Goal: Communication & Community: Share content

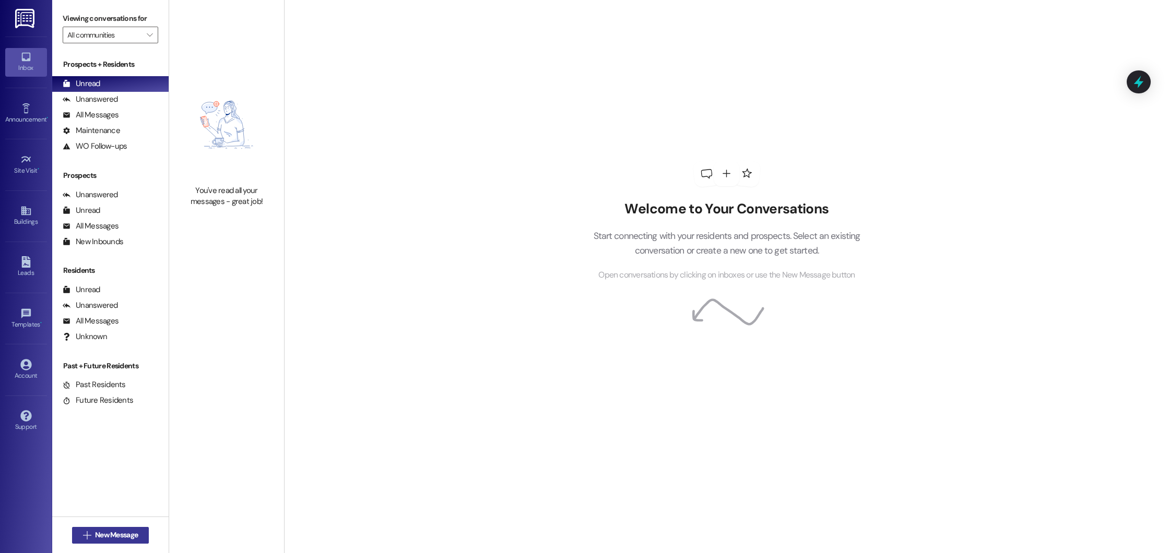
click at [105, 532] on span "New Message" at bounding box center [116, 535] width 43 height 11
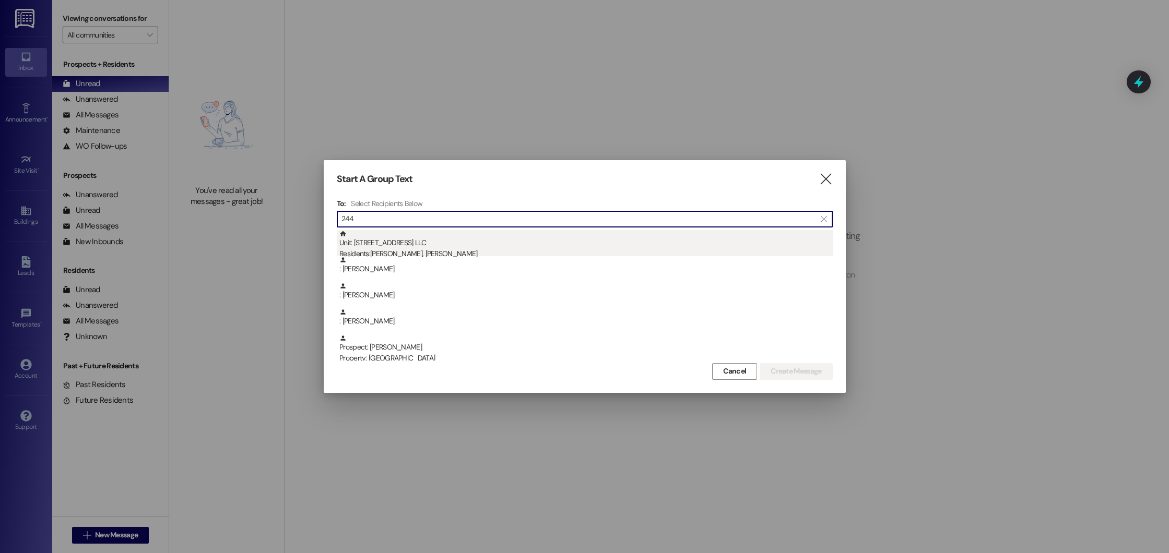
type input "244"
click at [437, 251] on div "Residents: [PERSON_NAME], [PERSON_NAME]" at bounding box center [585, 253] width 493 height 11
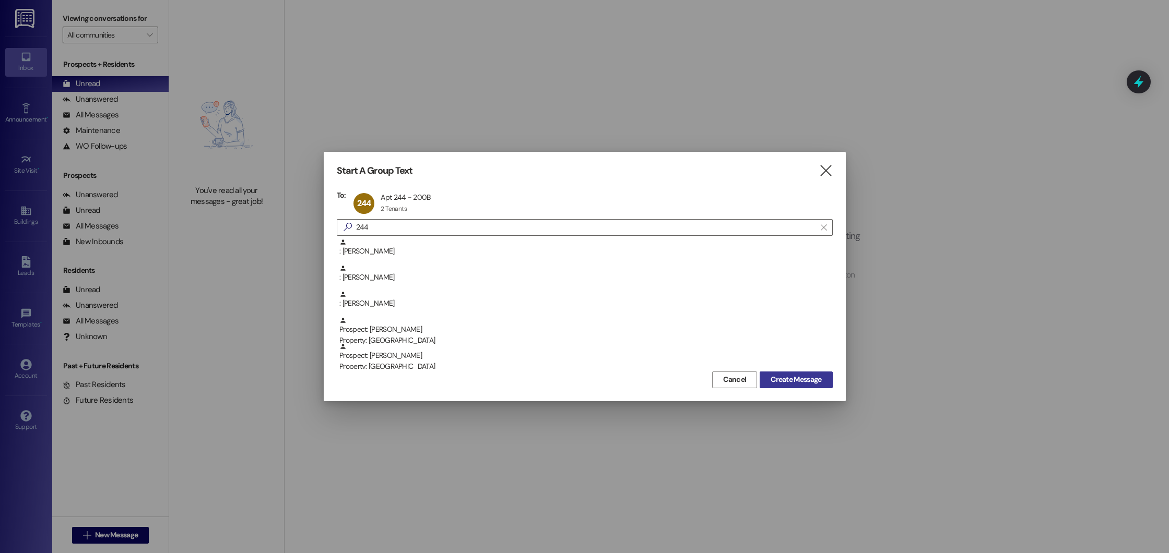
click at [783, 377] on span "Create Message" at bounding box center [795, 379] width 51 height 11
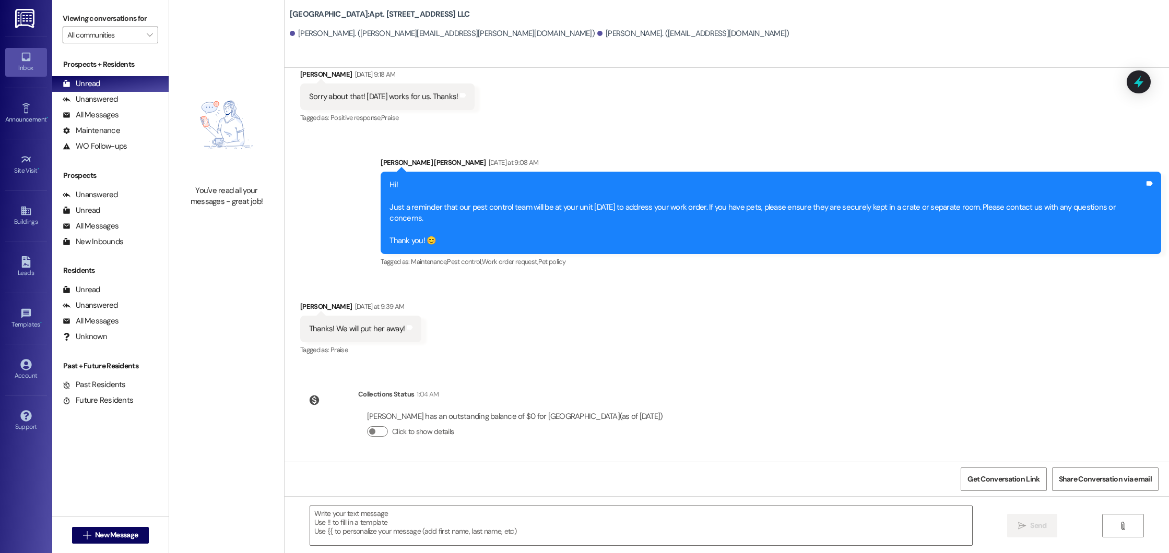
scroll to position [19216, 0]
click at [115, 544] on div " New Message" at bounding box center [110, 535] width 77 height 26
click at [115, 536] on span "New Message" at bounding box center [116, 535] width 43 height 11
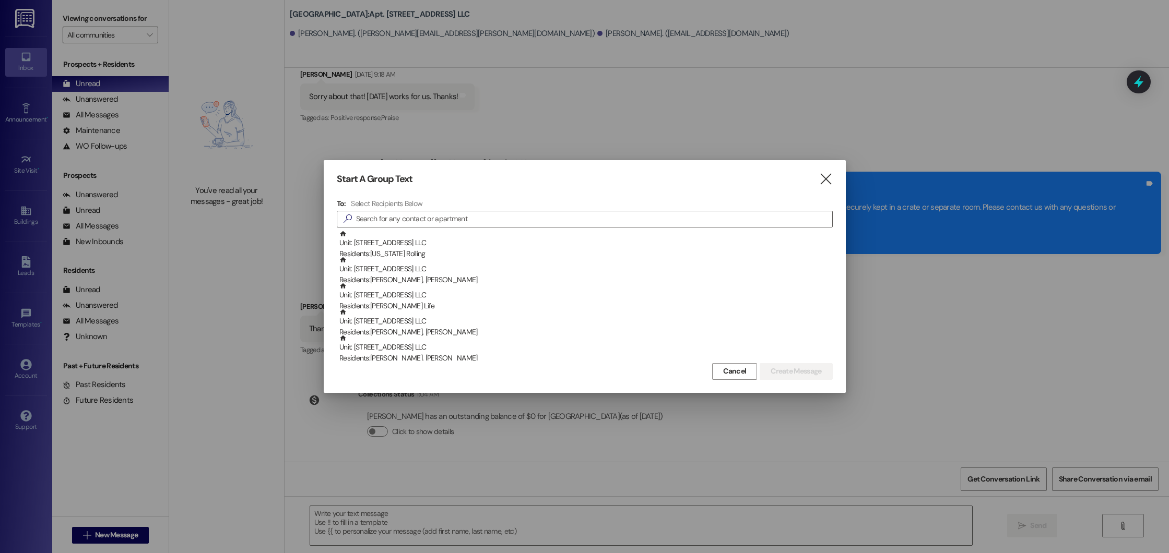
click at [158, 374] on div at bounding box center [584, 276] width 1169 height 553
click at [825, 174] on icon "" at bounding box center [825, 179] width 14 height 11
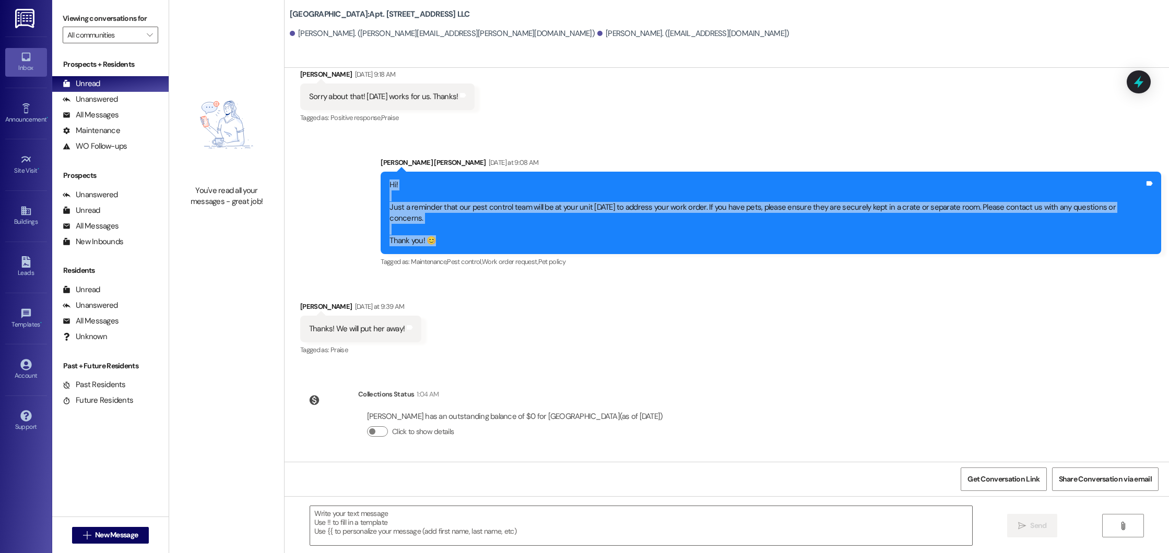
drag, startPoint x: 436, startPoint y: 243, endPoint x: 387, endPoint y: 191, distance: 71.3
click at [388, 191] on div "Hi! Just a reminder that our pest control team will be at your unit [DATE] to a…" at bounding box center [766, 213] width 757 height 67
copy div "Hi! Just a reminder that our pest control team will be at your unit [DATE] to a…"
click at [118, 536] on span "New Message" at bounding box center [116, 535] width 43 height 11
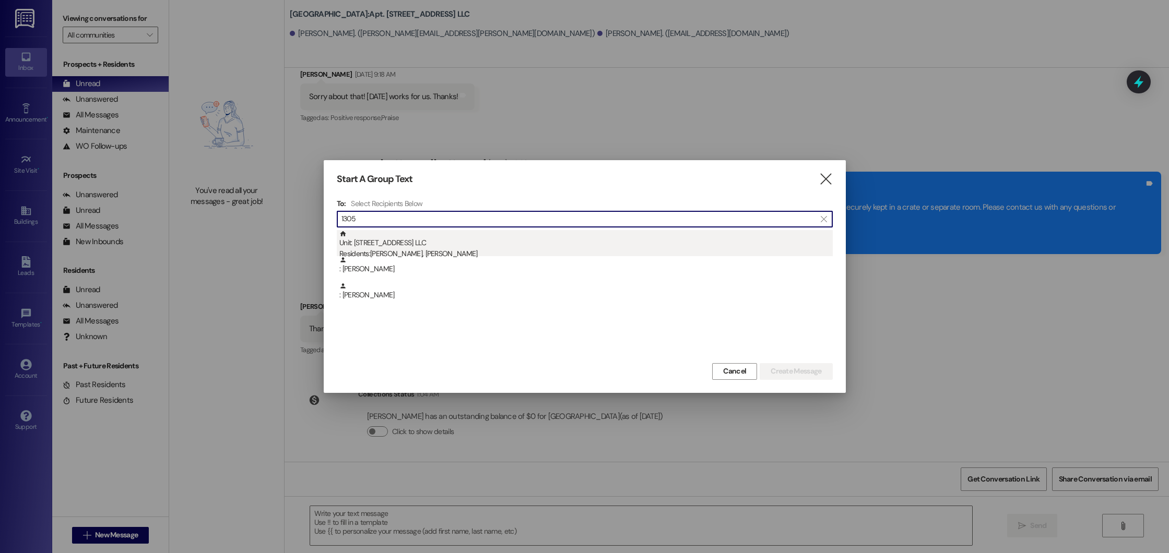
type input "1305"
click at [438, 250] on div "Residents: [PERSON_NAME], [PERSON_NAME]" at bounding box center [585, 253] width 493 height 11
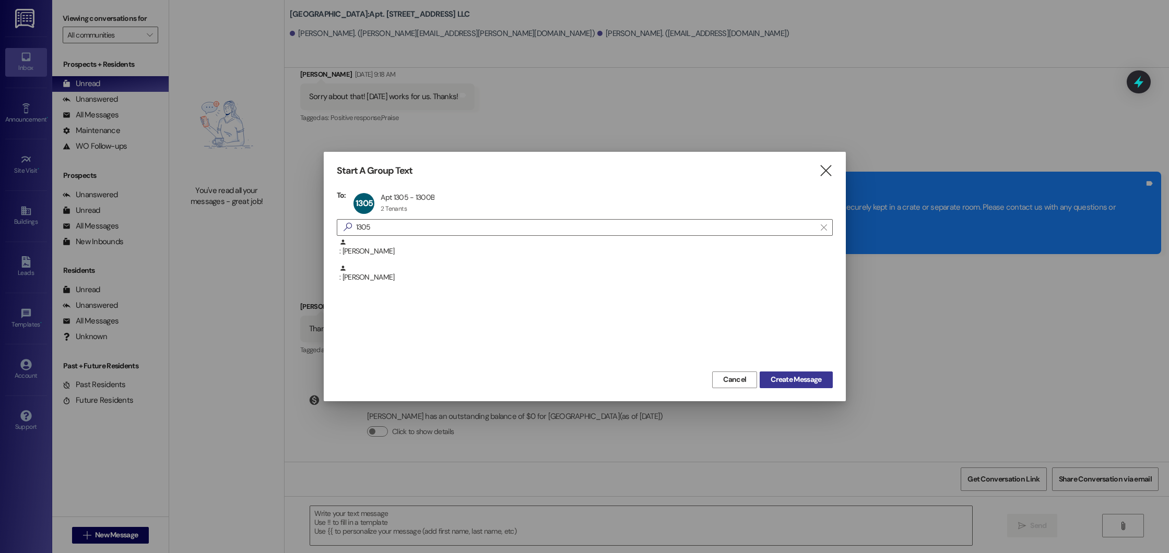
click at [800, 378] on span "Create Message" at bounding box center [795, 379] width 51 height 11
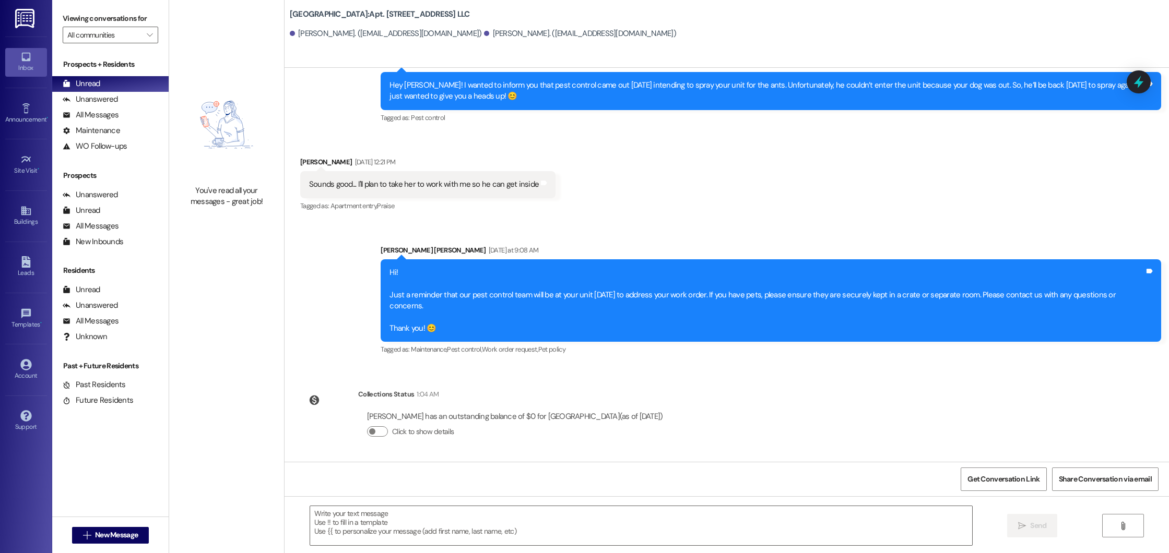
scroll to position [13245, 0]
click at [118, 533] on span "New Message" at bounding box center [116, 535] width 43 height 11
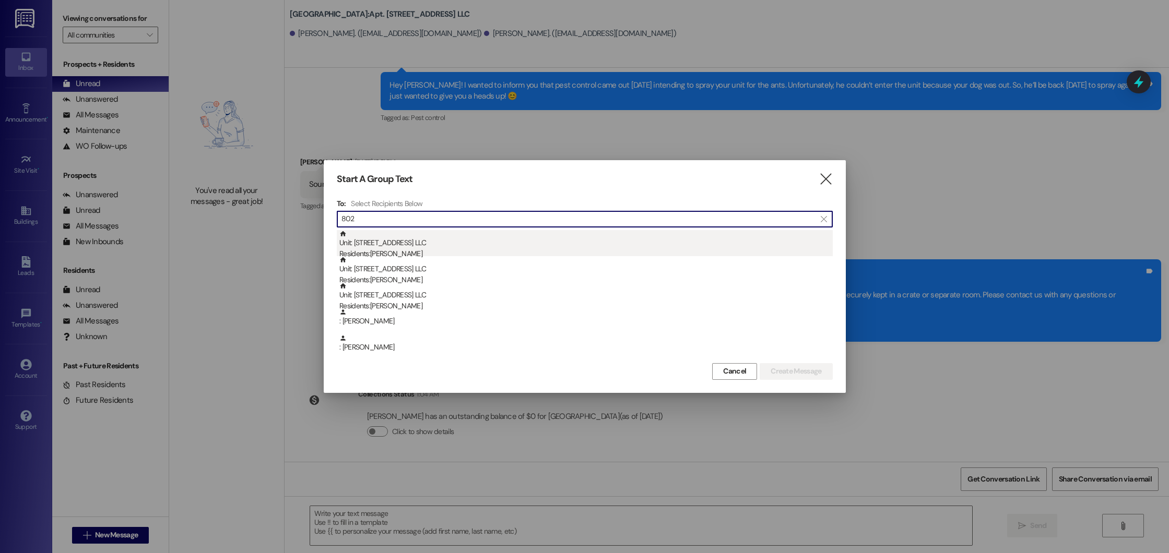
type input "802"
click at [365, 231] on div "Unit: [STREET_ADDRESS] LLC Residents: [PERSON_NAME]" at bounding box center [585, 245] width 493 height 30
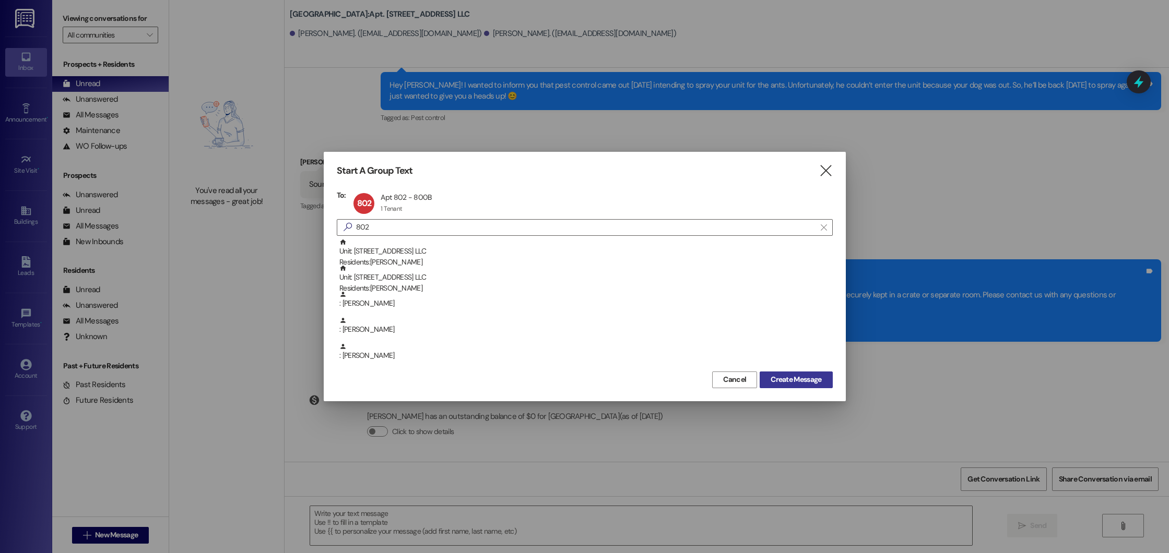
click at [781, 381] on span "Create Message" at bounding box center [795, 379] width 51 height 11
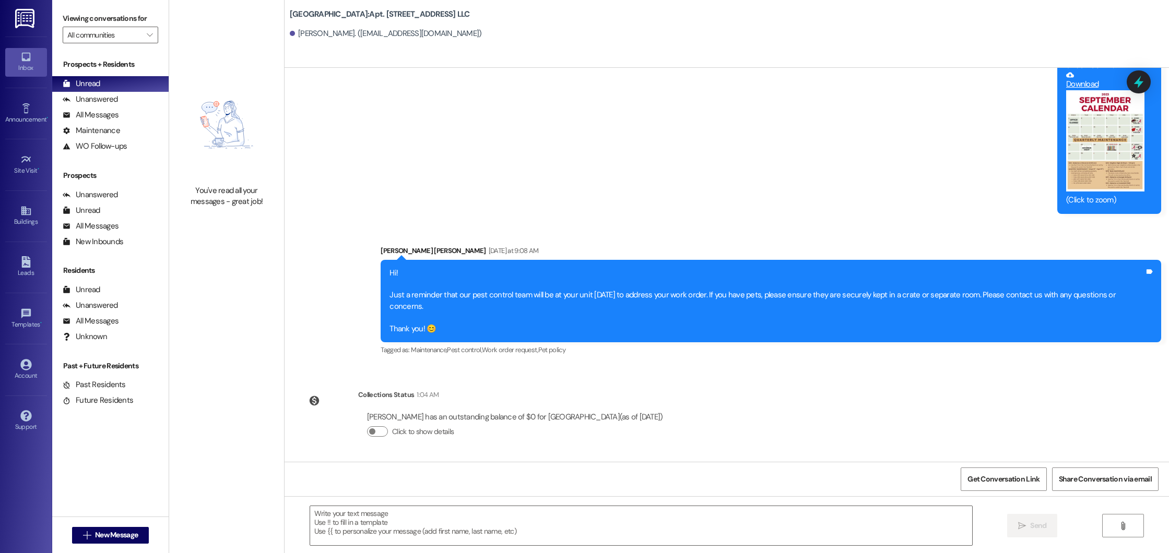
scroll to position [27942, 0]
click at [128, 532] on span "New Message" at bounding box center [116, 535] width 43 height 11
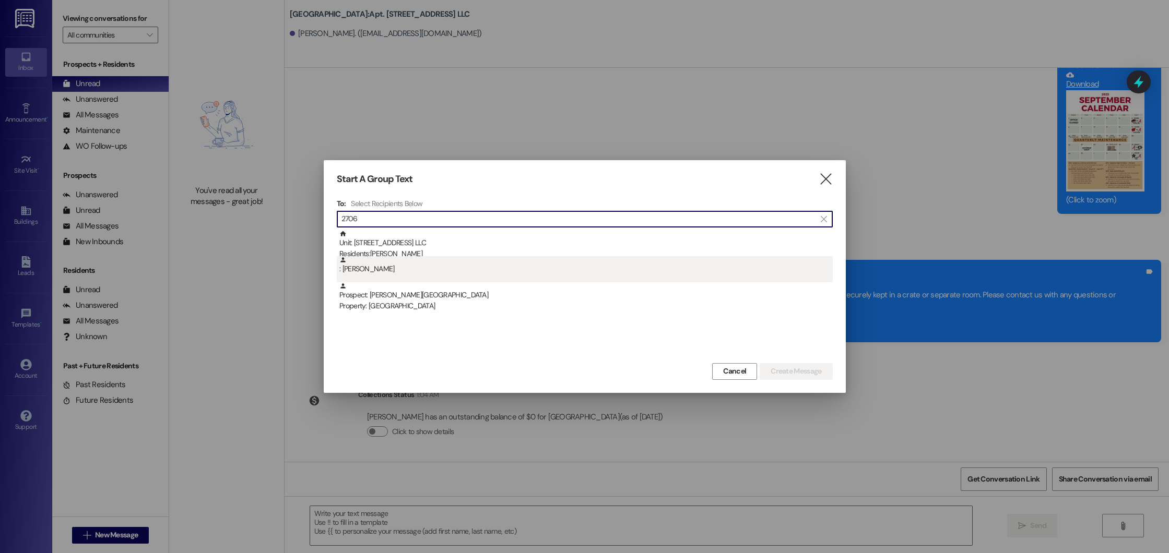
type input "2706"
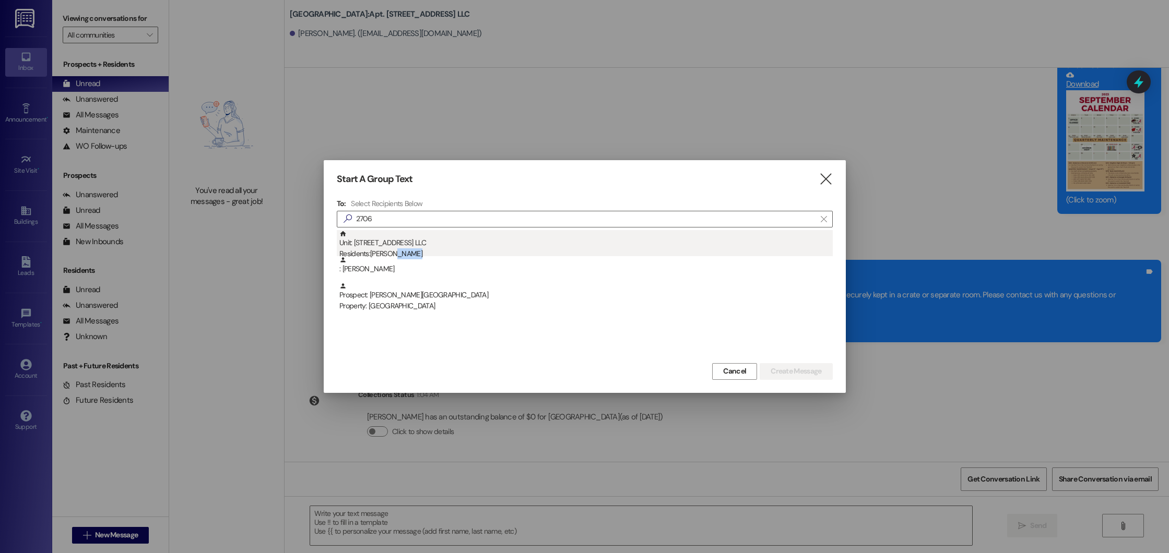
click at [396, 254] on div "Unit: [STREET_ADDRESS] LLC Residents: [PERSON_NAME] : [PERSON_NAME] Prospect: […" at bounding box center [585, 269] width 496 height 78
click at [396, 254] on div "Residents: [PERSON_NAME]" at bounding box center [585, 253] width 493 height 11
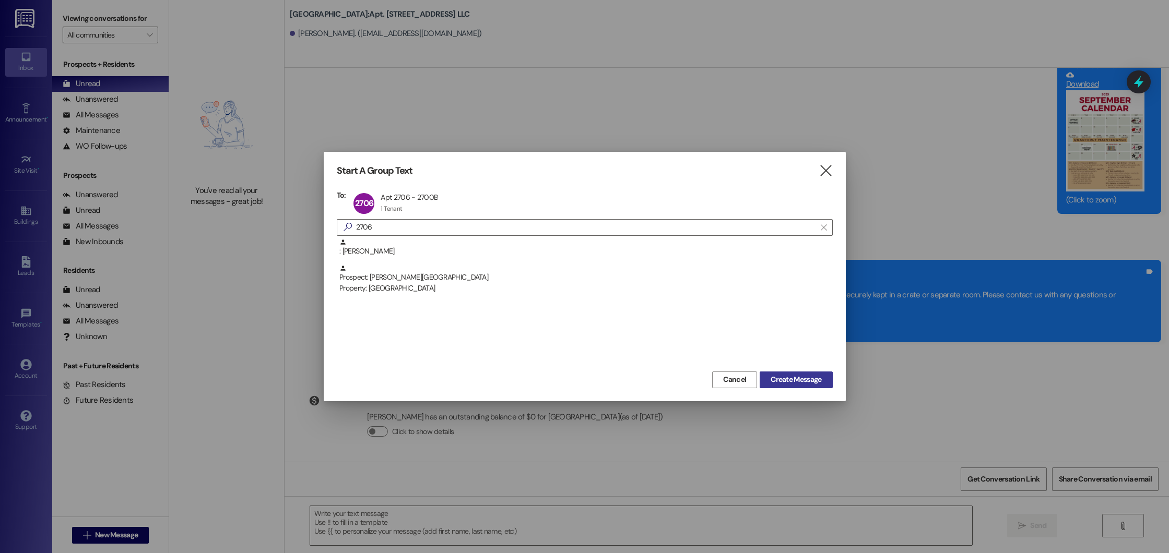
click at [793, 376] on span "Create Message" at bounding box center [795, 379] width 51 height 11
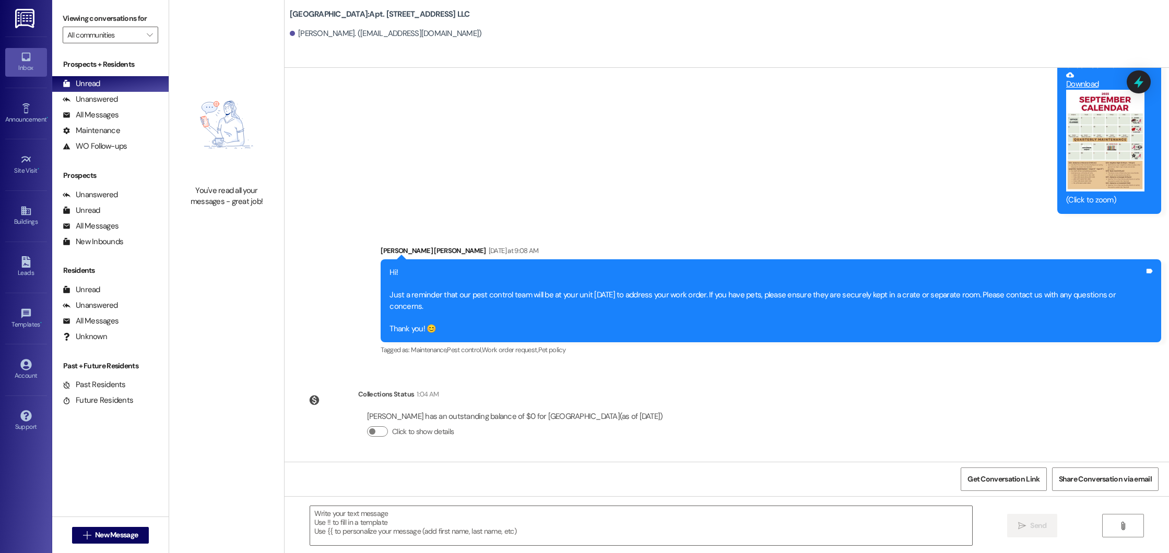
scroll to position [4173, 0]
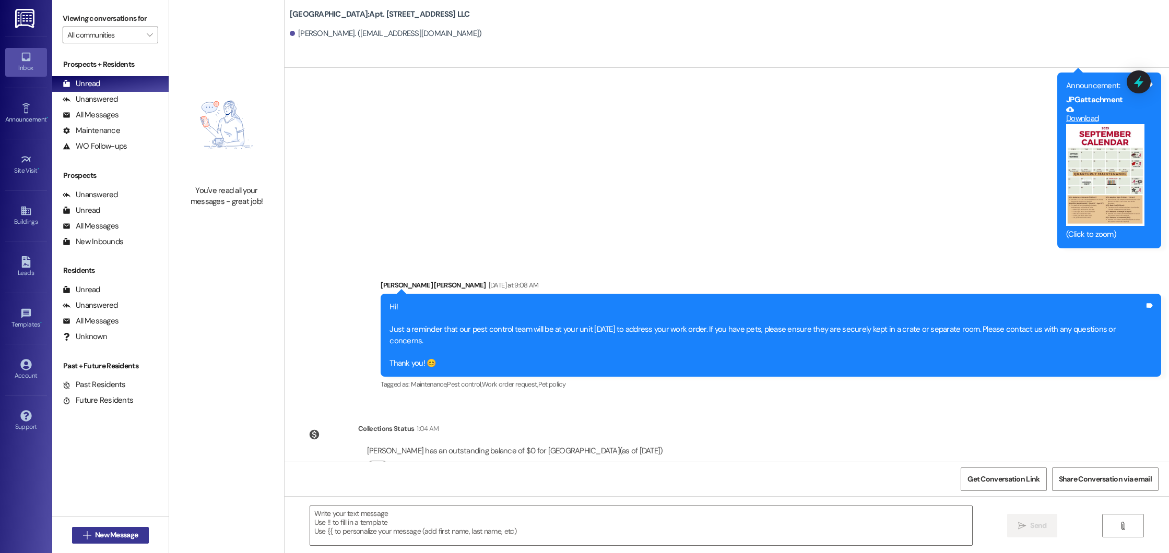
click at [124, 533] on span "New Message" at bounding box center [116, 535] width 43 height 11
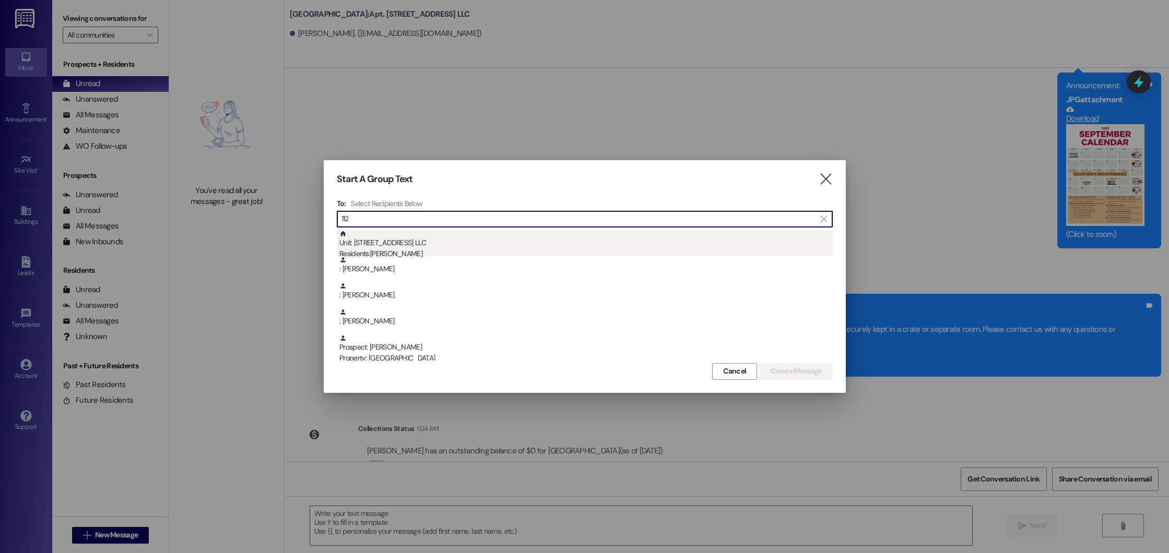
type input "112"
click at [444, 245] on div "Unit: [STREET_ADDRESS] LLC Residents: [PERSON_NAME]" at bounding box center [585, 245] width 493 height 30
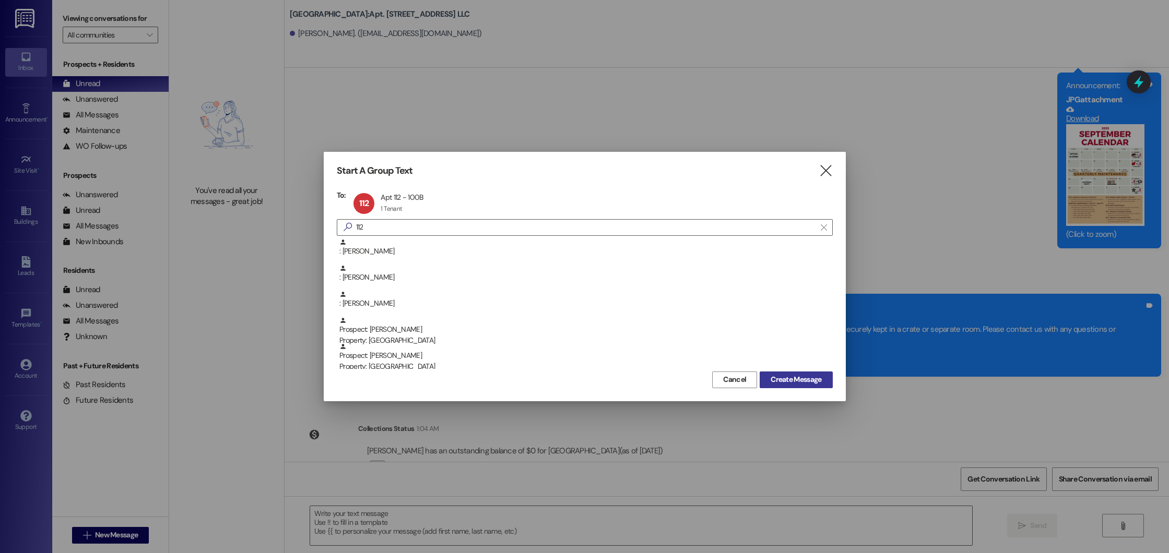
click at [812, 380] on span "Create Message" at bounding box center [795, 379] width 51 height 11
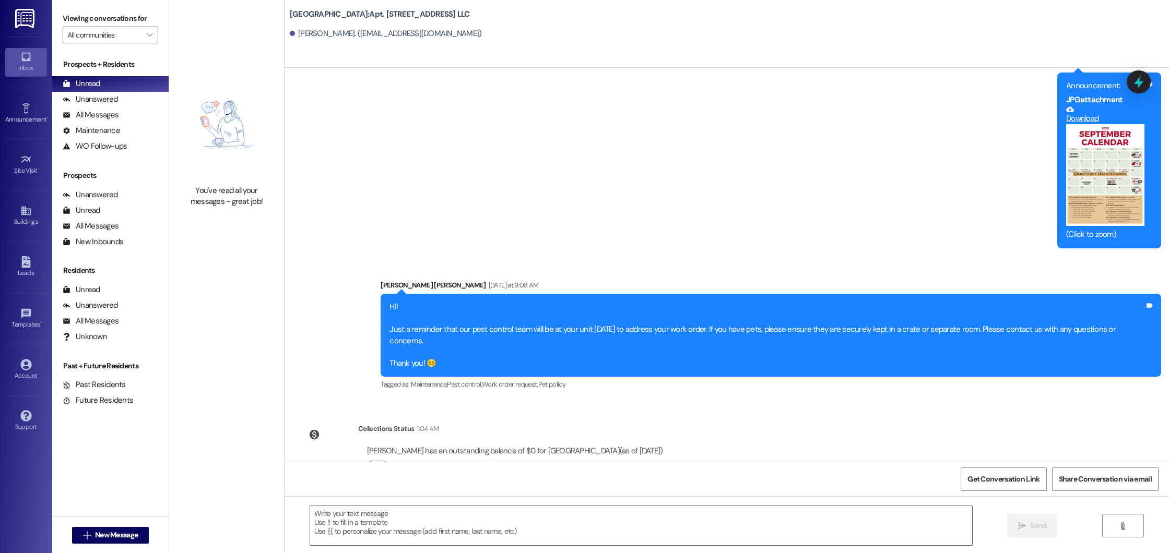
scroll to position [15723, 0]
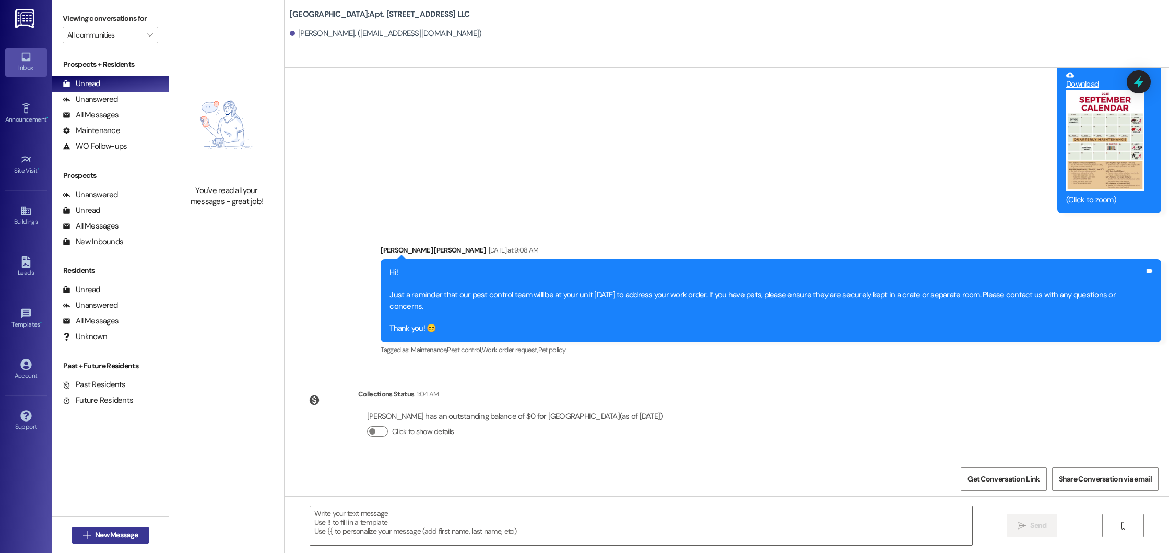
click at [126, 532] on span "New Message" at bounding box center [116, 535] width 43 height 11
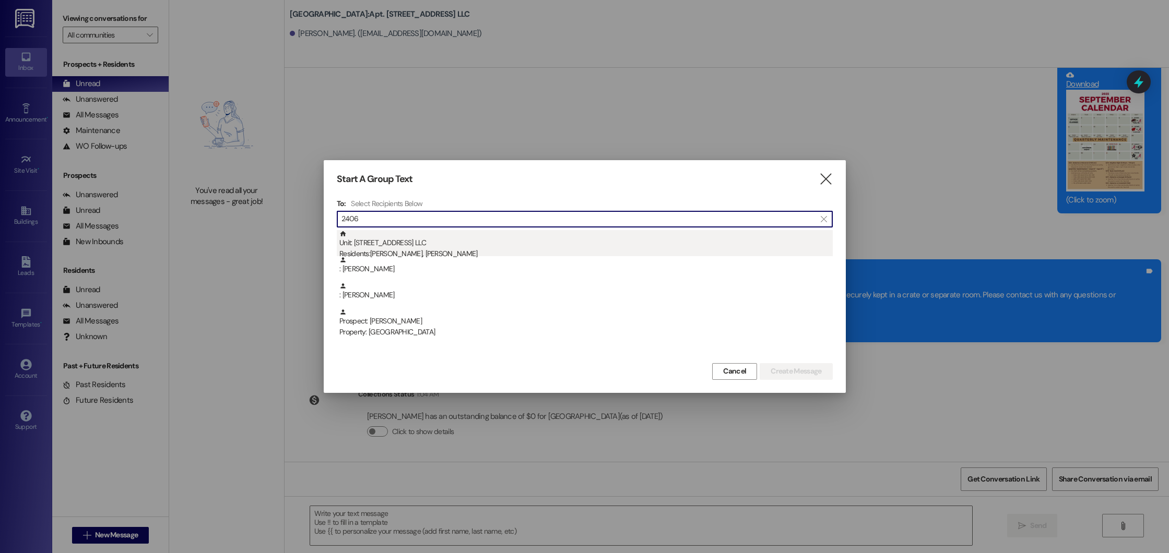
type input "2406"
click at [417, 251] on div "Residents: [PERSON_NAME], [PERSON_NAME]" at bounding box center [585, 253] width 493 height 11
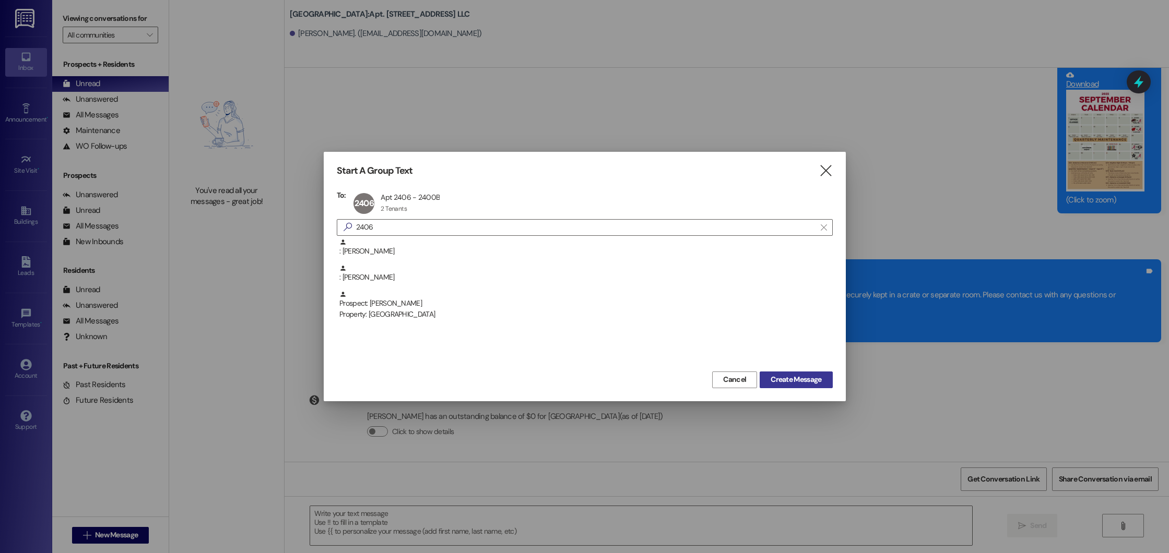
click at [811, 381] on span "Create Message" at bounding box center [795, 379] width 51 height 11
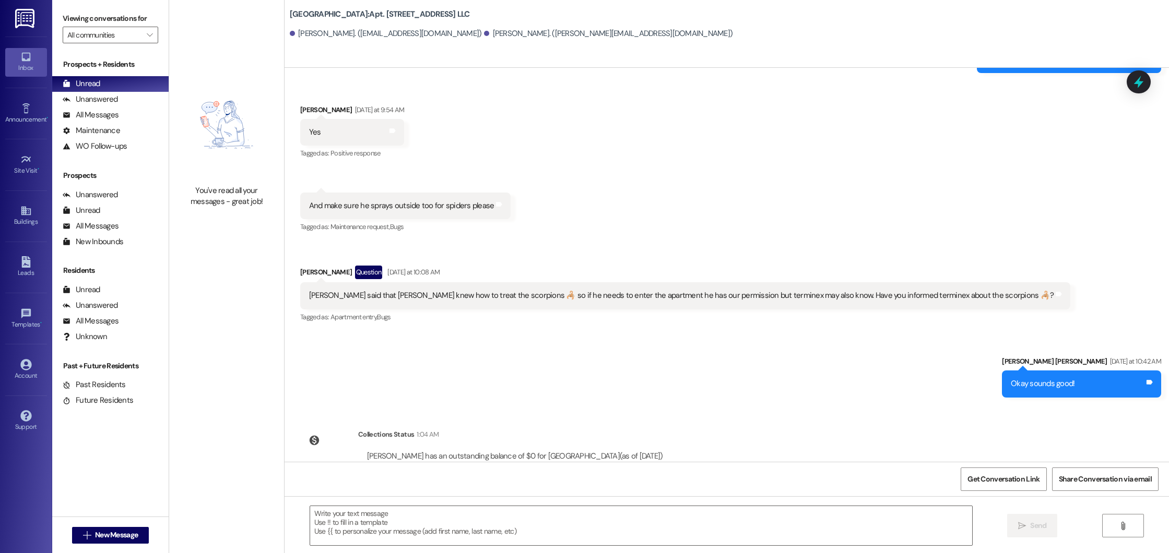
scroll to position [2605, 0]
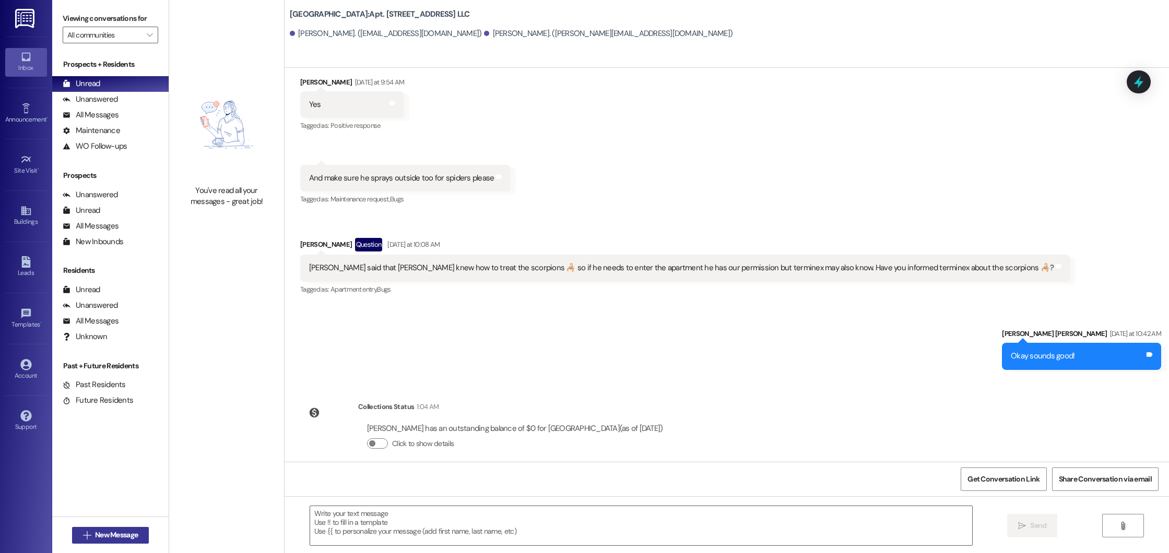
click at [122, 532] on span "New Message" at bounding box center [116, 535] width 43 height 11
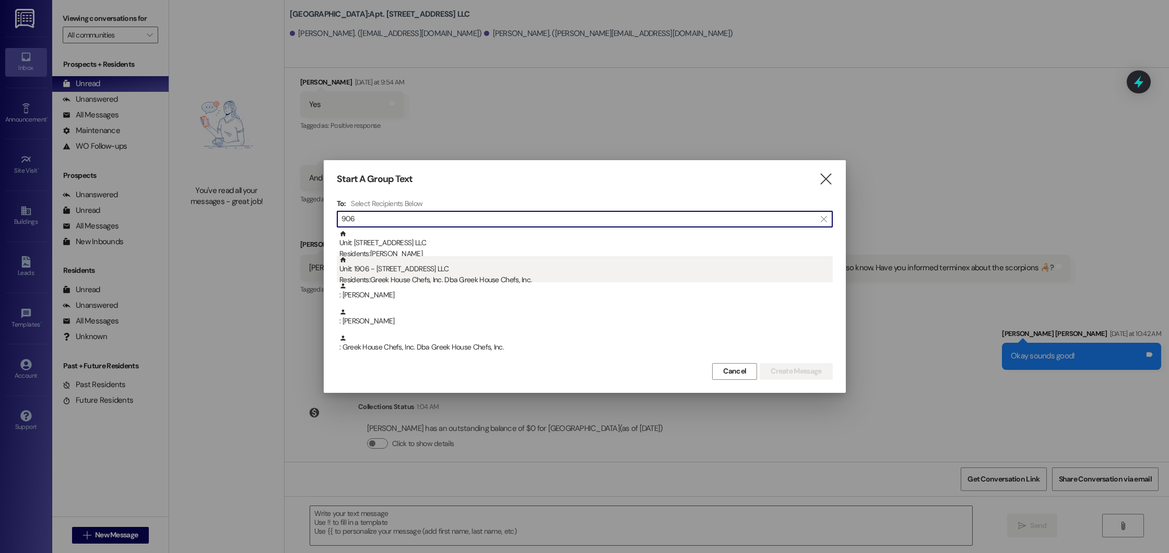
type input "906"
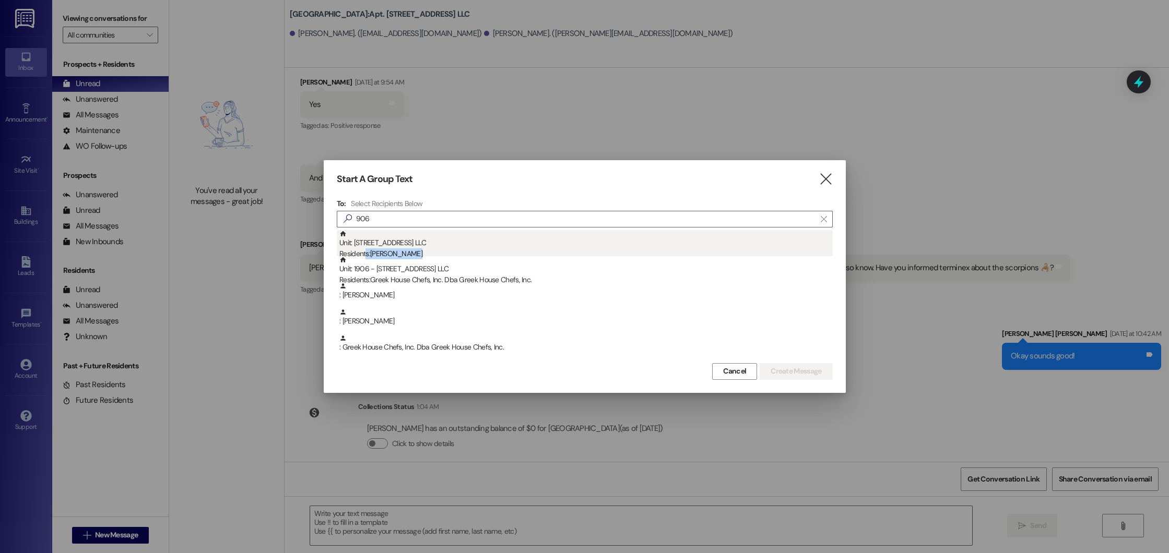
click at [366, 255] on div "Unit: [STREET_ADDRESS] LLC Residents: [PERSON_NAME][GEOGRAPHIC_DATA]: 1906 - [S…" at bounding box center [585, 334] width 496 height 209
click at [363, 250] on div "Residents: [PERSON_NAME]" at bounding box center [585, 253] width 493 height 11
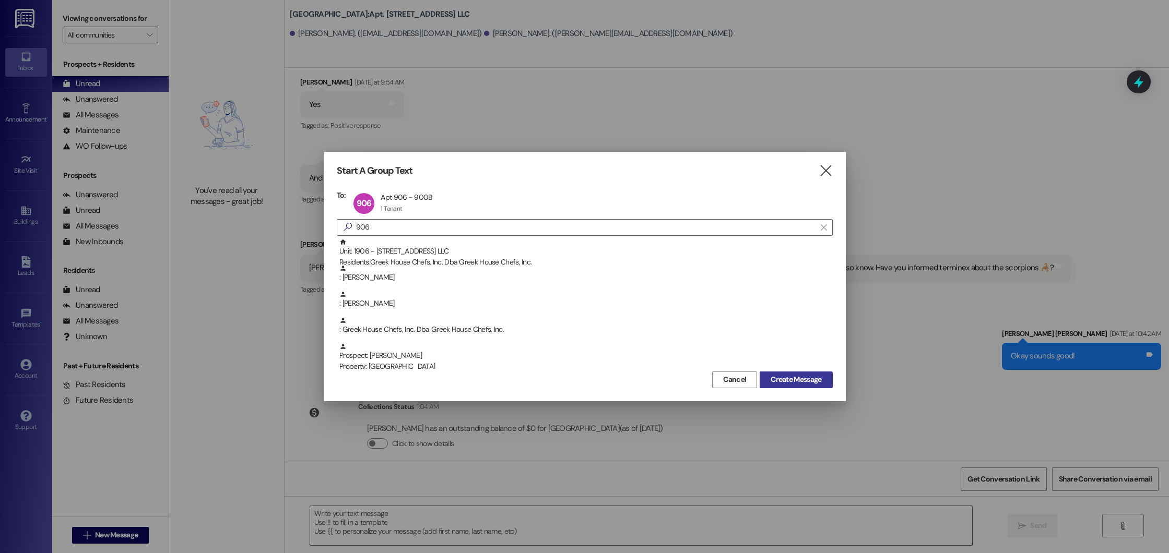
click at [801, 375] on span "Create Message" at bounding box center [795, 379] width 51 height 11
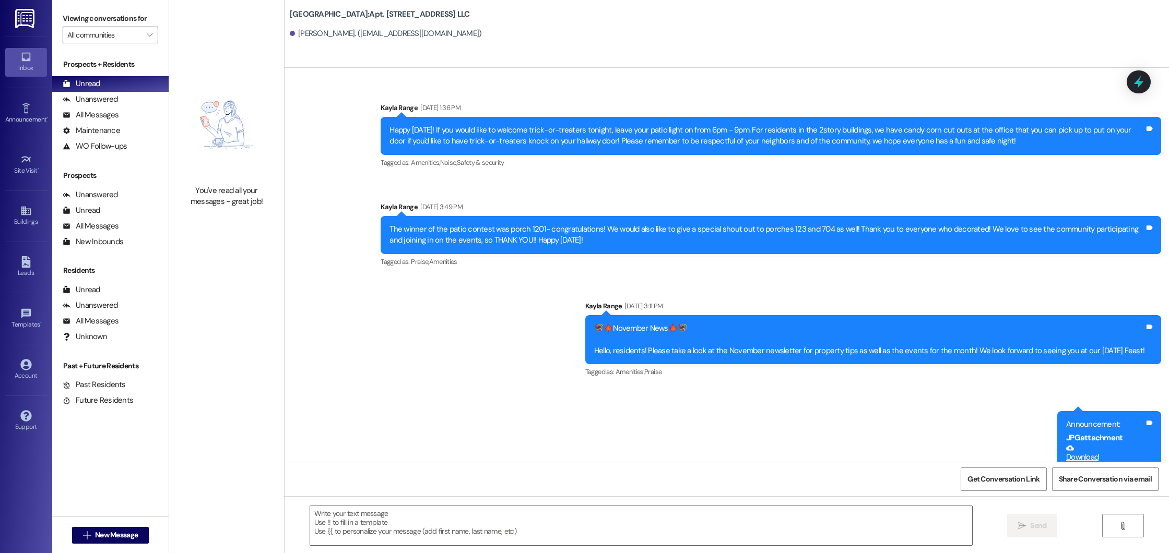
scroll to position [17551, 0]
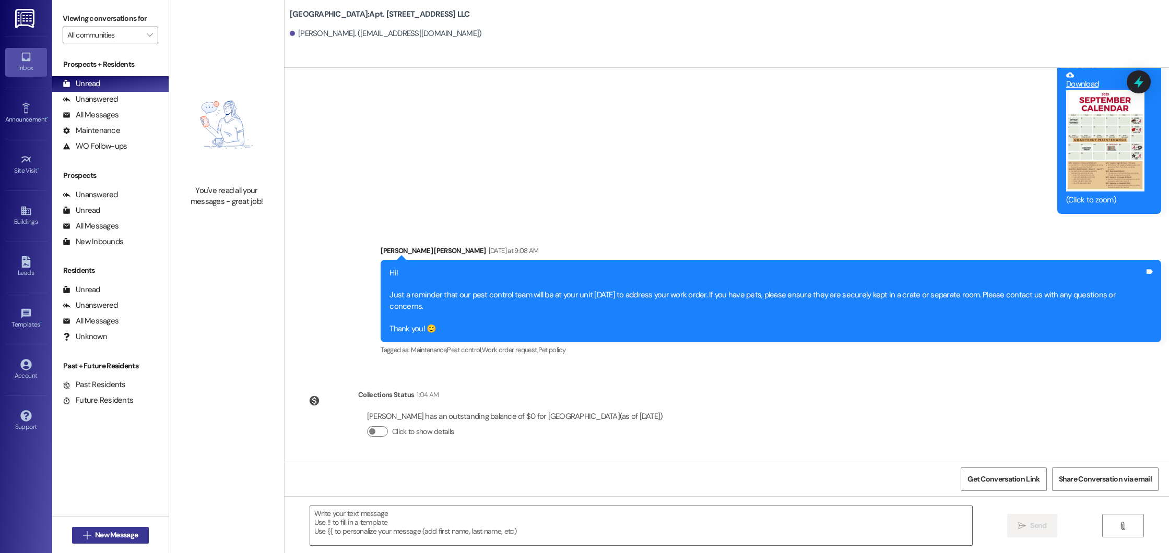
click at [112, 528] on button " New Message" at bounding box center [110, 535] width 77 height 17
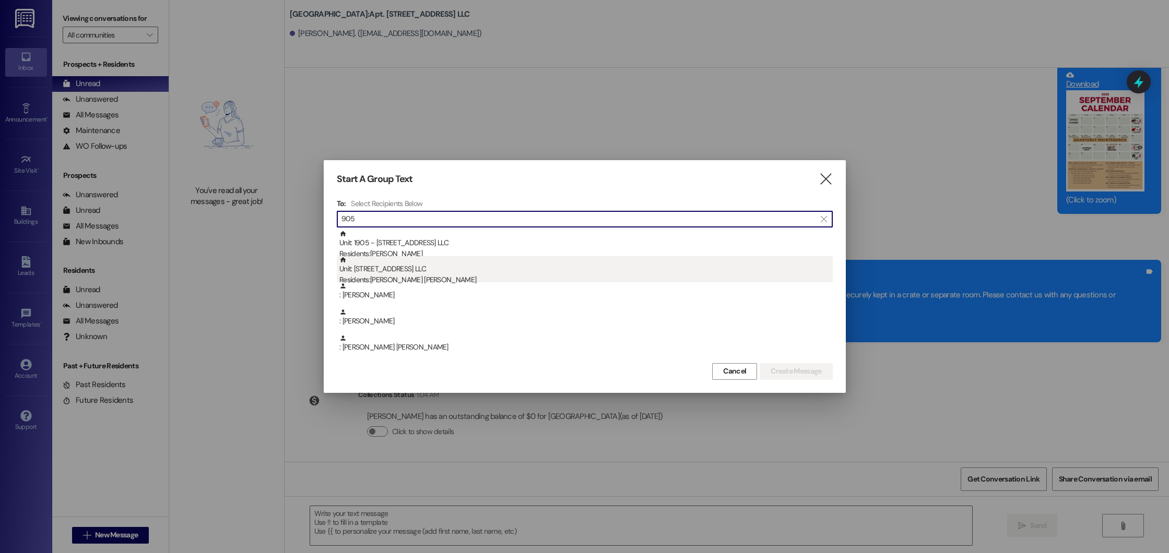
type input "905"
click at [418, 269] on div "Unit: [STREET_ADDRESS] LLC Residents: [PERSON_NAME] [PERSON_NAME]" at bounding box center [585, 271] width 493 height 30
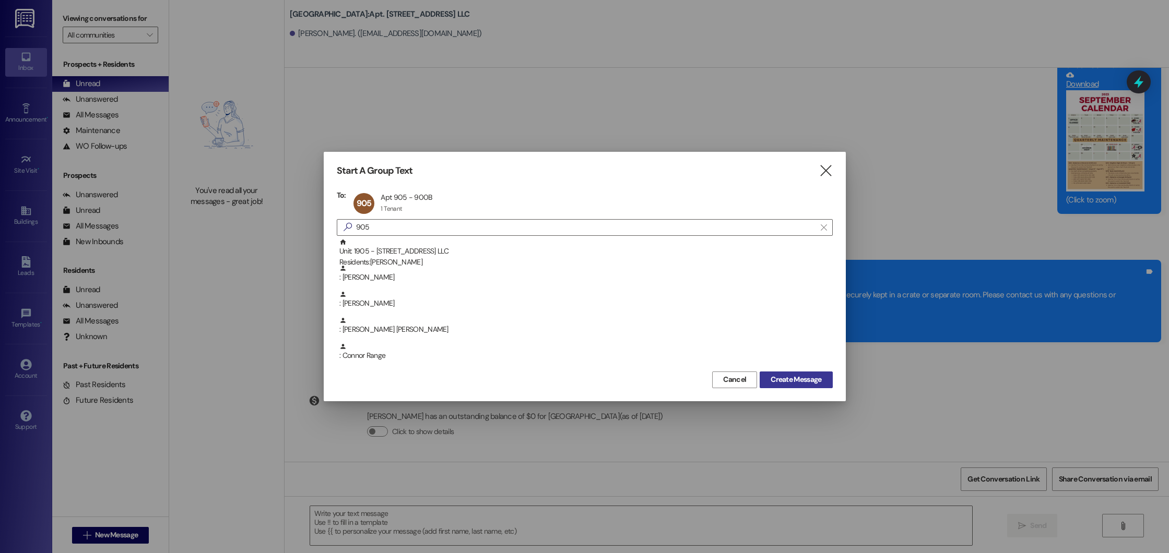
click at [812, 378] on span "Create Message" at bounding box center [795, 379] width 51 height 11
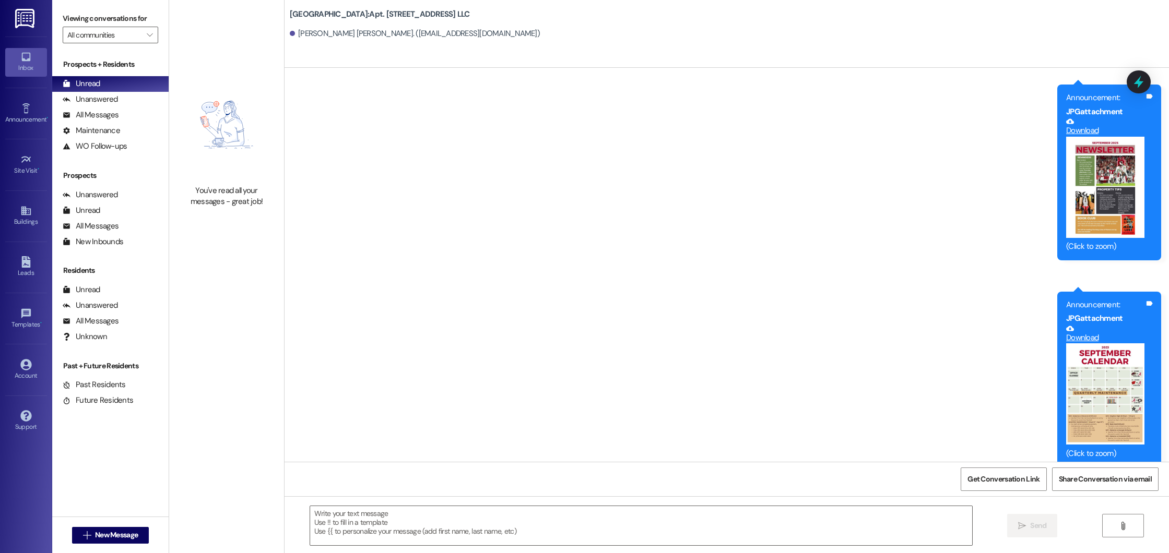
scroll to position [4396, 0]
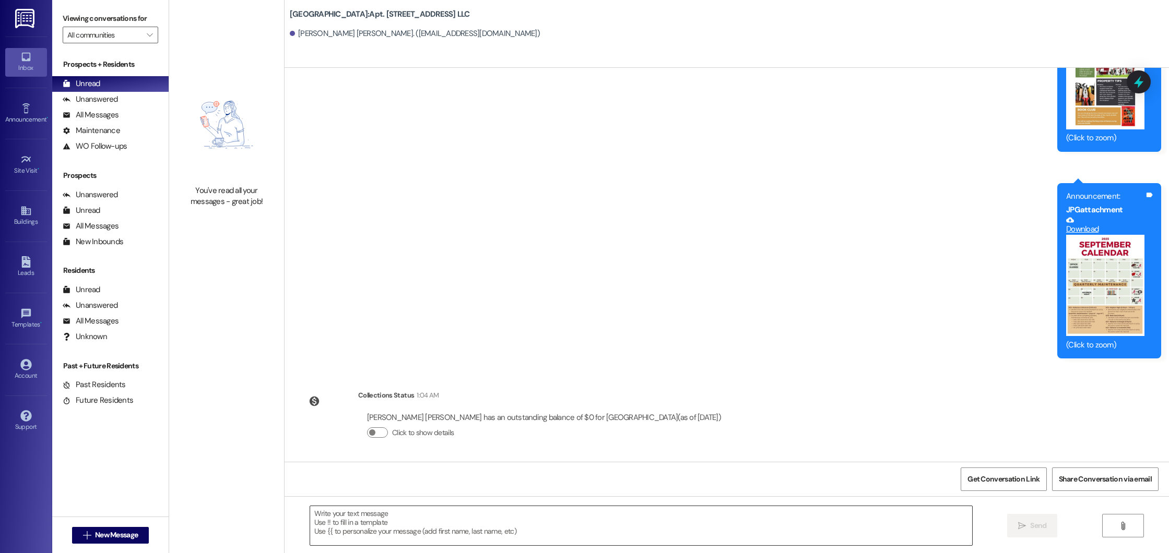
click at [498, 535] on textarea at bounding box center [641, 525] width 662 height 39
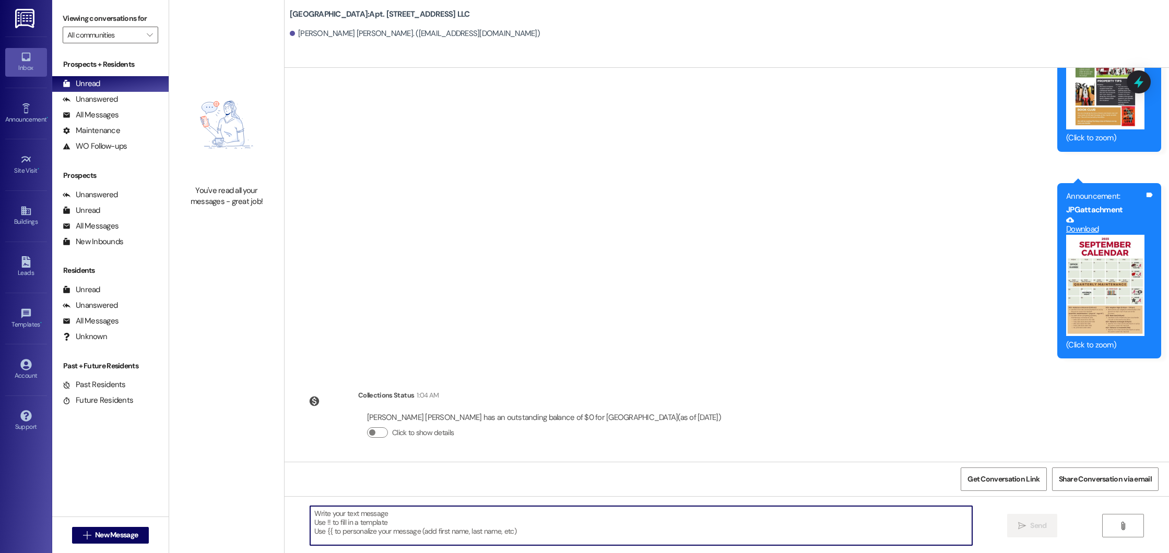
paste textarea "Hi! Just a reminder that our pest control team will be at your unit [DATE] to a…"
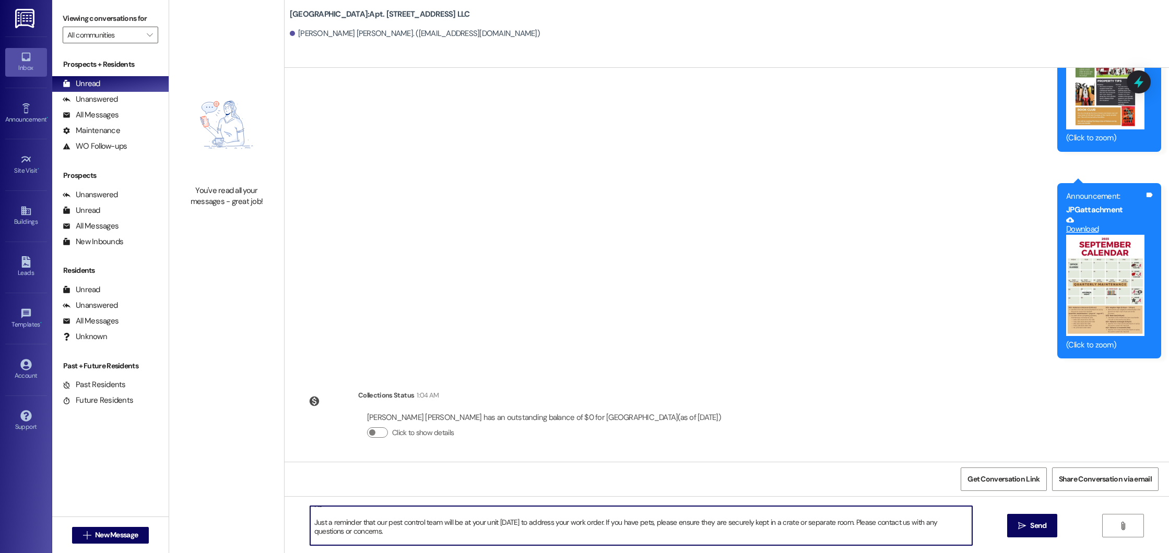
scroll to position [9, 0]
drag, startPoint x: 522, startPoint y: 520, endPoint x: 498, endPoint y: 522, distance: 24.1
click at [498, 522] on textarea "Hi! Just a reminder that our pest control team will be at your unit [DATE] to a…" at bounding box center [641, 525] width 662 height 39
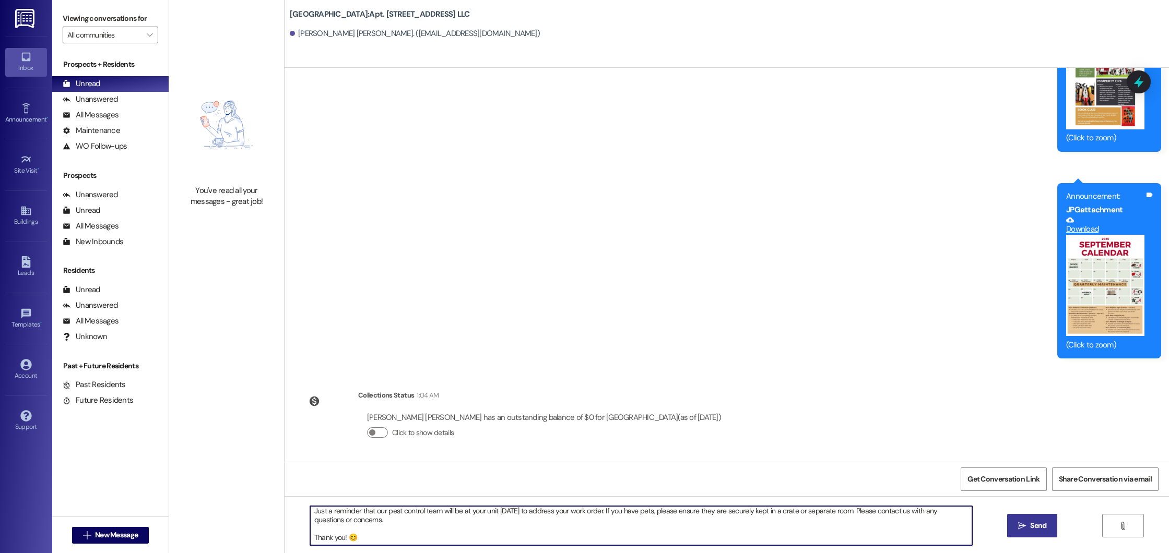
type textarea "Hi! Just a reminder that our pest control team will be at your unit [DATE] to a…"
click at [1024, 531] on span " Send" at bounding box center [1032, 525] width 33 height 11
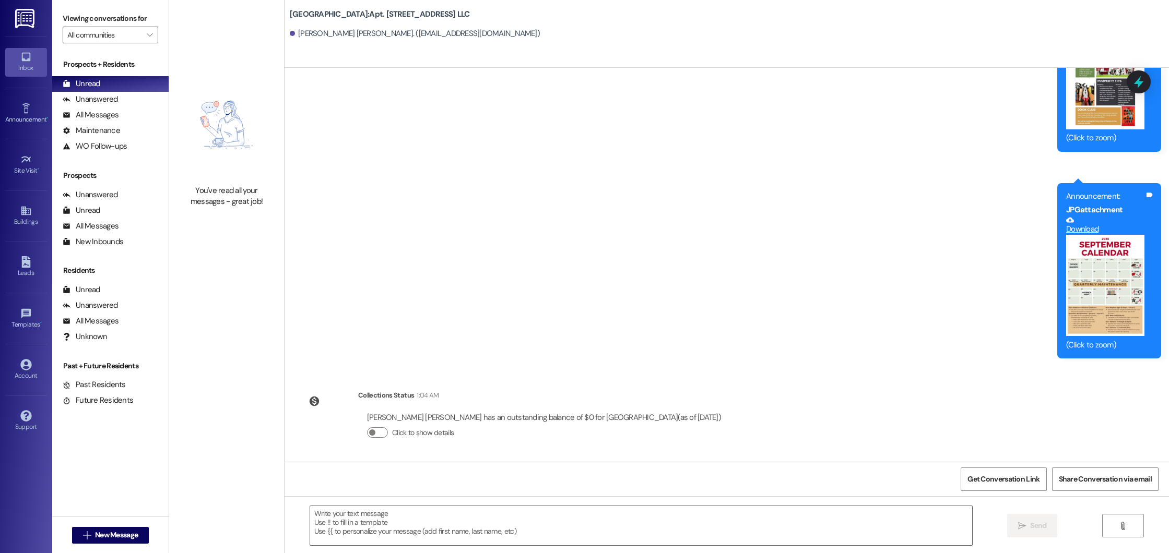
scroll to position [4513, 0]
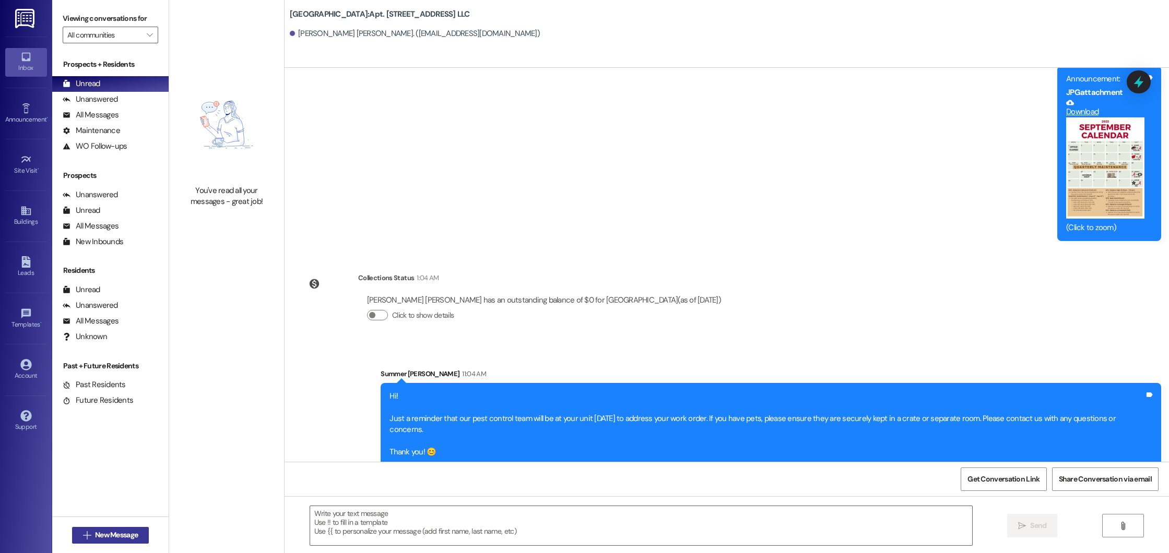
click at [102, 540] on span "New Message" at bounding box center [116, 535] width 43 height 11
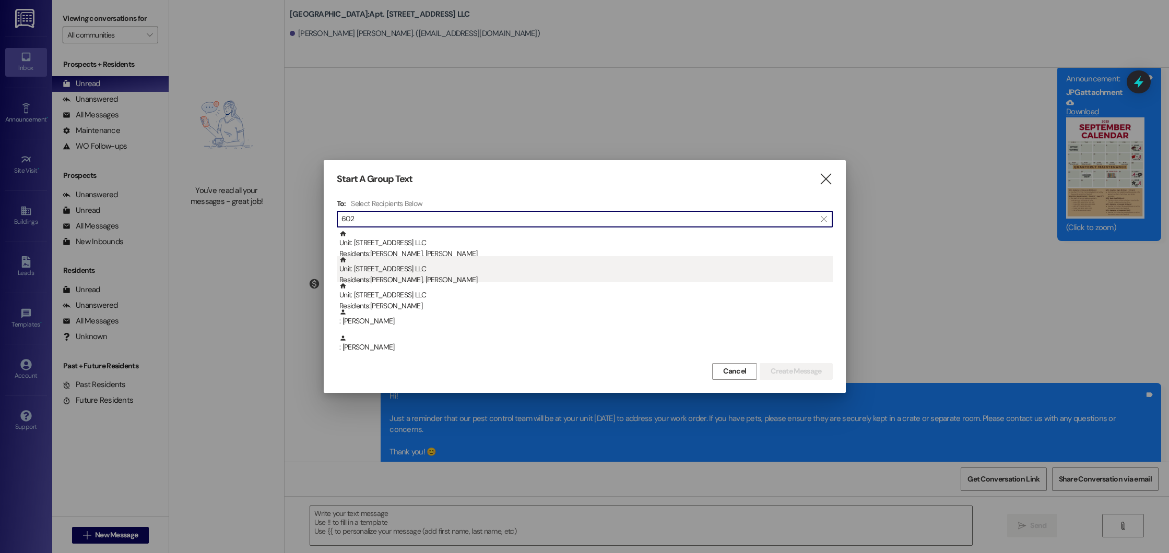
type input "602"
click at [352, 269] on div "Unit: [STREET_ADDRESS] LLC Residents: [PERSON_NAME], [PERSON_NAME]" at bounding box center [585, 271] width 493 height 30
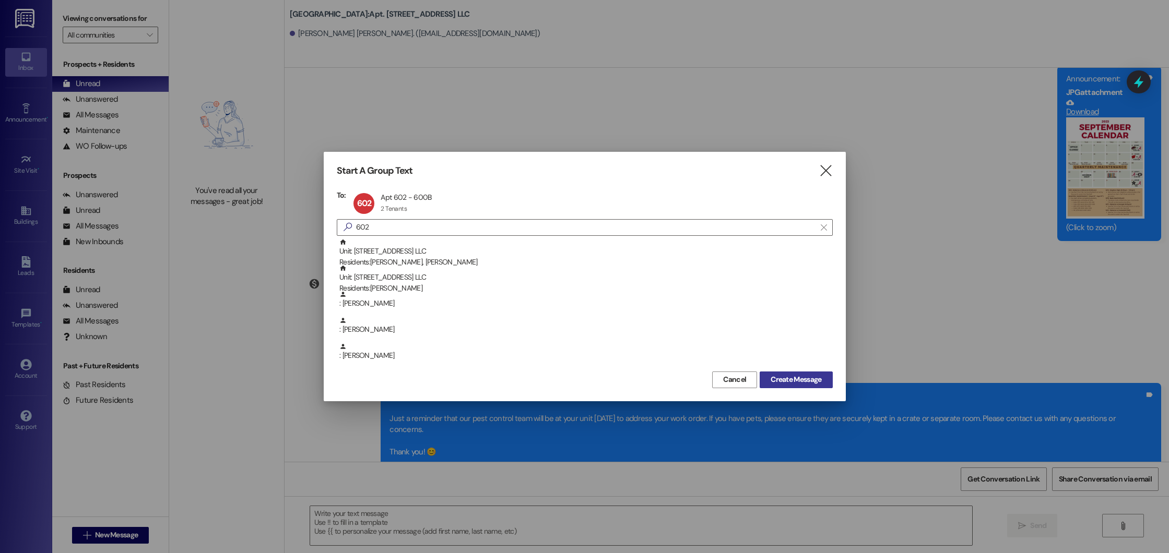
click at [804, 377] on span "Create Message" at bounding box center [795, 379] width 51 height 11
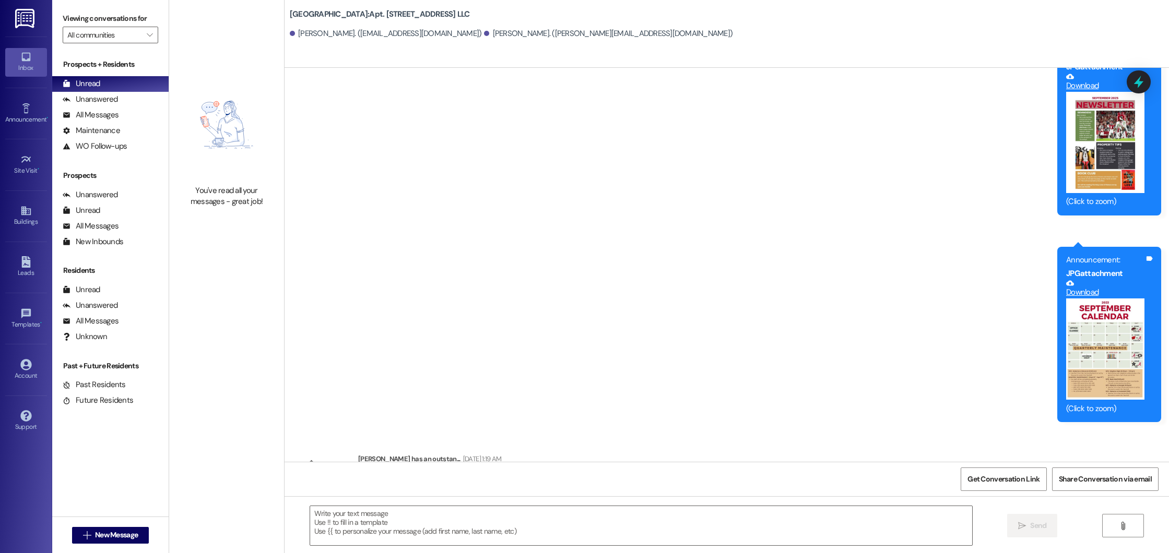
scroll to position [16710, 0]
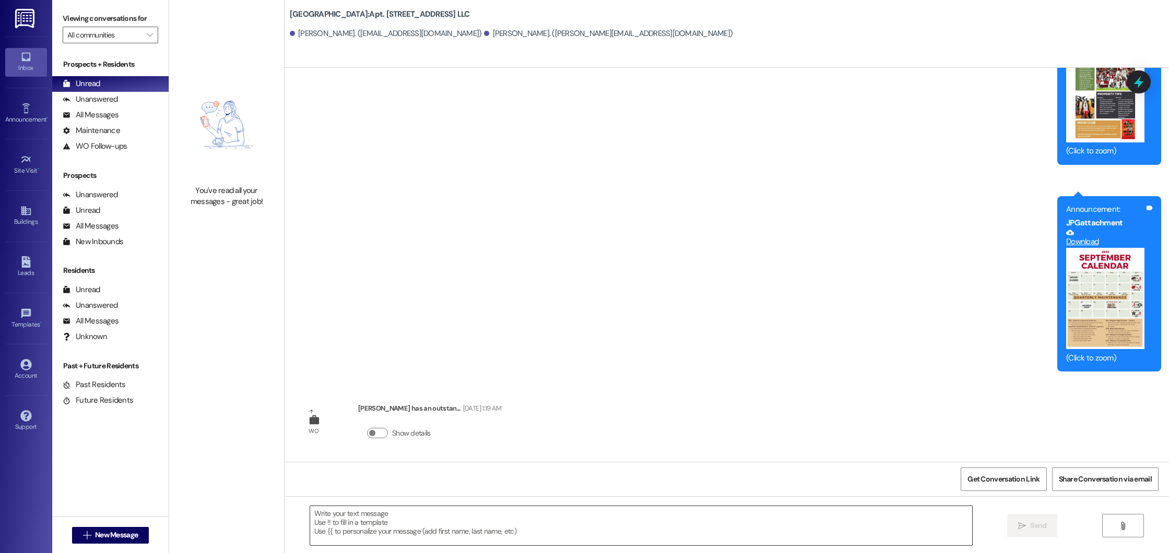
click at [632, 539] on textarea at bounding box center [641, 525] width 662 height 39
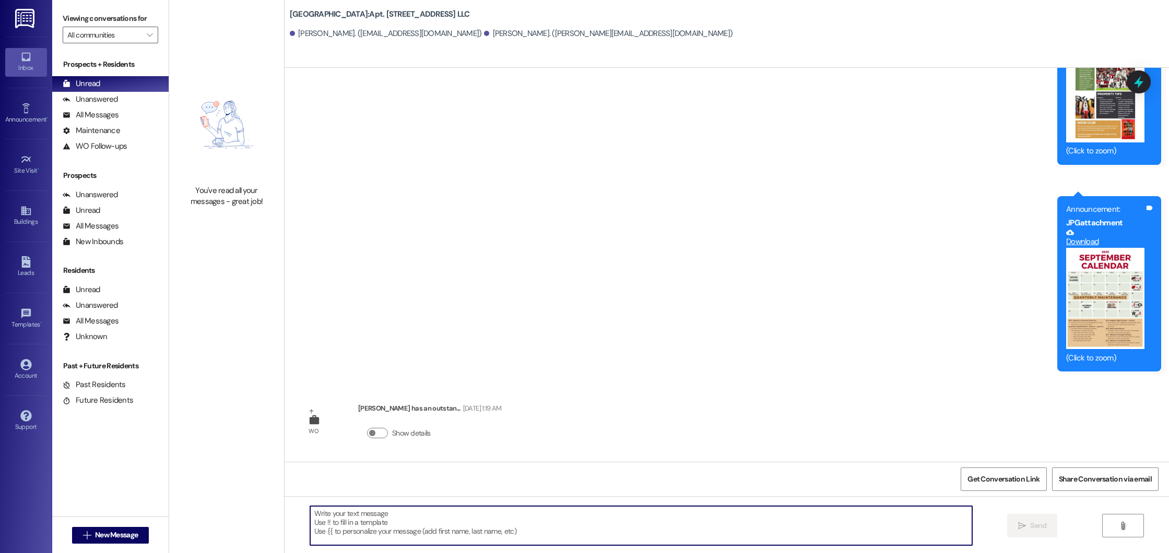
paste textarea "Hi! Just a reminder that our pest control team will be at your unit [DATE] to a…"
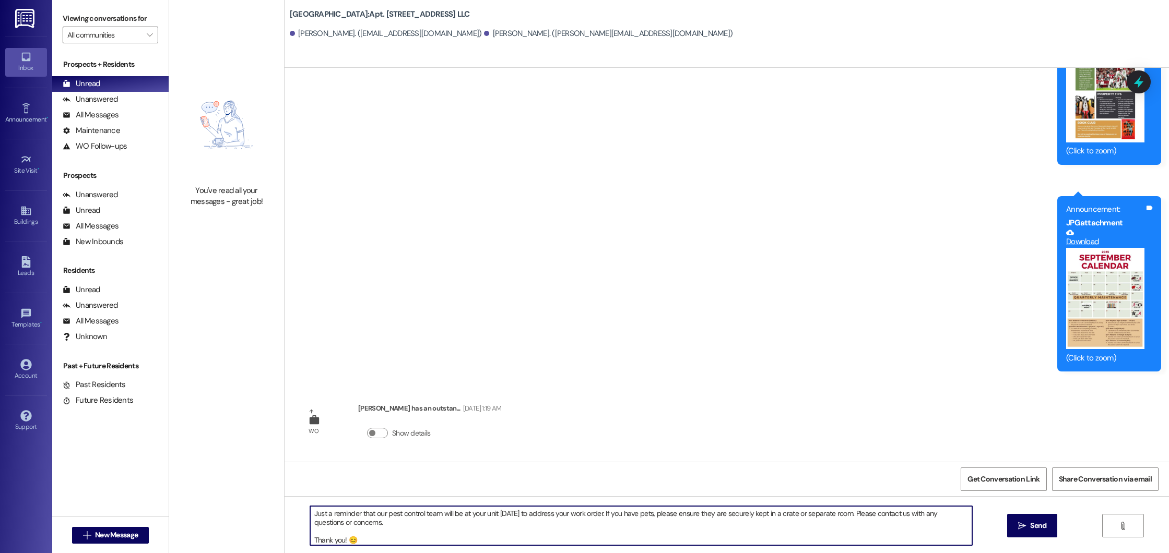
scroll to position [0, 0]
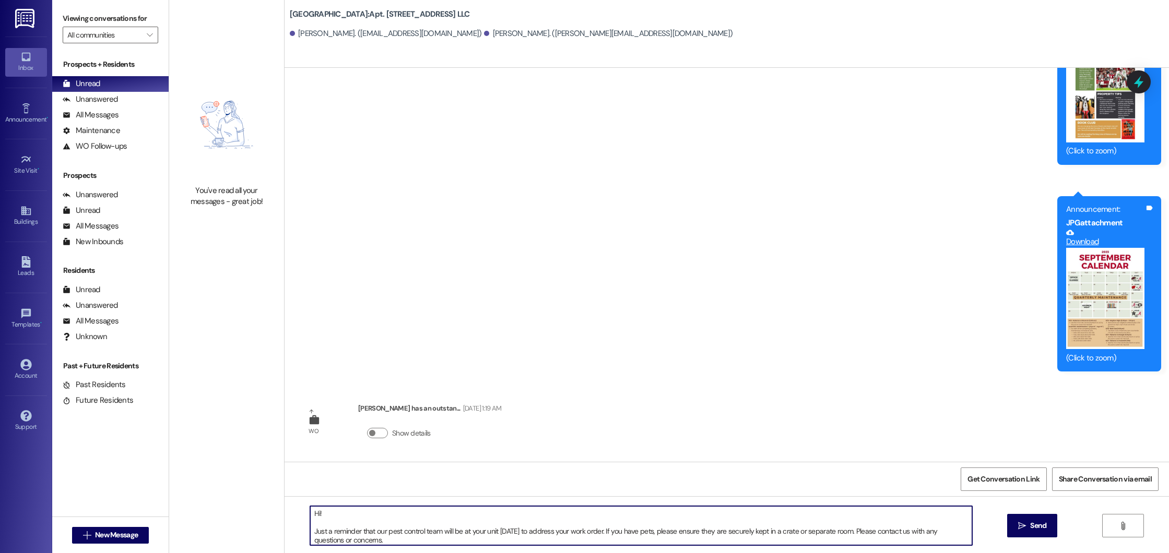
drag, startPoint x: 520, startPoint y: 531, endPoint x: 500, endPoint y: 531, distance: 20.4
click at [500, 531] on textarea "Hi! Just a reminder that our pest control team will be at your unit [DATE] to a…" at bounding box center [641, 525] width 662 height 39
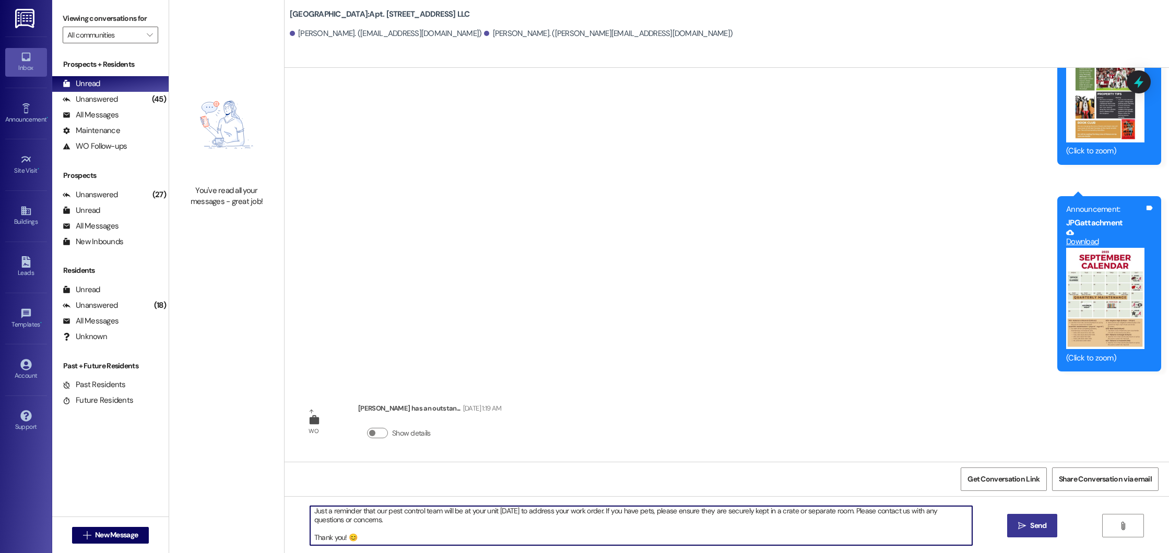
type textarea "Hi! Just a reminder that our pest control team will be at your unit [DATE] to a…"
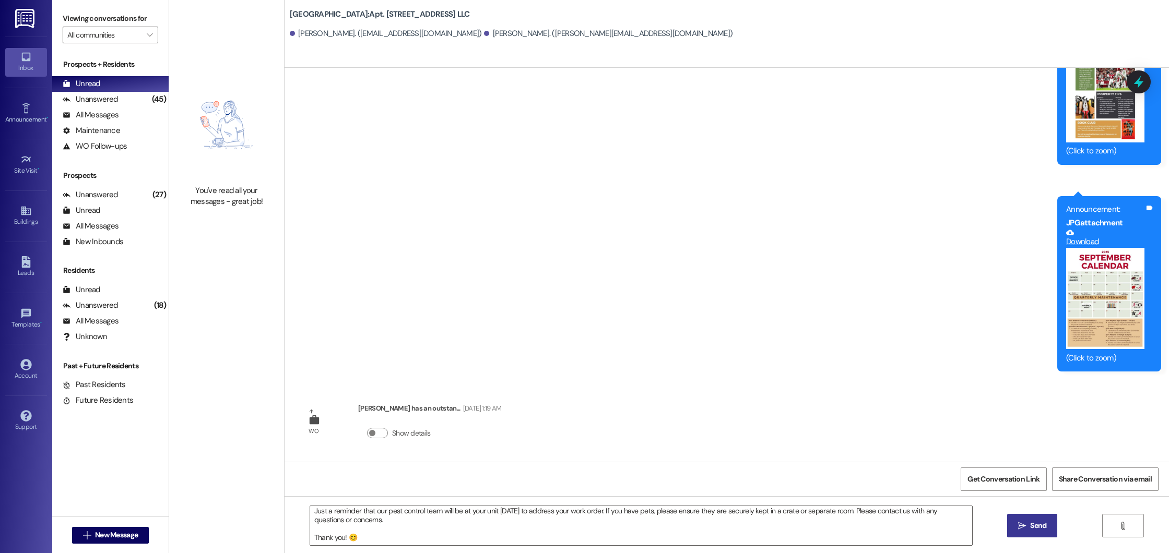
click at [1046, 520] on span "Send" at bounding box center [1038, 525] width 20 height 11
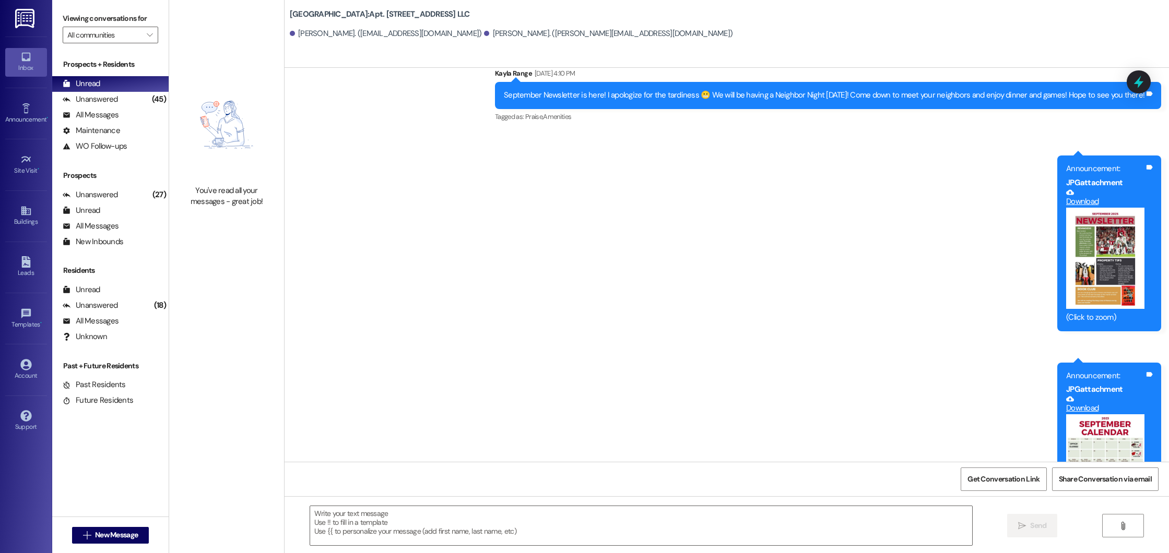
scroll to position [16827, 0]
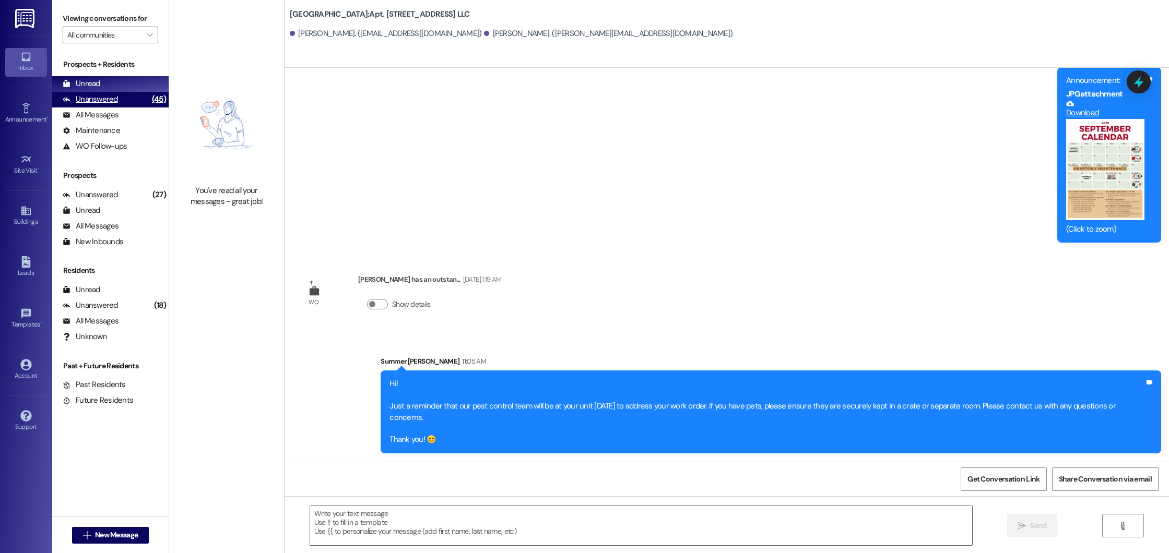
click at [150, 94] on div "(45)" at bounding box center [158, 99] width 19 height 16
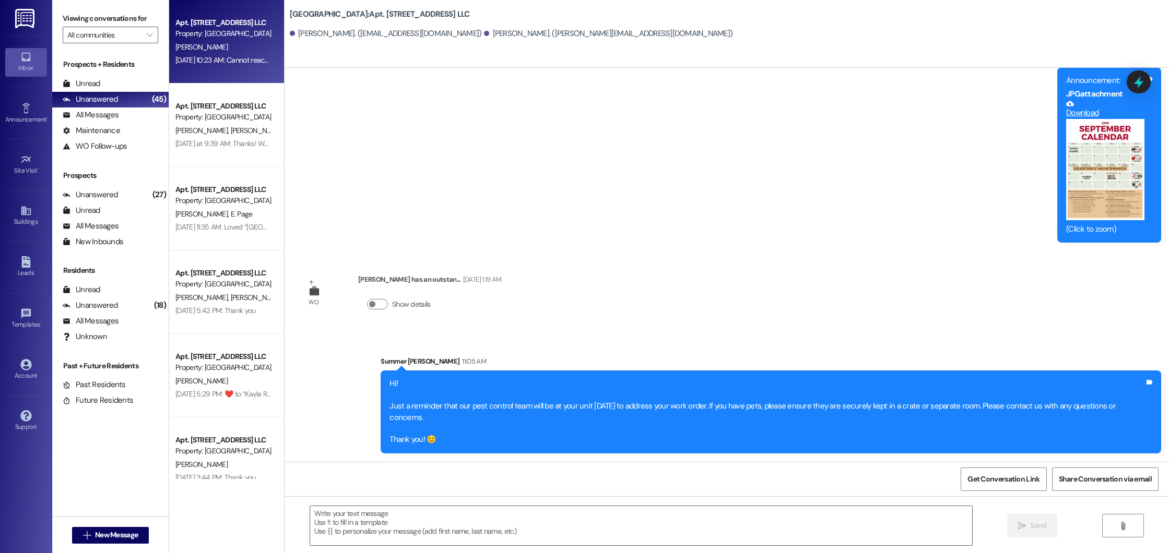
click at [222, 39] on div "Property: [GEOGRAPHIC_DATA]" at bounding box center [223, 33] width 97 height 11
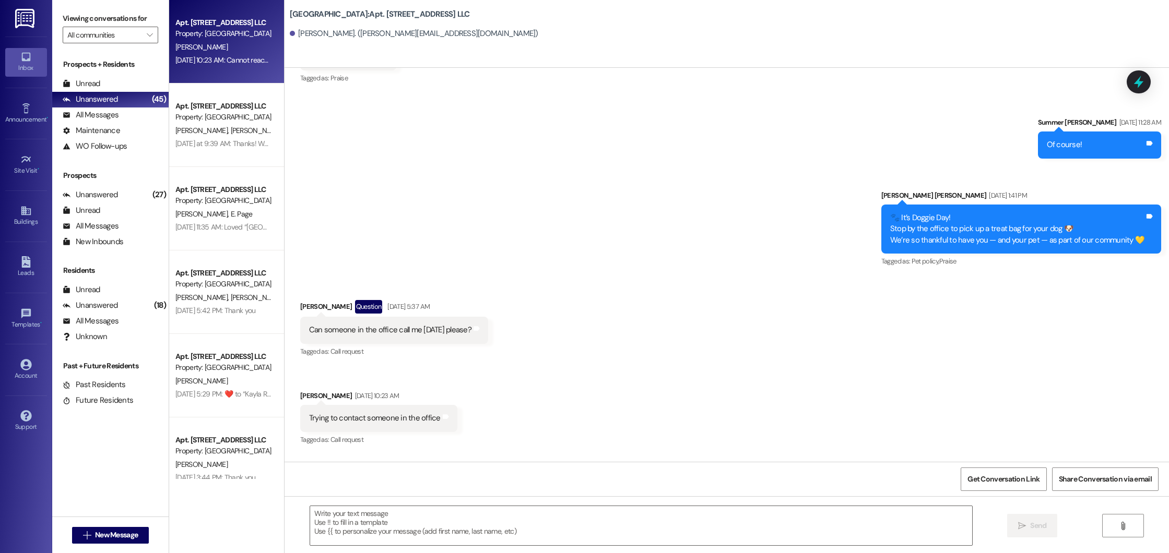
scroll to position [4541, 0]
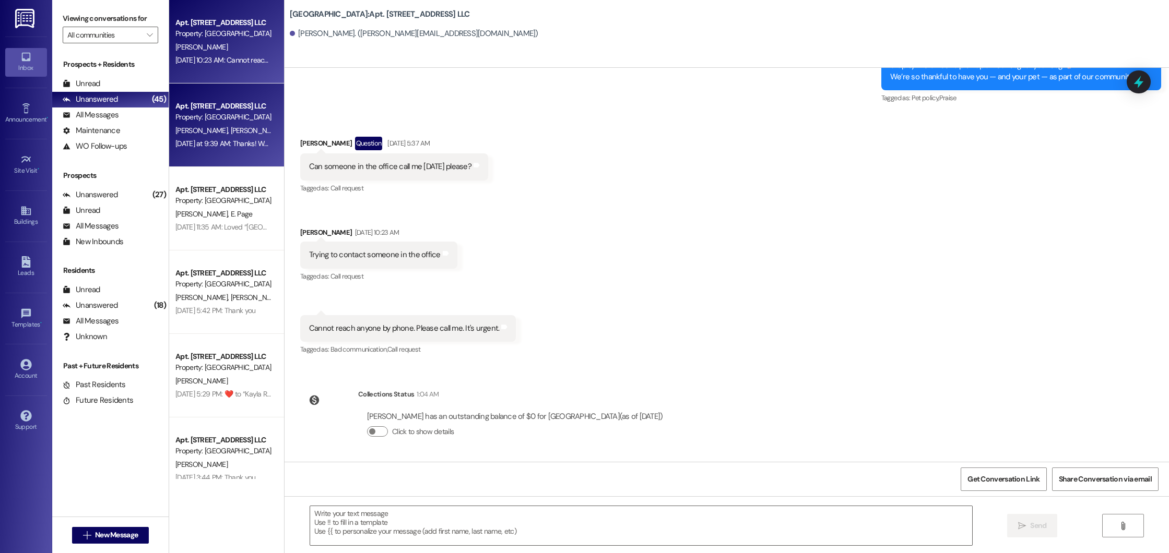
click at [250, 126] on div "[PERSON_NAME] [PERSON_NAME]" at bounding box center [223, 130] width 99 height 13
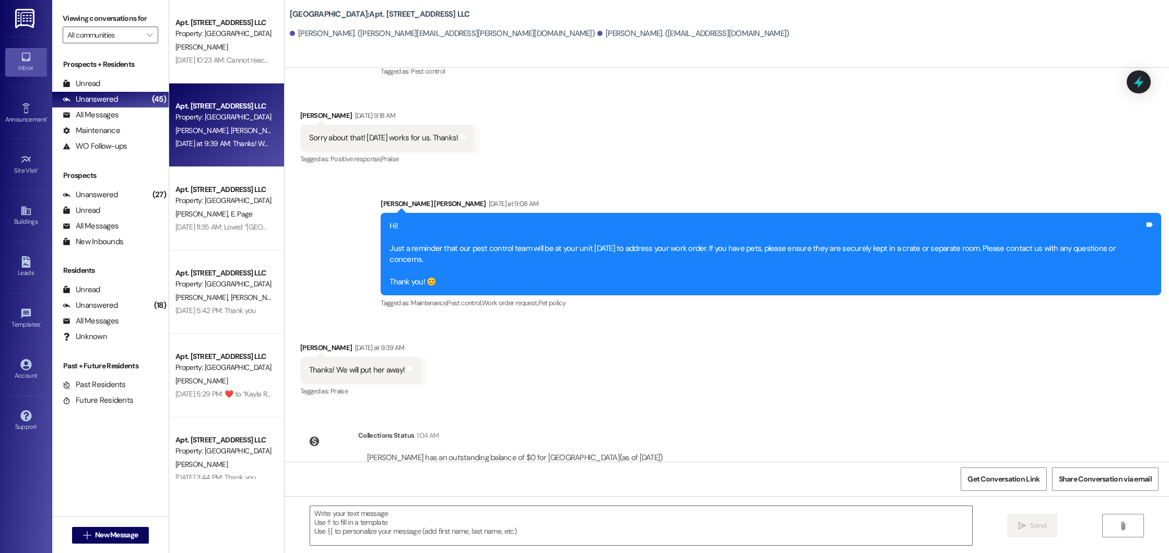
scroll to position [19216, 0]
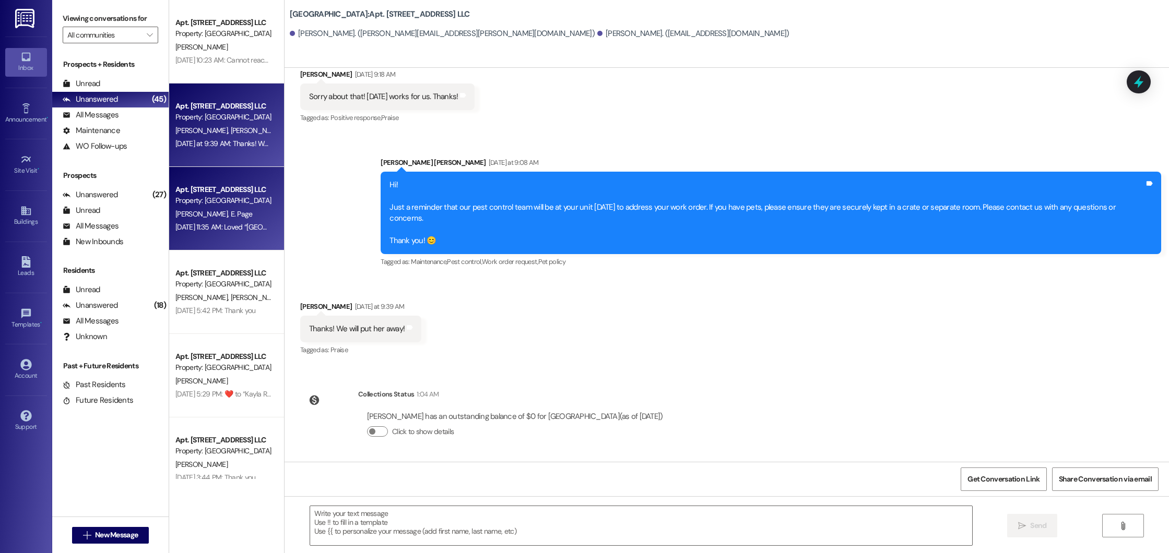
click at [246, 219] on div "[PERSON_NAME] Page" at bounding box center [223, 214] width 99 height 13
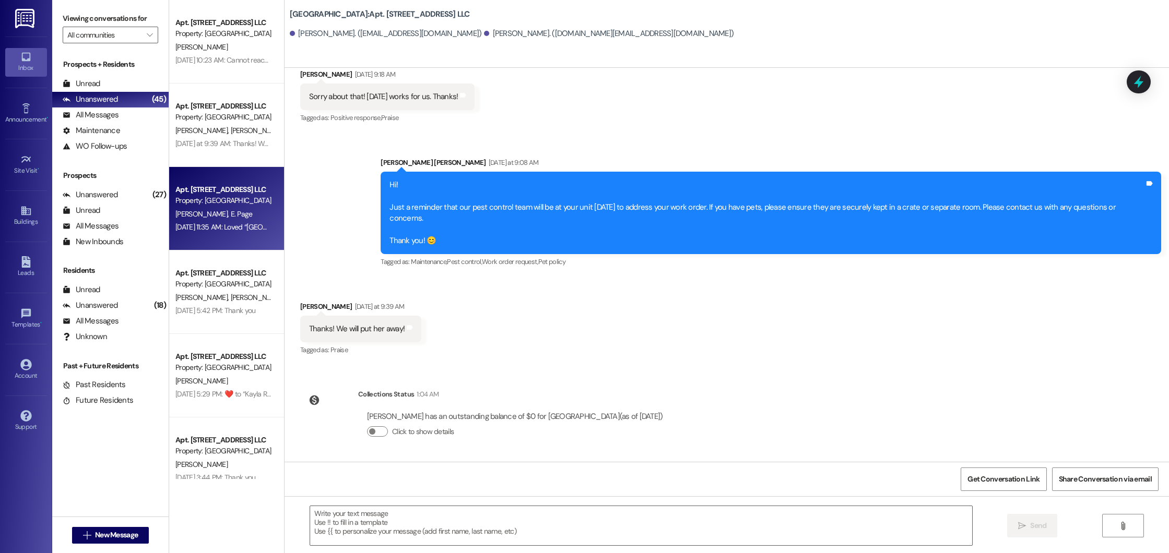
scroll to position [579, 0]
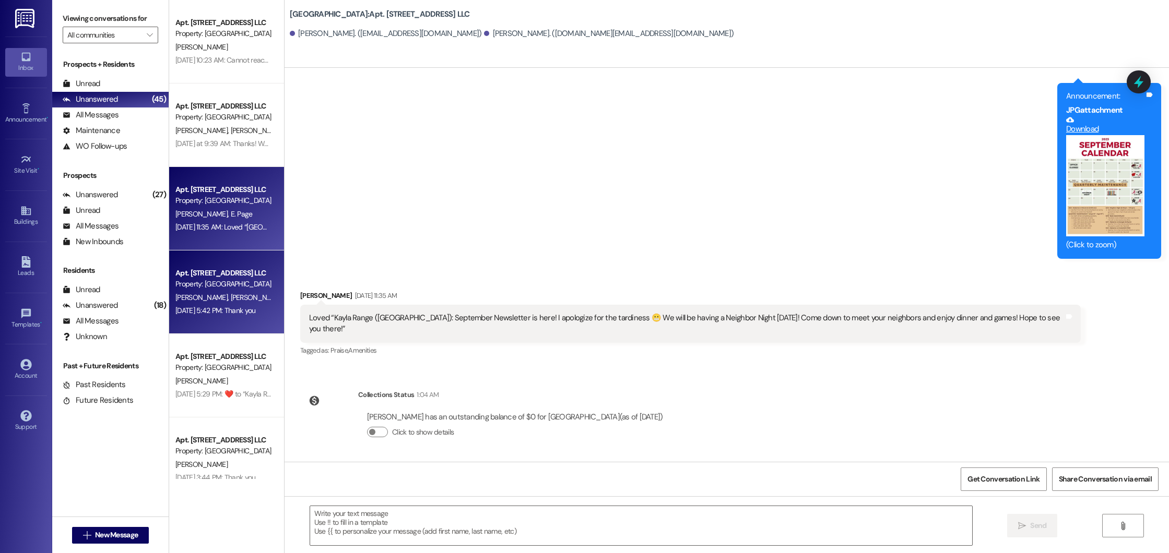
click at [204, 272] on div "Apt. [STREET_ADDRESS] LLC" at bounding box center [223, 273] width 97 height 11
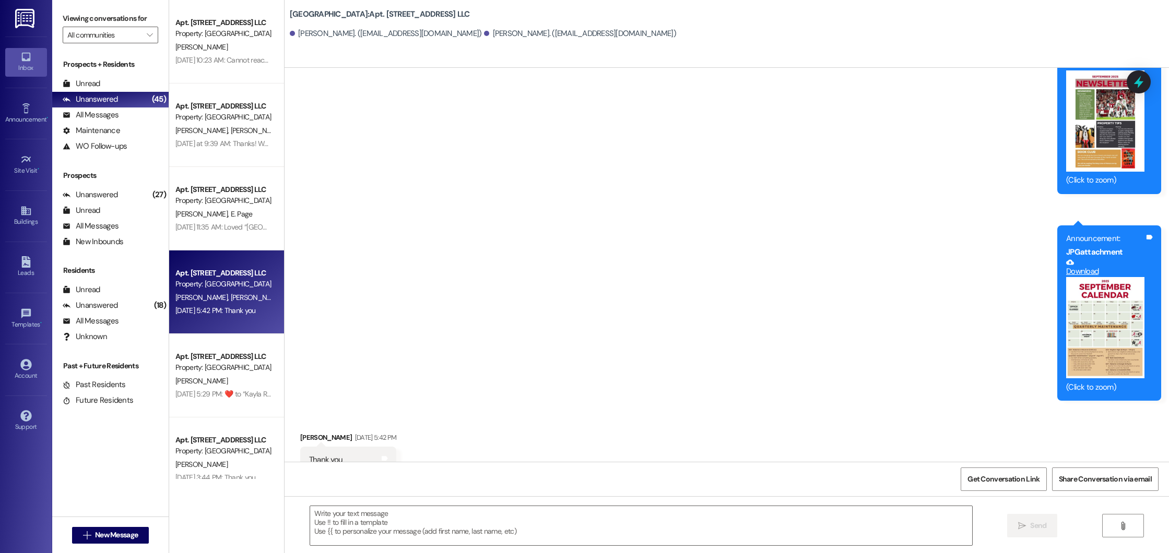
scroll to position [614, 0]
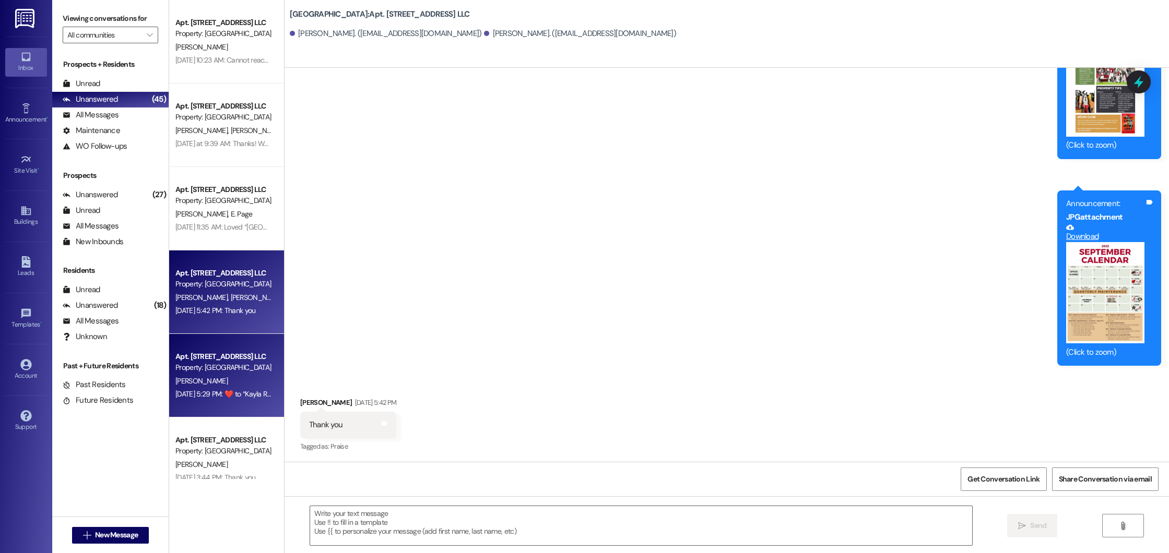
click at [197, 375] on div "[PERSON_NAME]" at bounding box center [223, 381] width 99 height 13
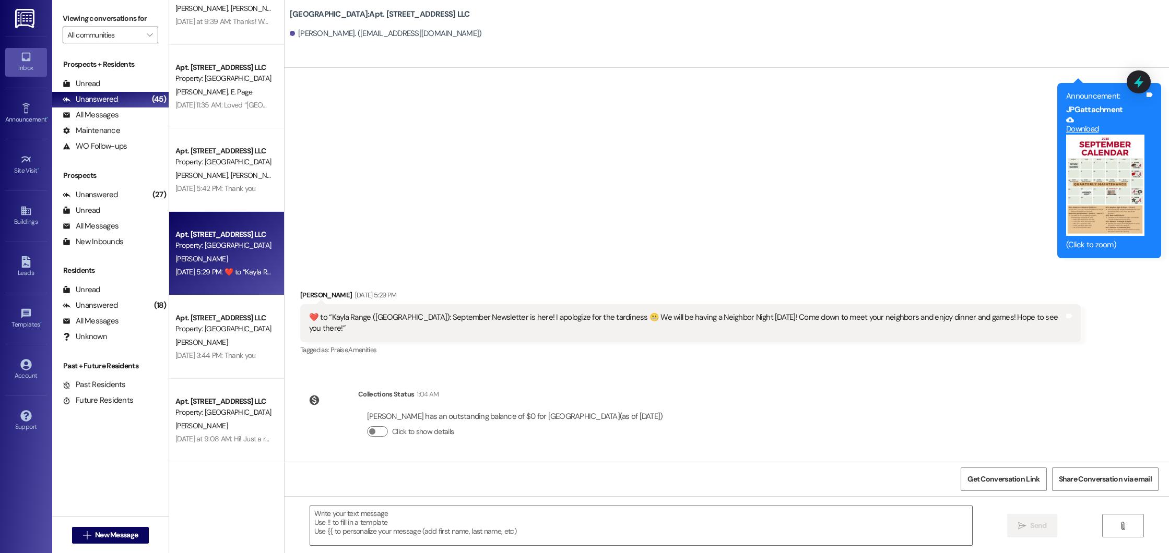
scroll to position [167, 0]
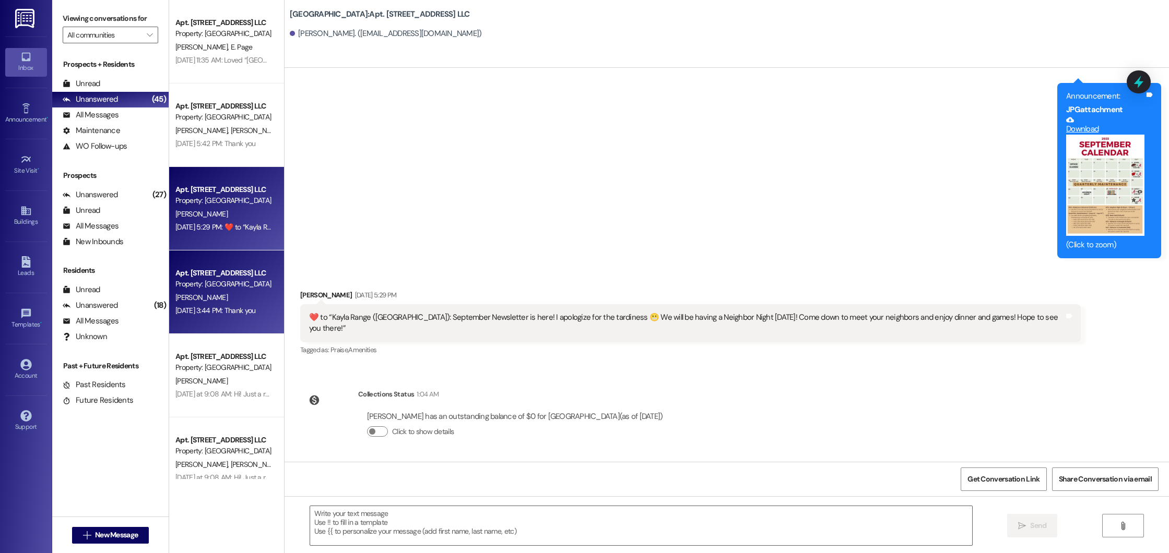
click at [223, 291] on div "[PERSON_NAME]" at bounding box center [223, 297] width 99 height 13
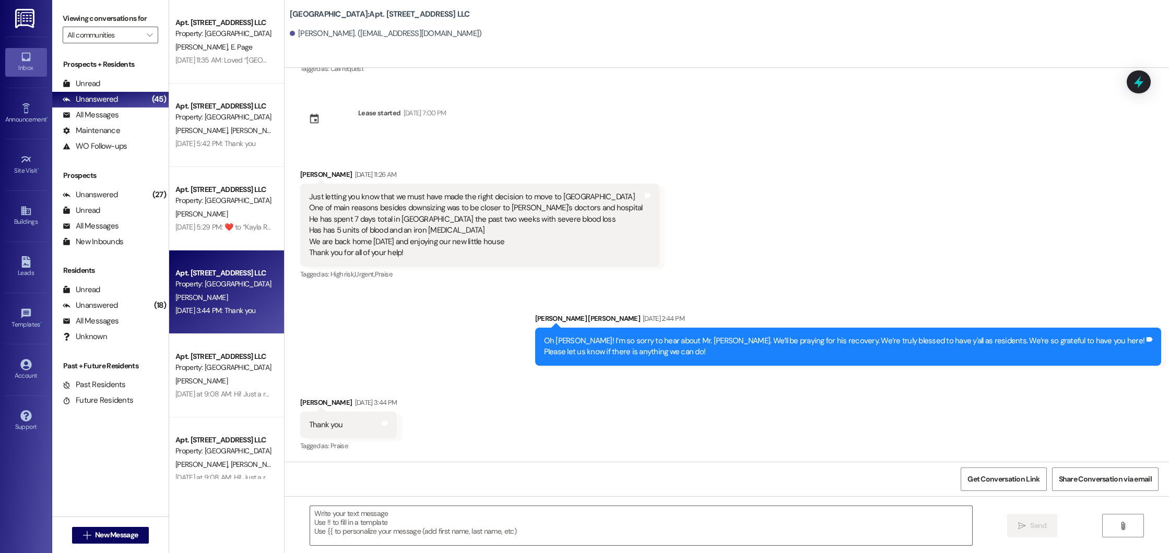
scroll to position [1418, 0]
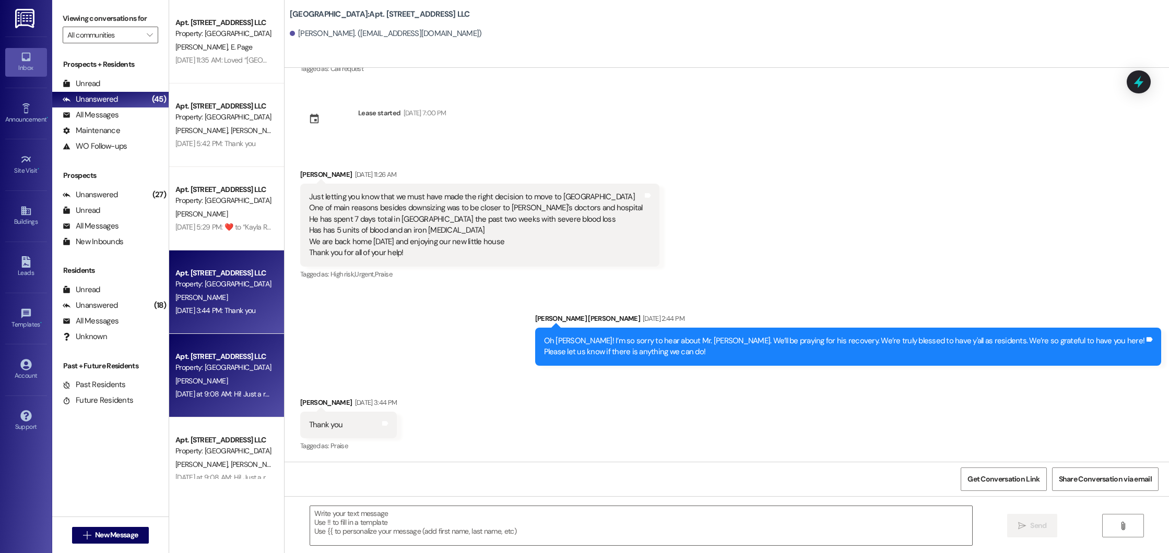
click at [195, 370] on div "Property: [GEOGRAPHIC_DATA]" at bounding box center [223, 367] width 97 height 11
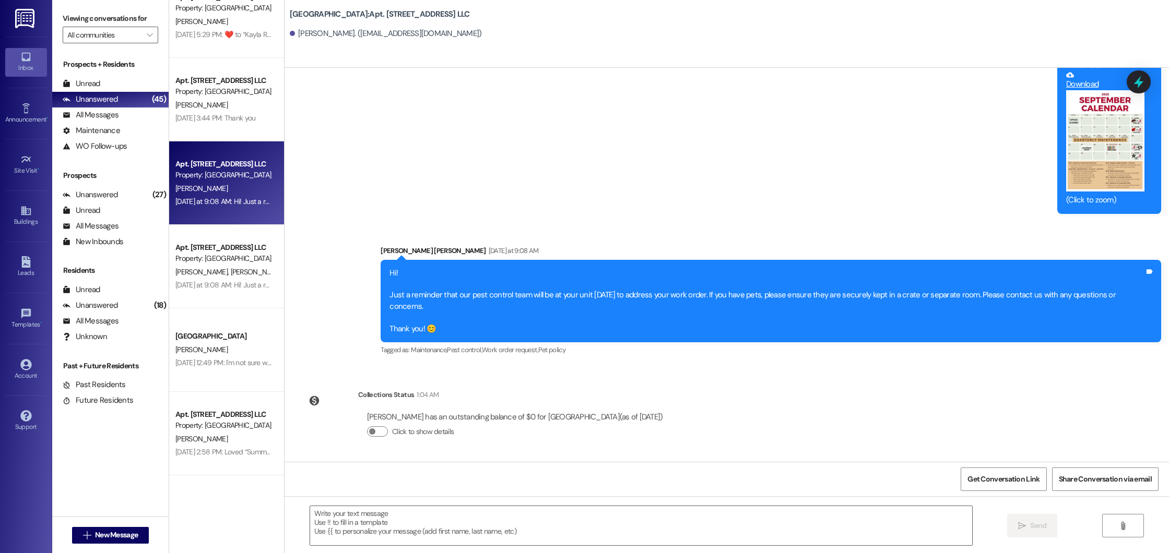
scroll to position [27942, 0]
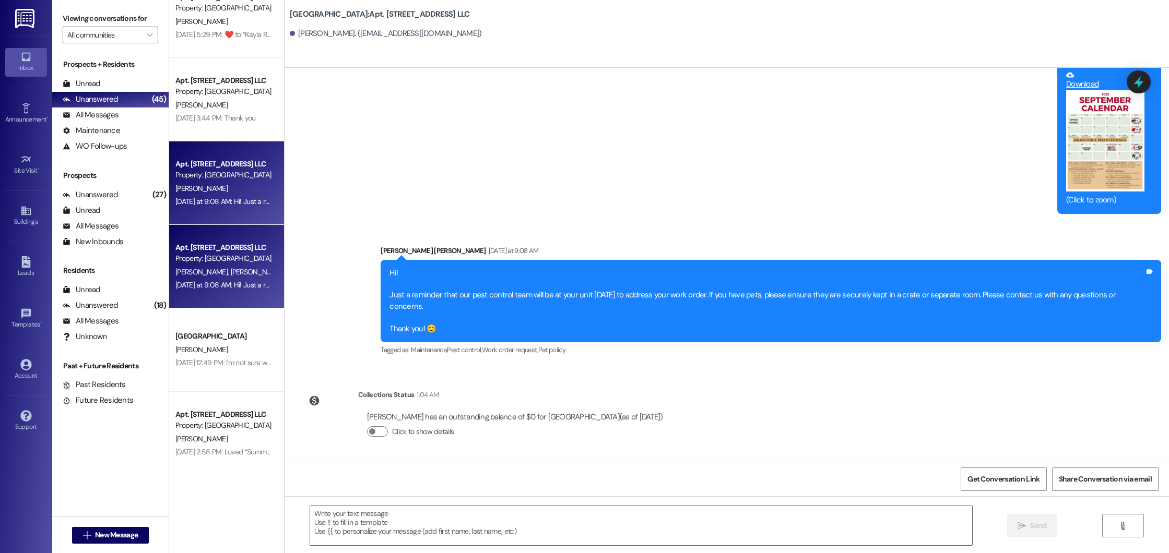
click at [240, 257] on div "Property: [GEOGRAPHIC_DATA]" at bounding box center [223, 258] width 97 height 11
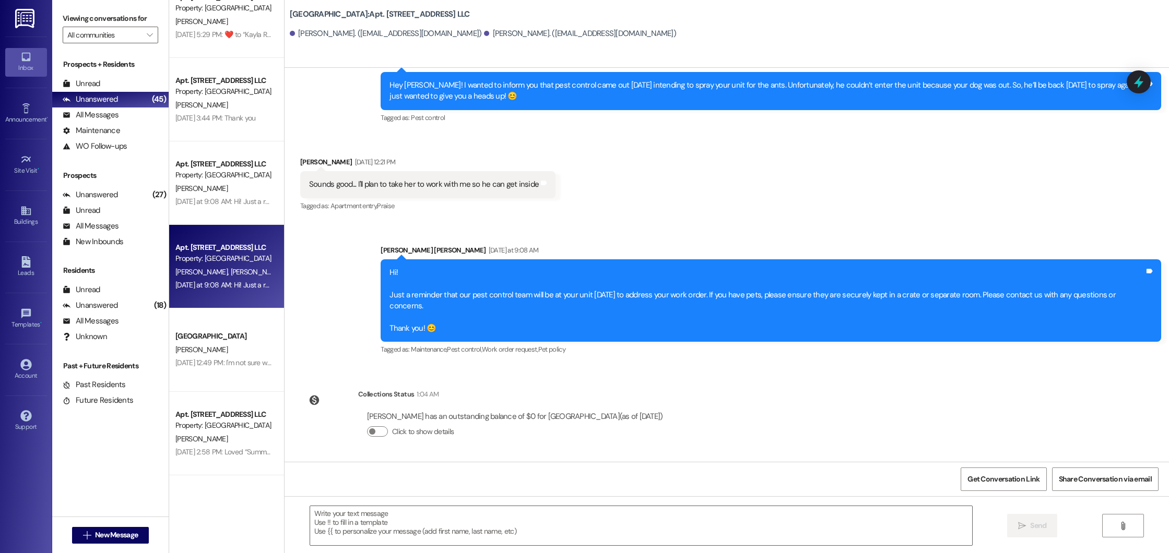
scroll to position [13245, 0]
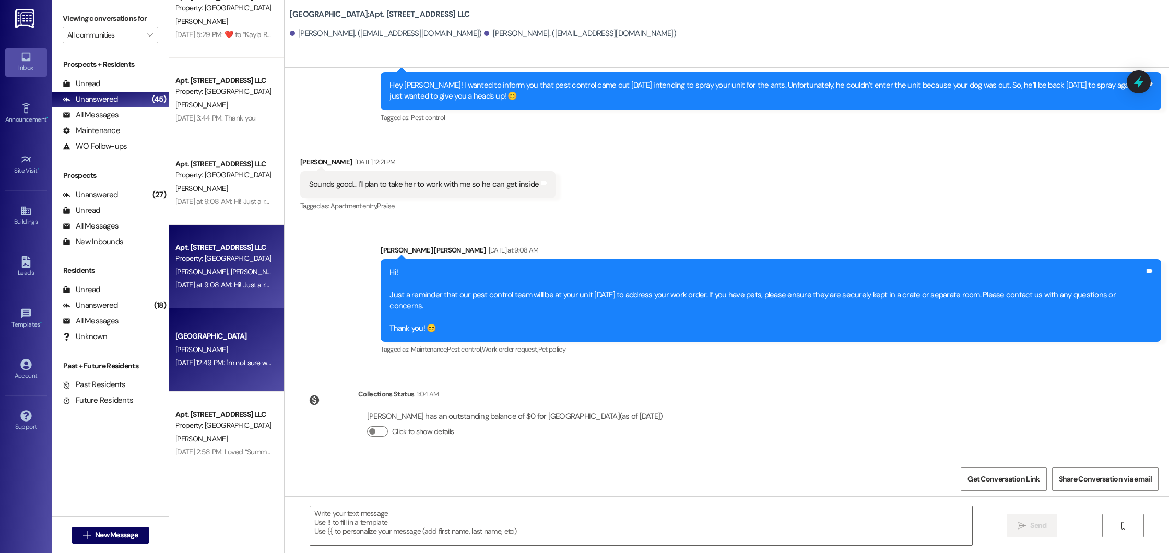
click at [249, 354] on div "[PERSON_NAME]" at bounding box center [223, 349] width 99 height 13
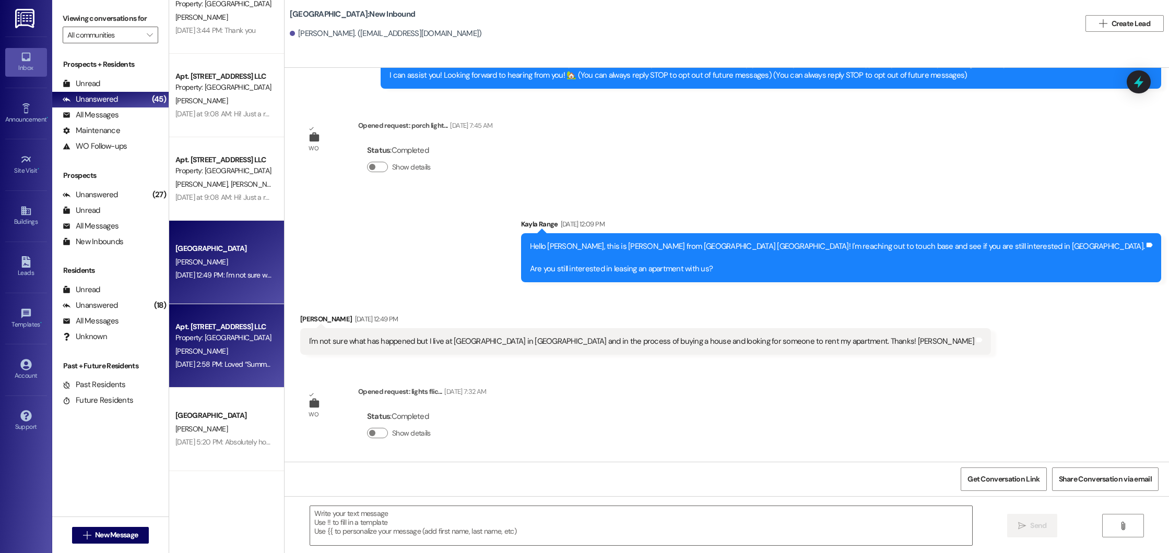
scroll to position [452, 0]
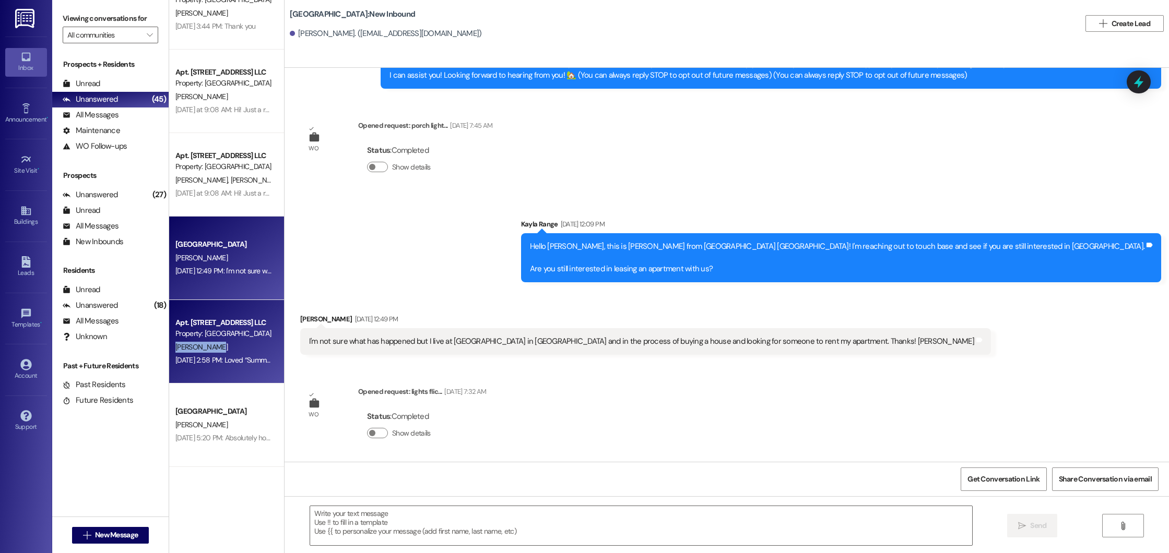
click at [217, 341] on div "[PERSON_NAME]" at bounding box center [223, 347] width 99 height 13
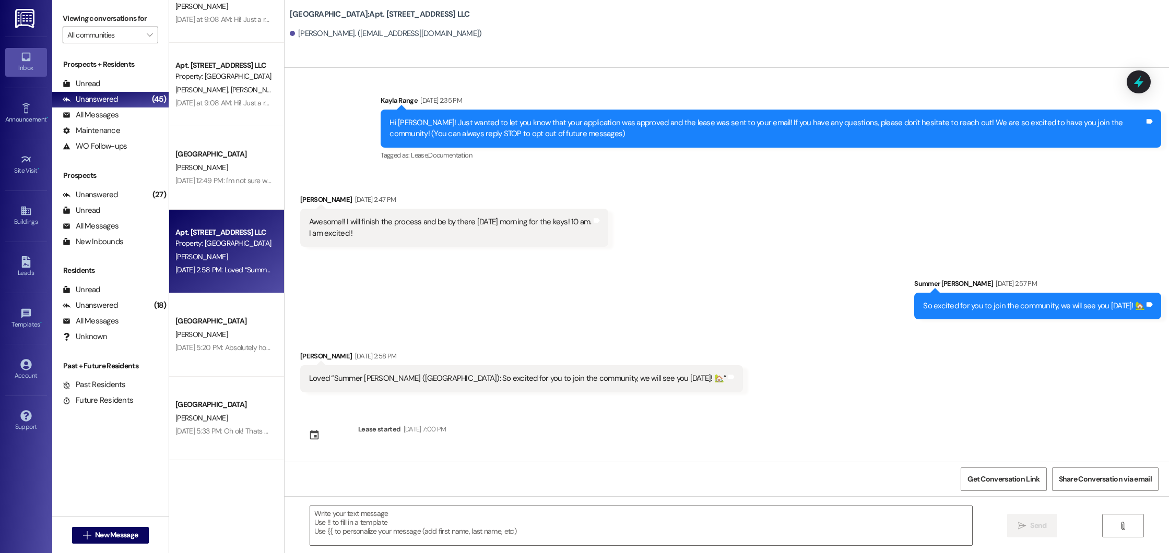
scroll to position [550, 0]
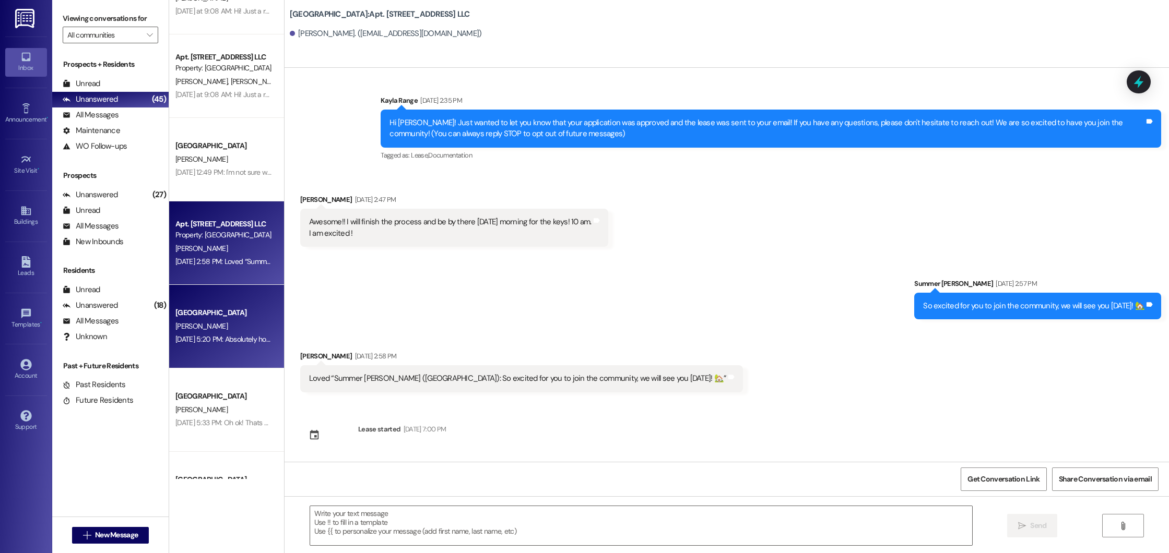
click at [221, 328] on div "[PERSON_NAME]" at bounding box center [223, 326] width 99 height 13
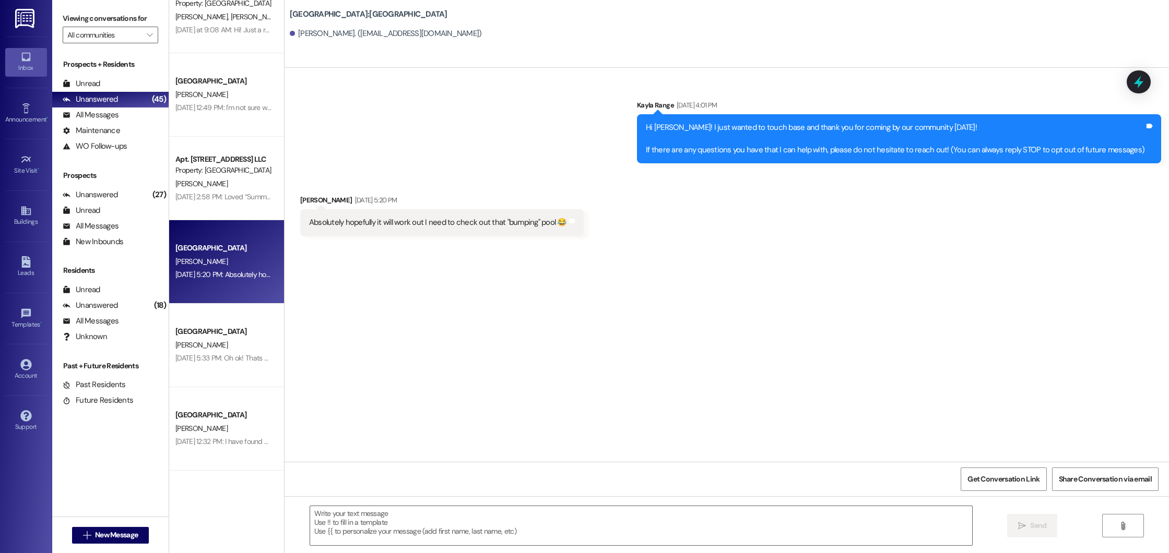
scroll to position [636, 0]
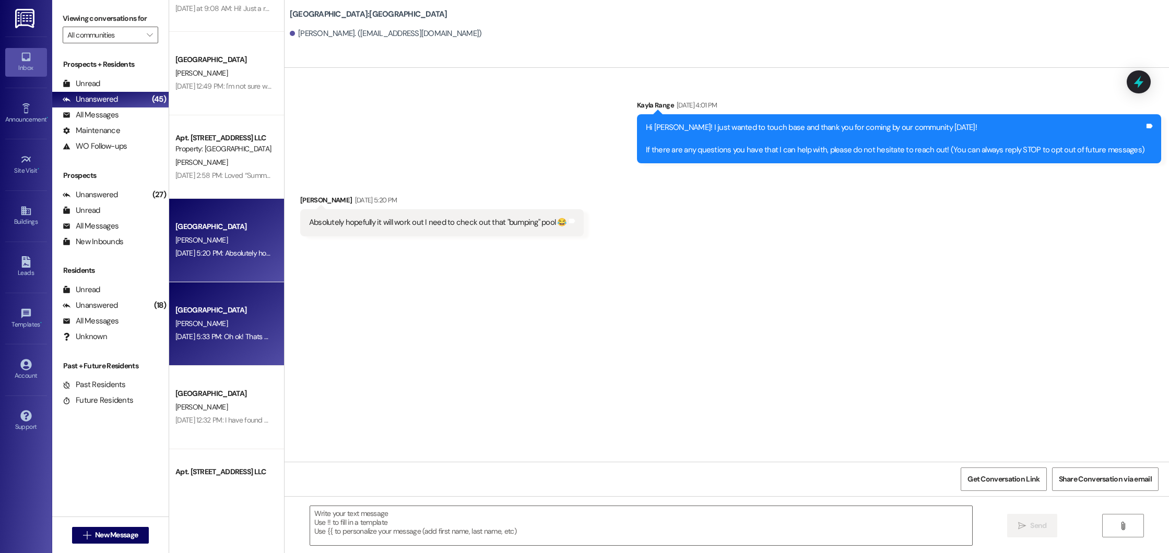
click at [229, 318] on div "[PERSON_NAME]" at bounding box center [223, 323] width 99 height 13
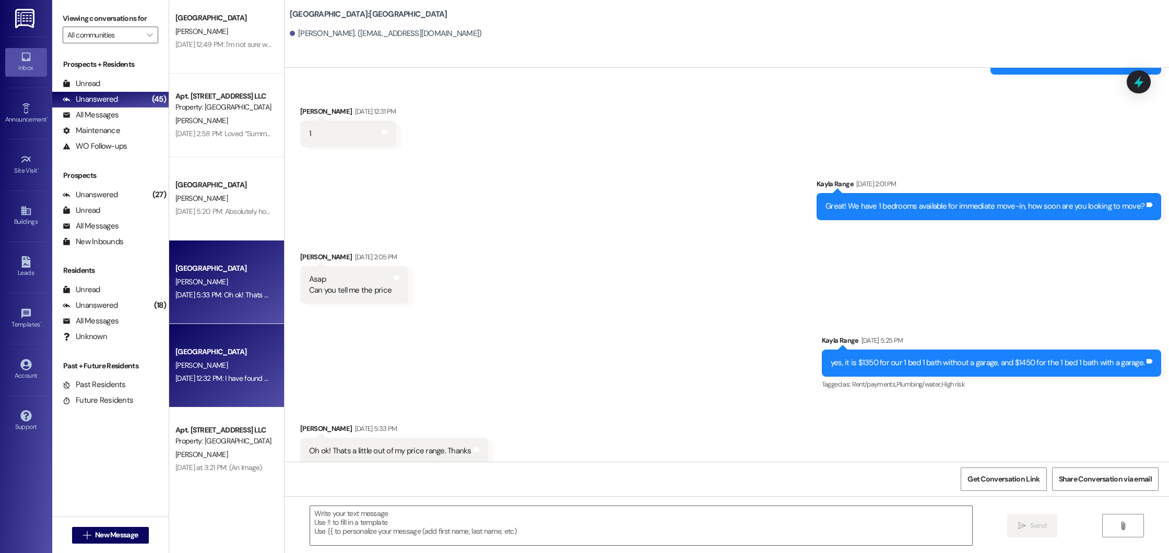
scroll to position [694, 0]
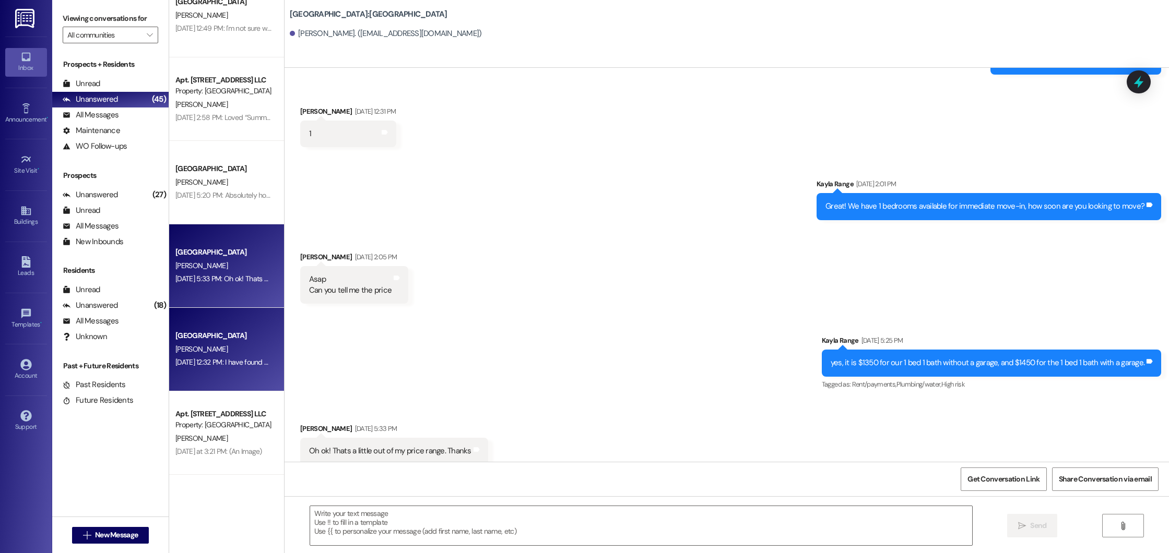
click at [238, 345] on div "[PERSON_NAME]" at bounding box center [223, 349] width 99 height 13
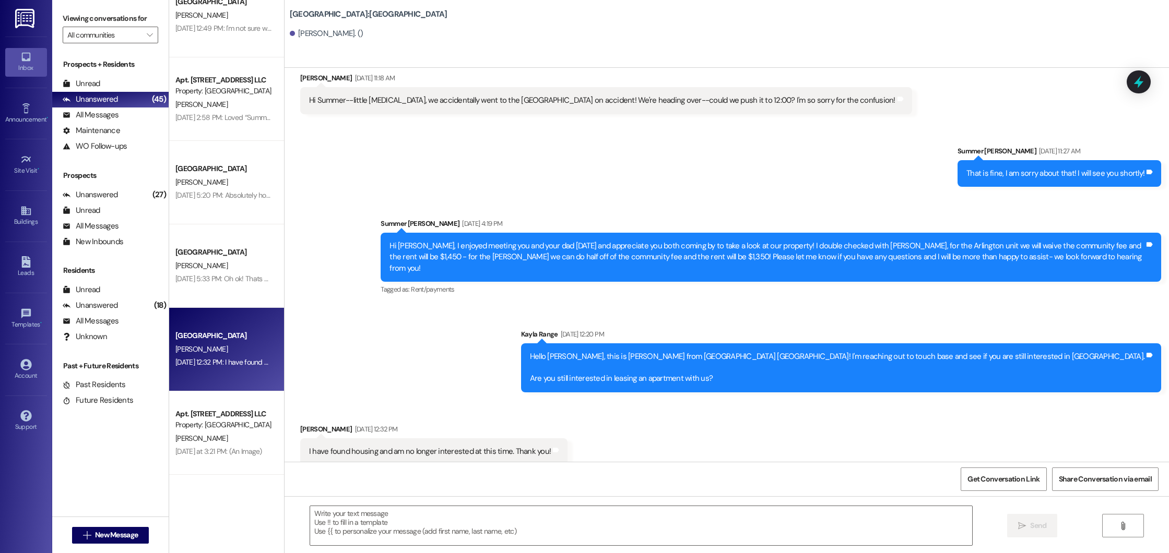
scroll to position [777, 0]
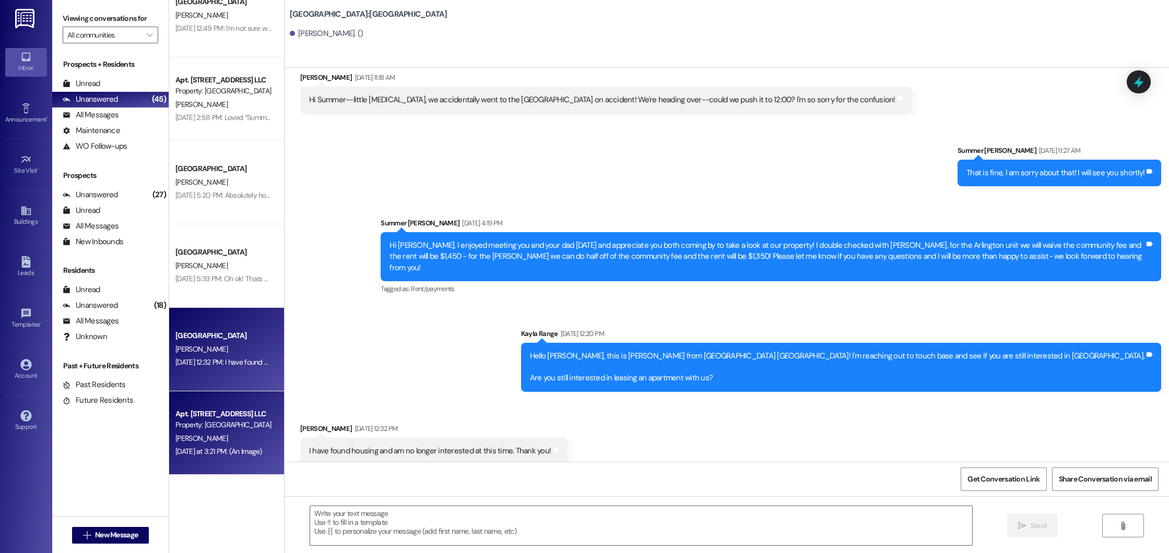
click at [224, 445] on div "[PERSON_NAME]" at bounding box center [223, 438] width 99 height 13
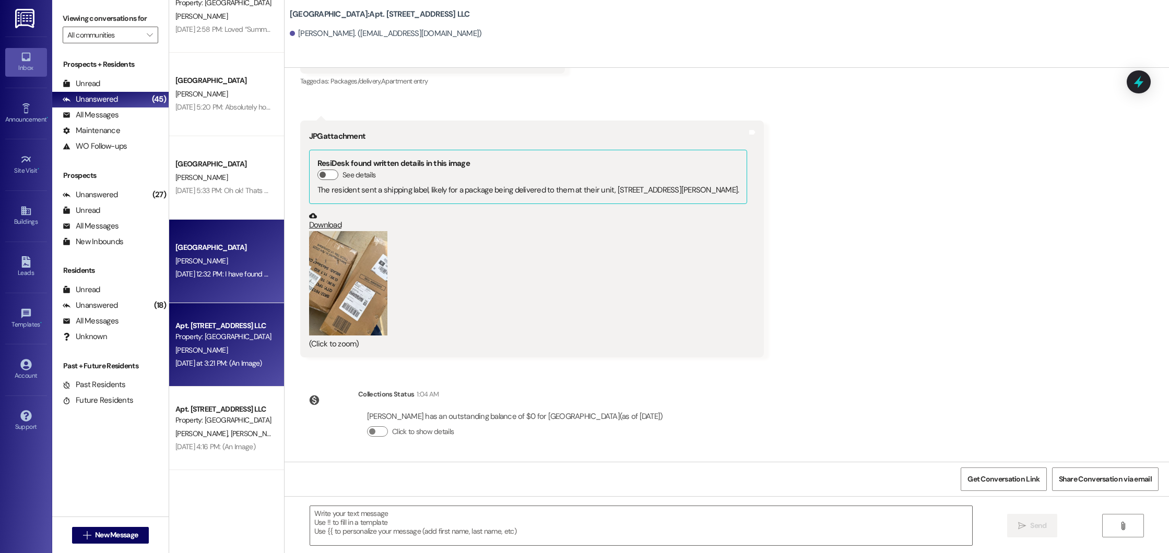
scroll to position [831, 0]
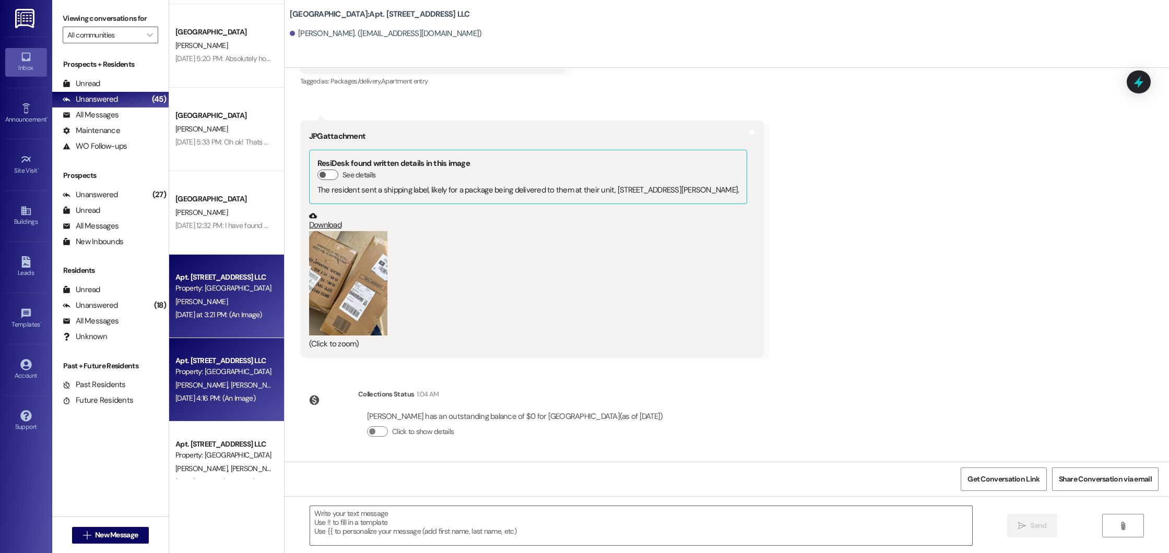
click at [220, 365] on div "Apt. [STREET_ADDRESS] LLC" at bounding box center [223, 360] width 97 height 11
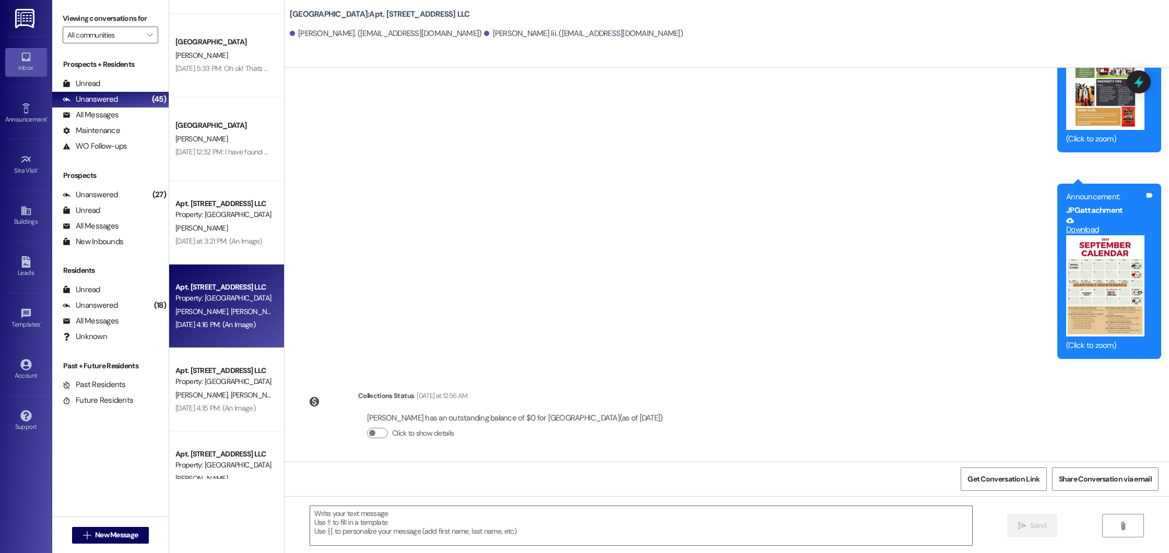
scroll to position [912, 0]
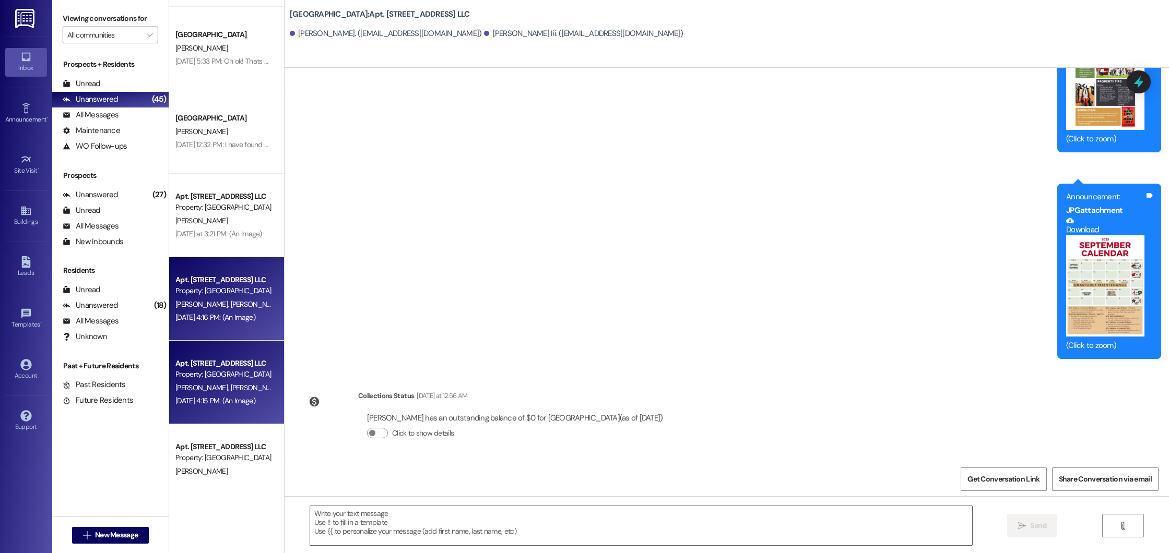
click at [241, 378] on div "Property: [GEOGRAPHIC_DATA]" at bounding box center [223, 374] width 97 height 11
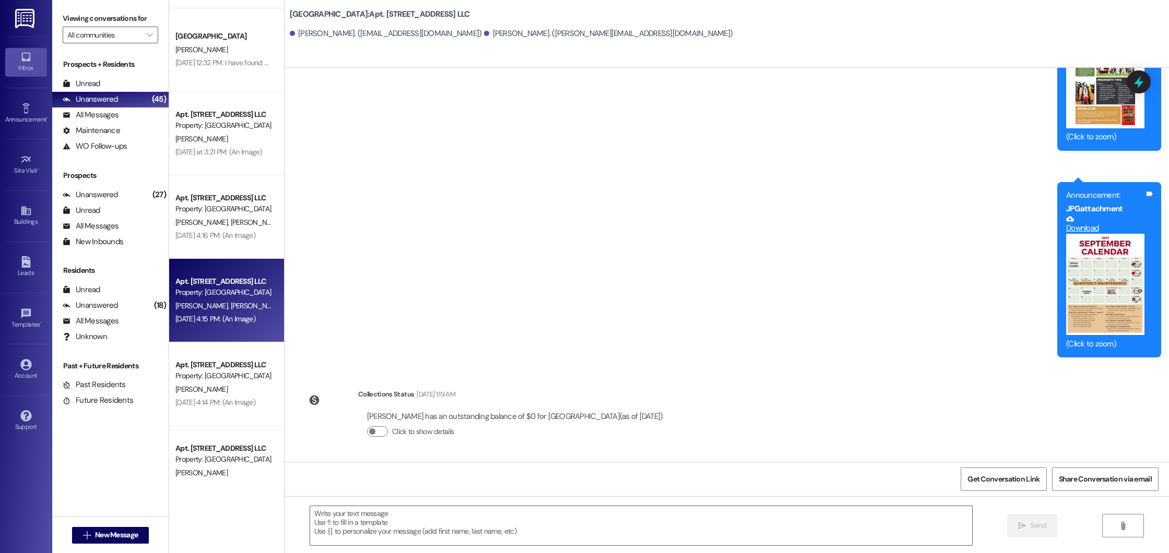
scroll to position [999, 0]
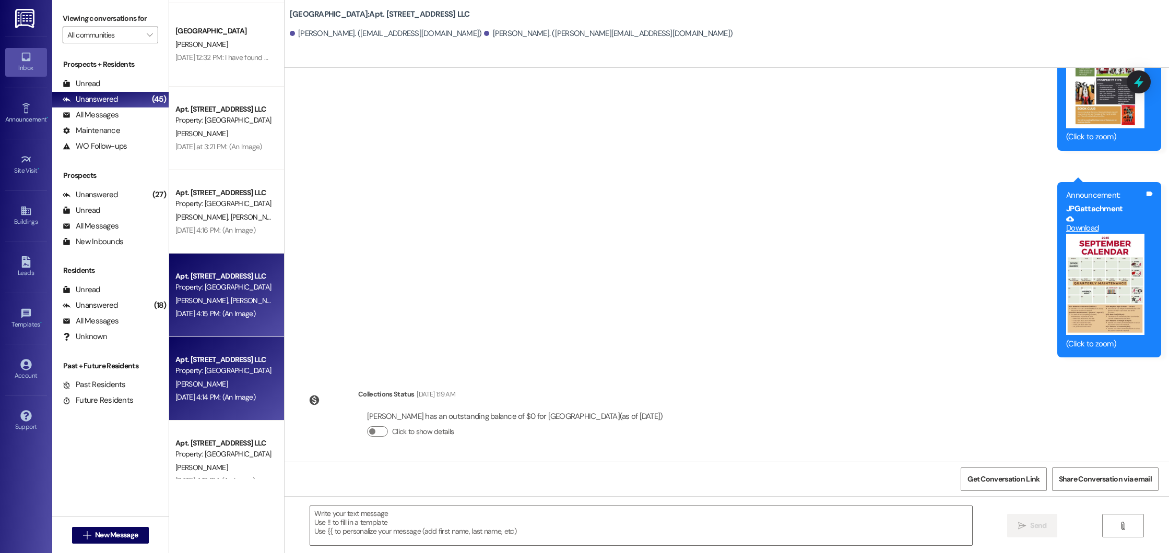
click at [241, 378] on div "[PERSON_NAME]" at bounding box center [223, 384] width 99 height 13
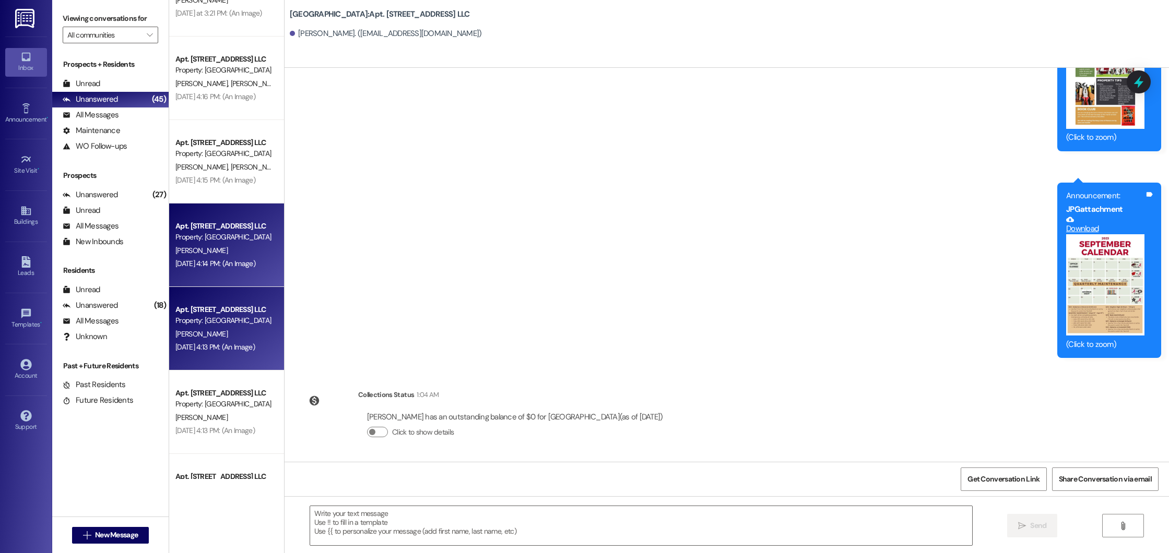
scroll to position [1137, 0]
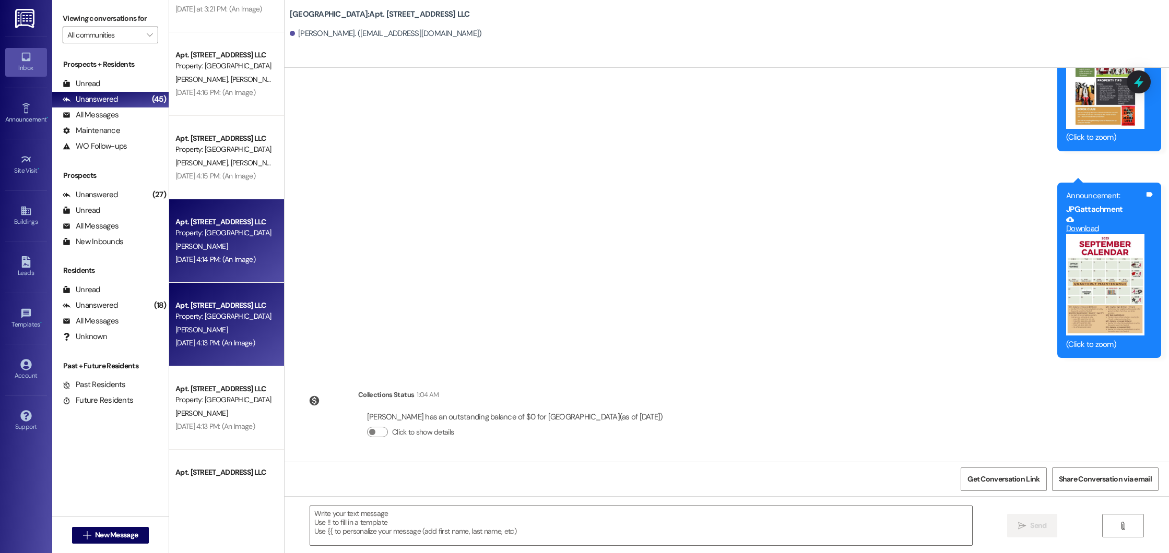
click at [219, 326] on div "[PERSON_NAME]" at bounding box center [223, 330] width 99 height 13
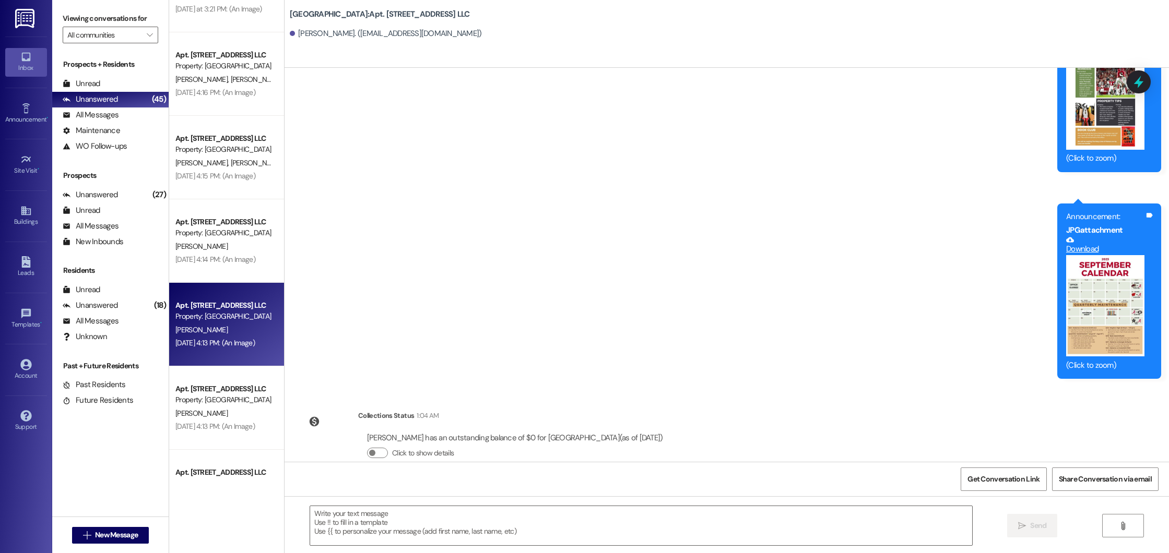
scroll to position [7010, 0]
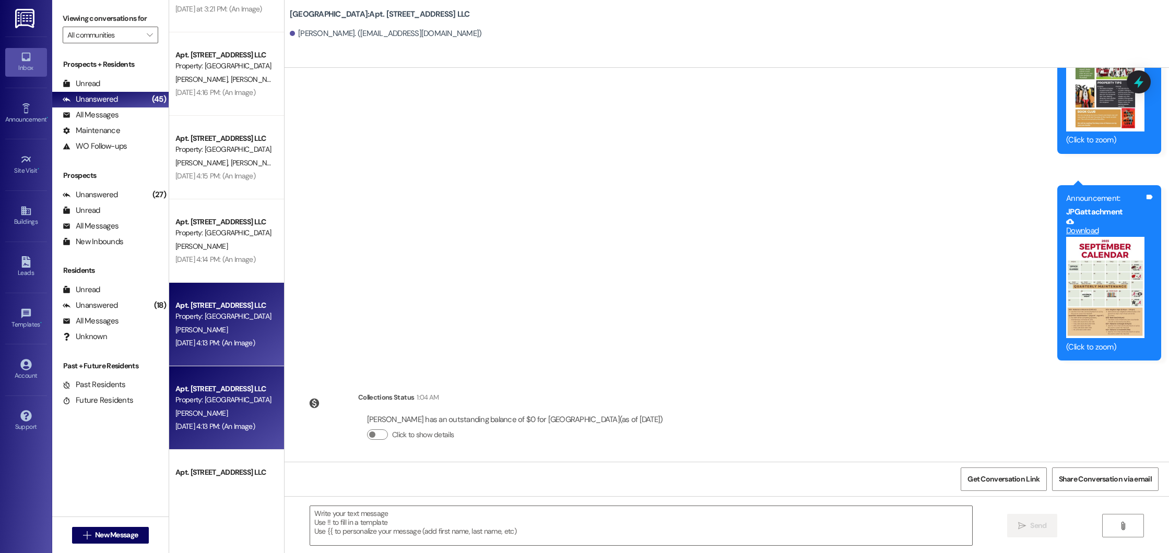
click at [242, 420] on div "[DATE] 4:13 PM: (An Image) [DATE] 4:13 PM: (An Image)" at bounding box center [223, 426] width 99 height 13
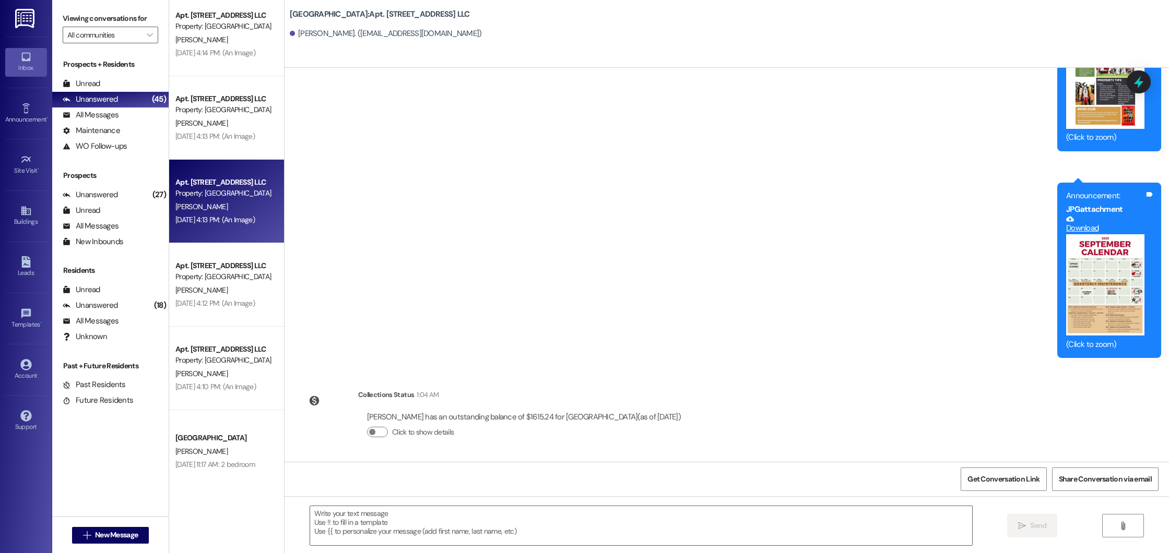
scroll to position [1360, 0]
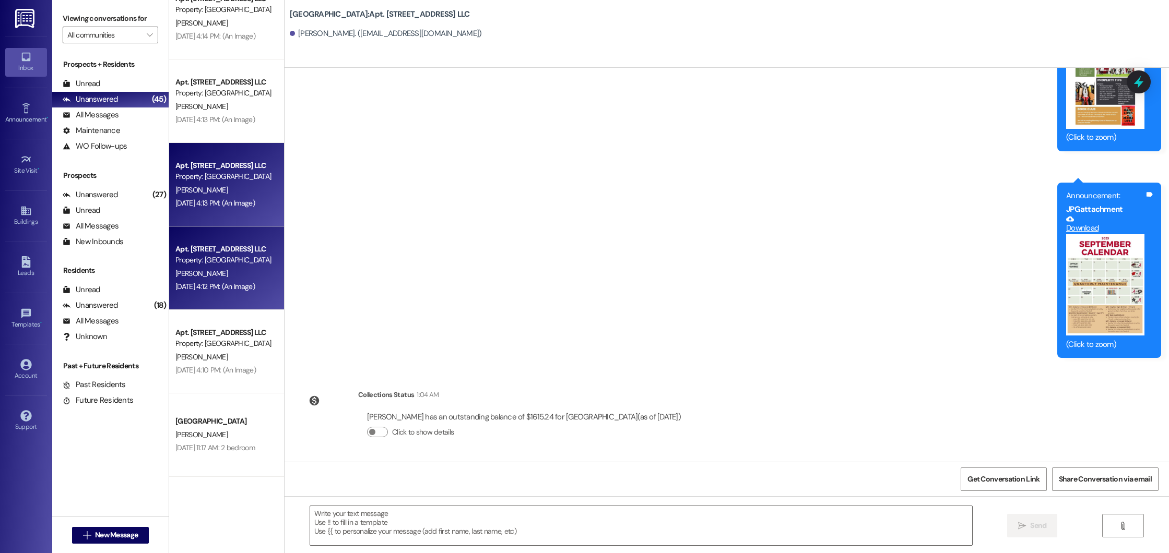
click at [205, 262] on div "Property: [GEOGRAPHIC_DATA]" at bounding box center [223, 260] width 97 height 11
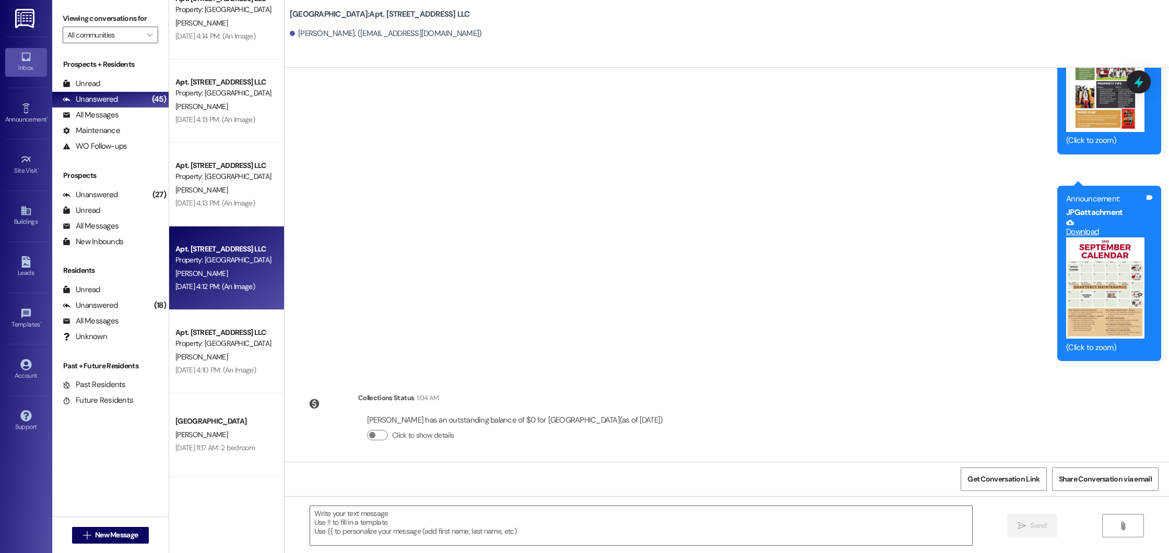
scroll to position [10558, 0]
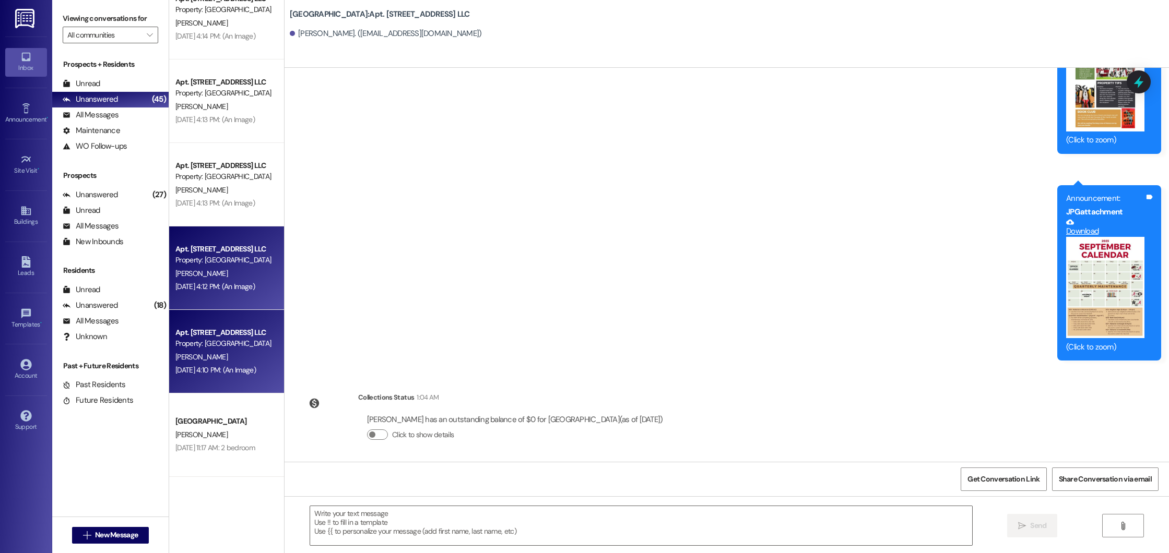
click at [229, 364] on div "[DATE] 4:10 PM: (An Image) [DATE] 4:10 PM: (An Image)" at bounding box center [223, 370] width 99 height 13
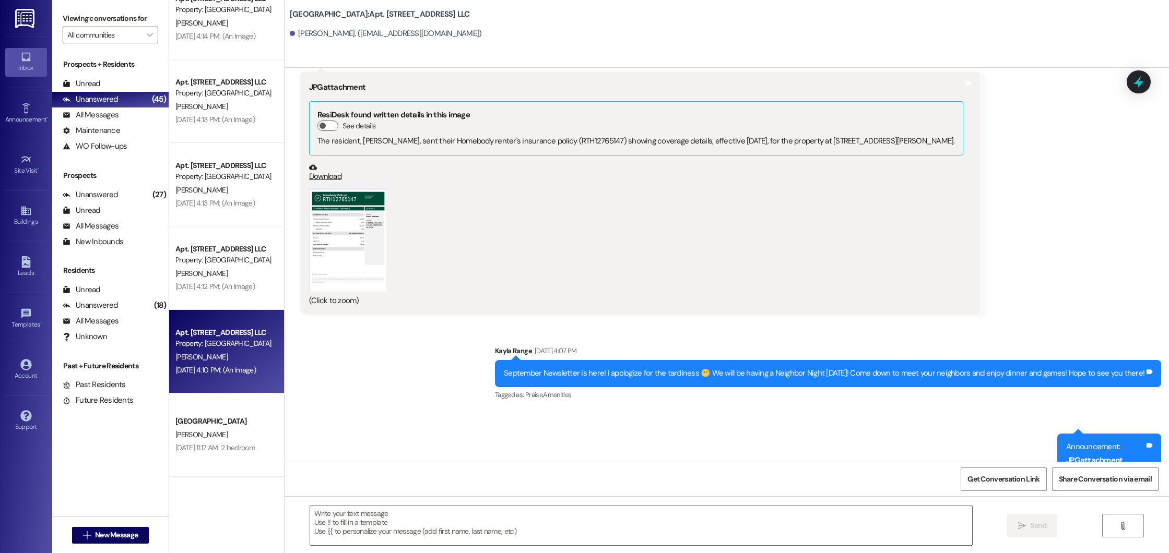
scroll to position [11035, 0]
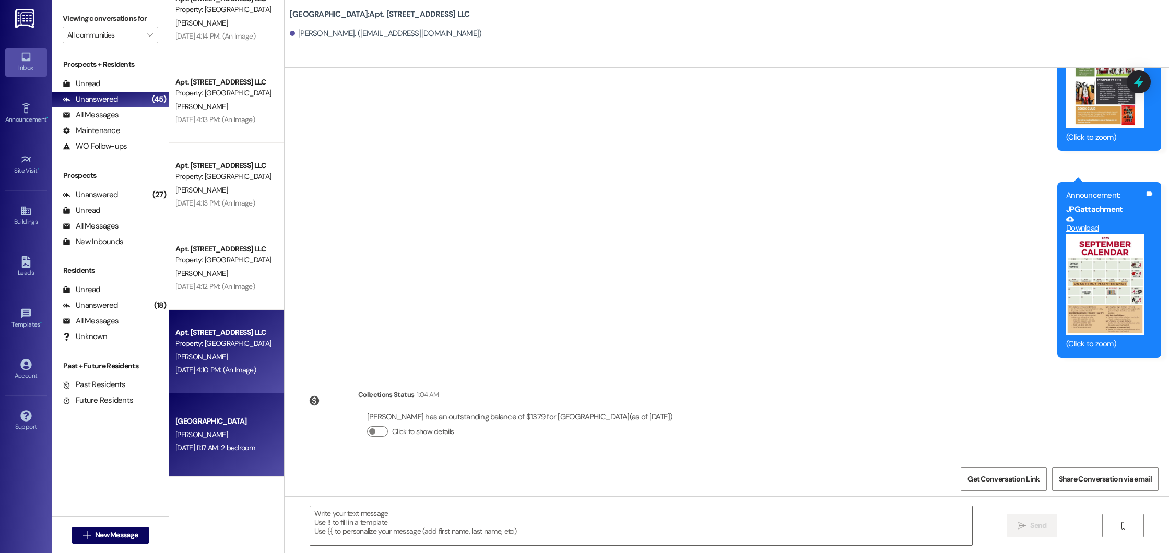
click at [244, 416] on div "[GEOGRAPHIC_DATA]" at bounding box center [223, 421] width 99 height 13
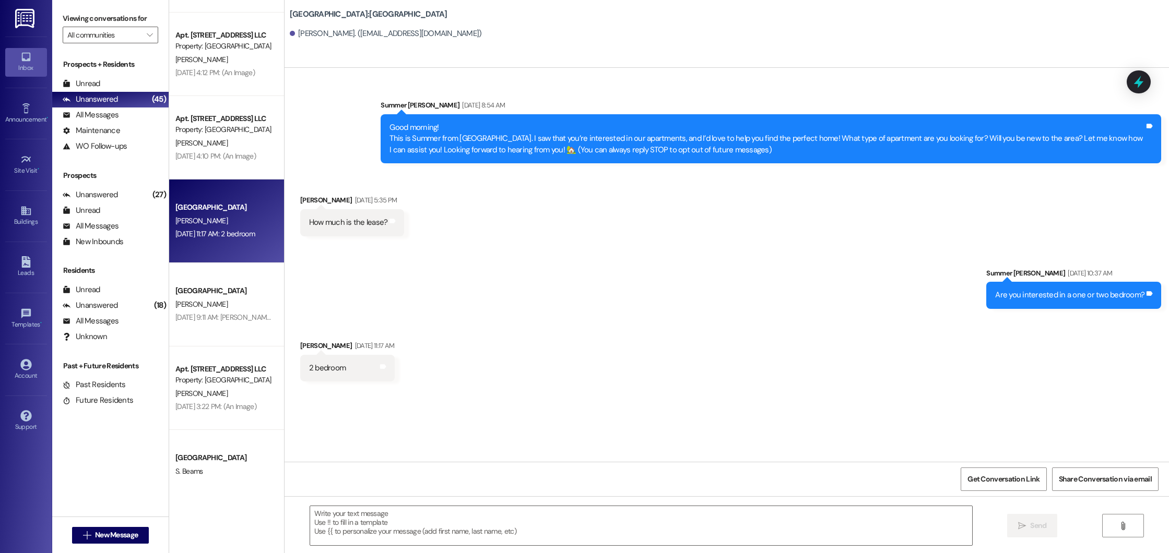
scroll to position [1579, 0]
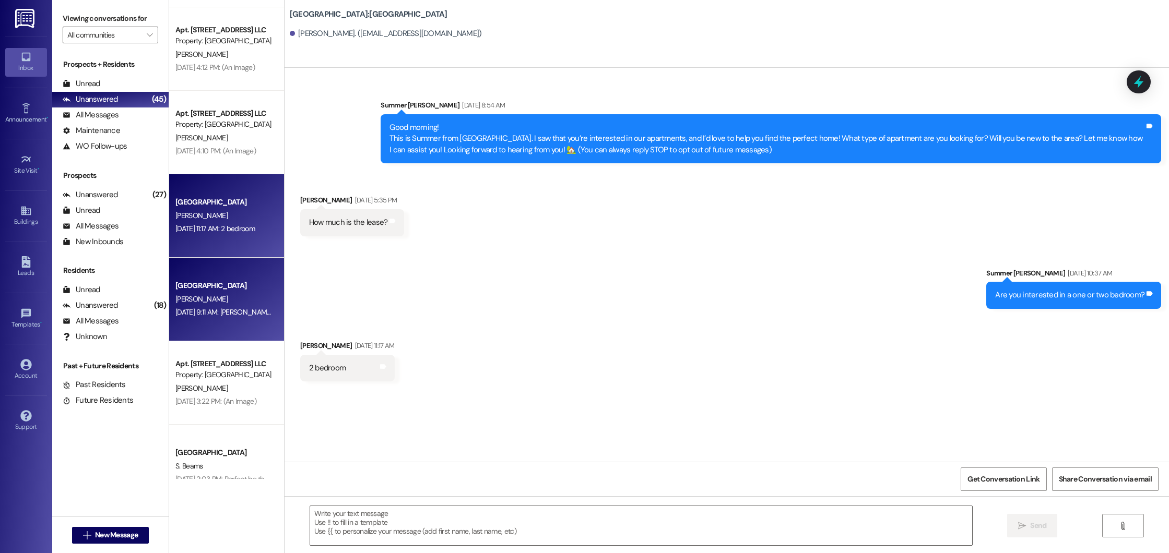
click at [229, 294] on div "[PERSON_NAME]" at bounding box center [223, 299] width 99 height 13
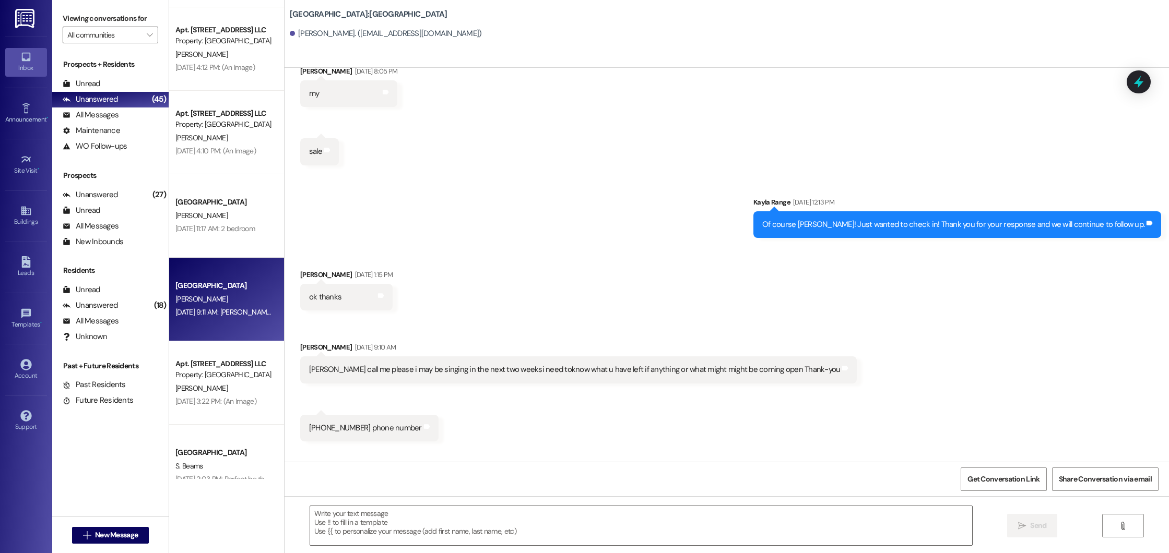
scroll to position [1360, 0]
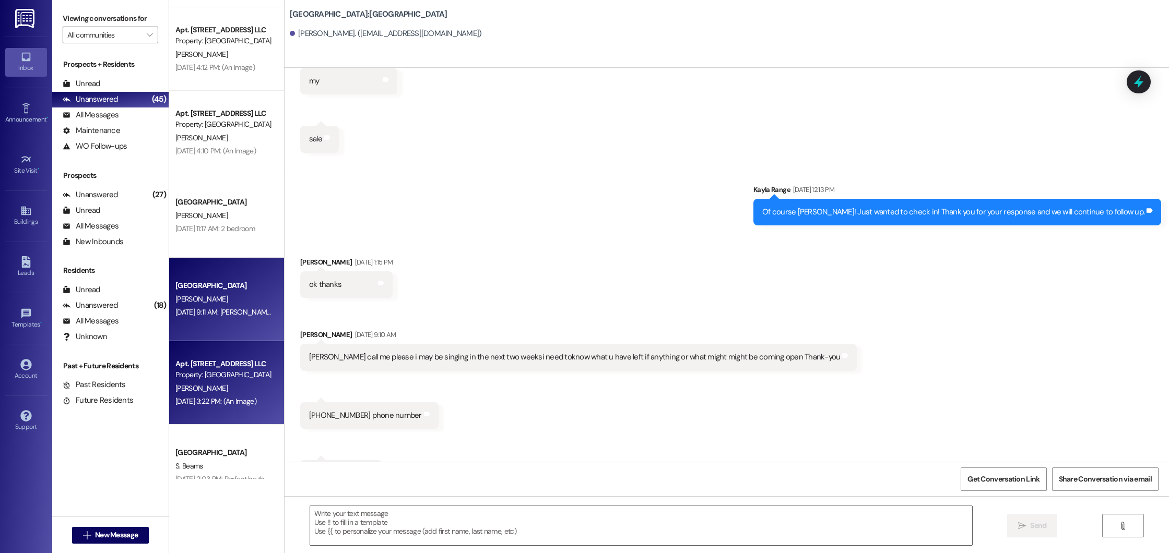
click at [234, 377] on div "Property: [GEOGRAPHIC_DATA]" at bounding box center [223, 375] width 97 height 11
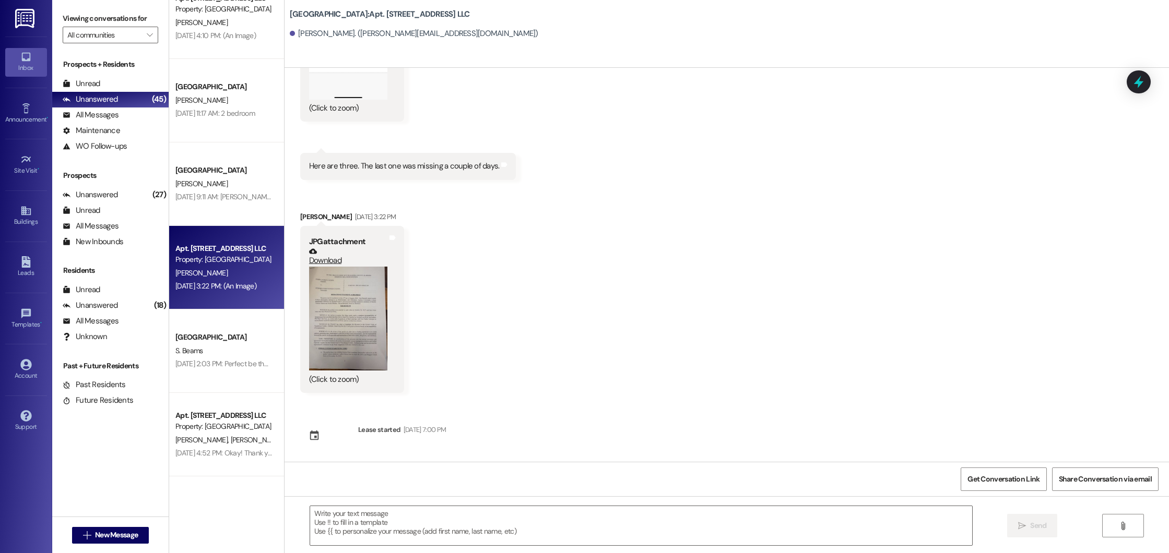
scroll to position [1695, 0]
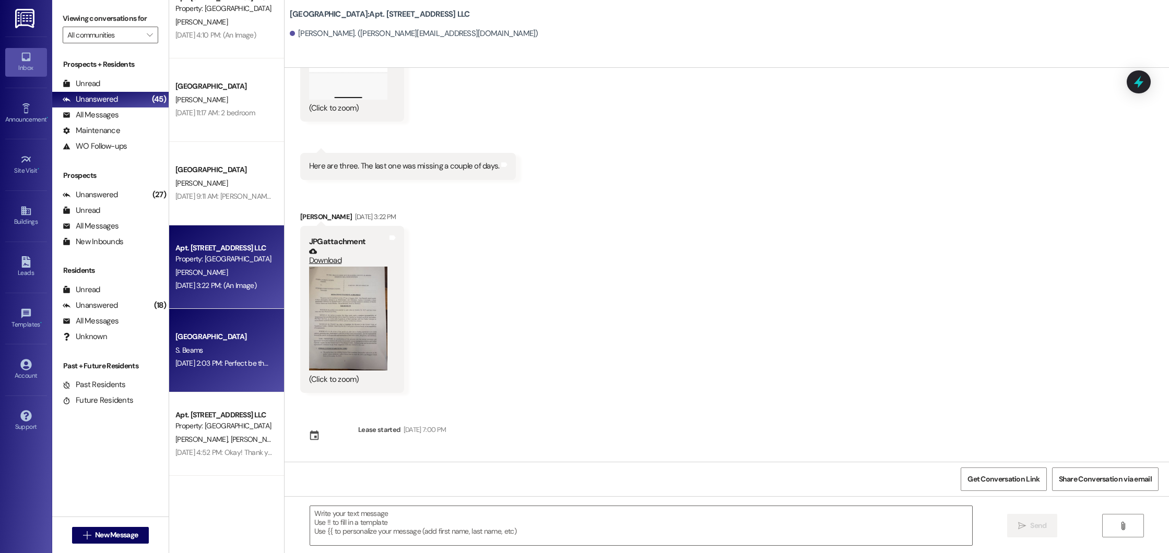
click at [230, 358] on div "[DATE] 2:03 PM: Perfect be there in just a few [DATE] 2:03 PM: Perfect be there…" at bounding box center [223, 363] width 99 height 13
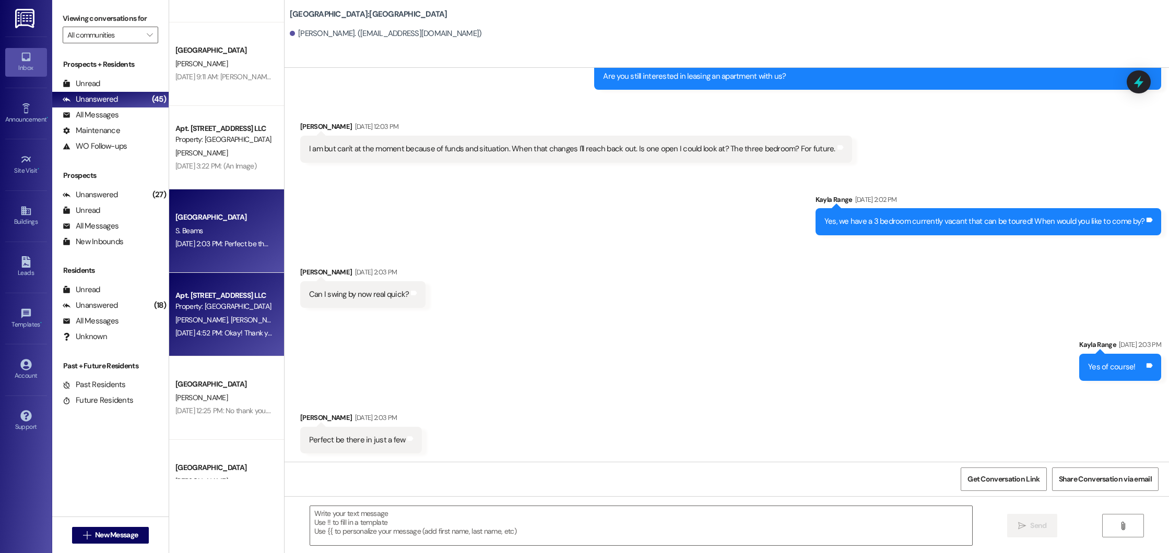
scroll to position [1820, 0]
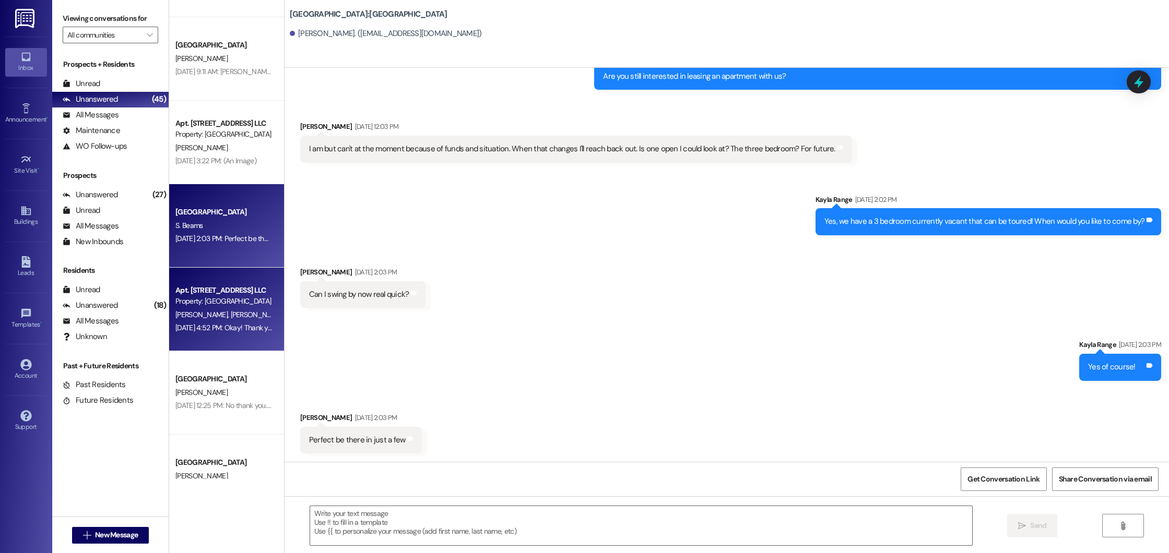
click at [239, 311] on div "[PERSON_NAME] [PERSON_NAME]" at bounding box center [223, 314] width 99 height 13
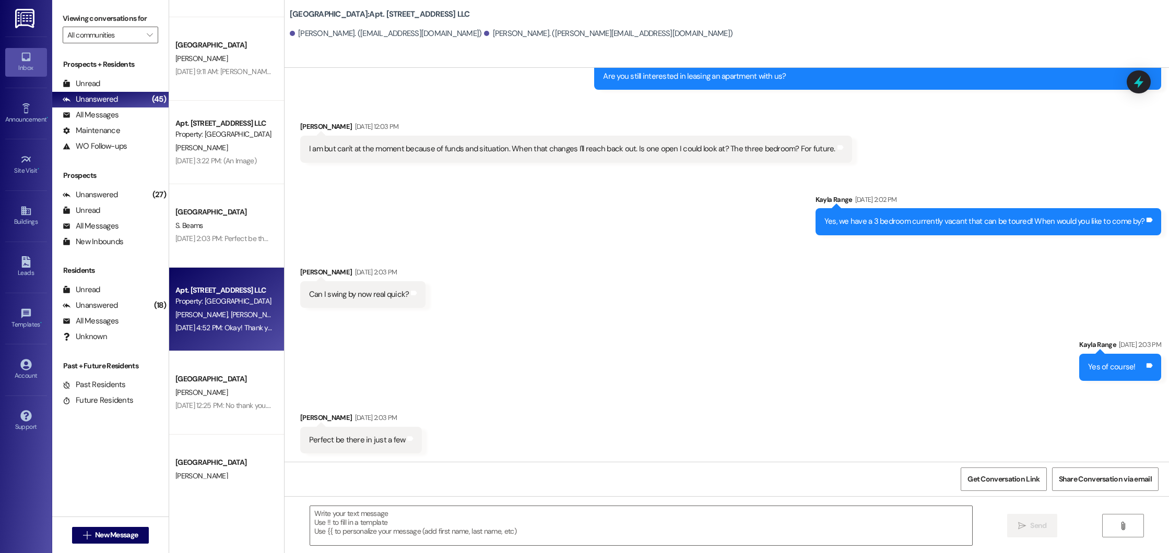
scroll to position [2084, 0]
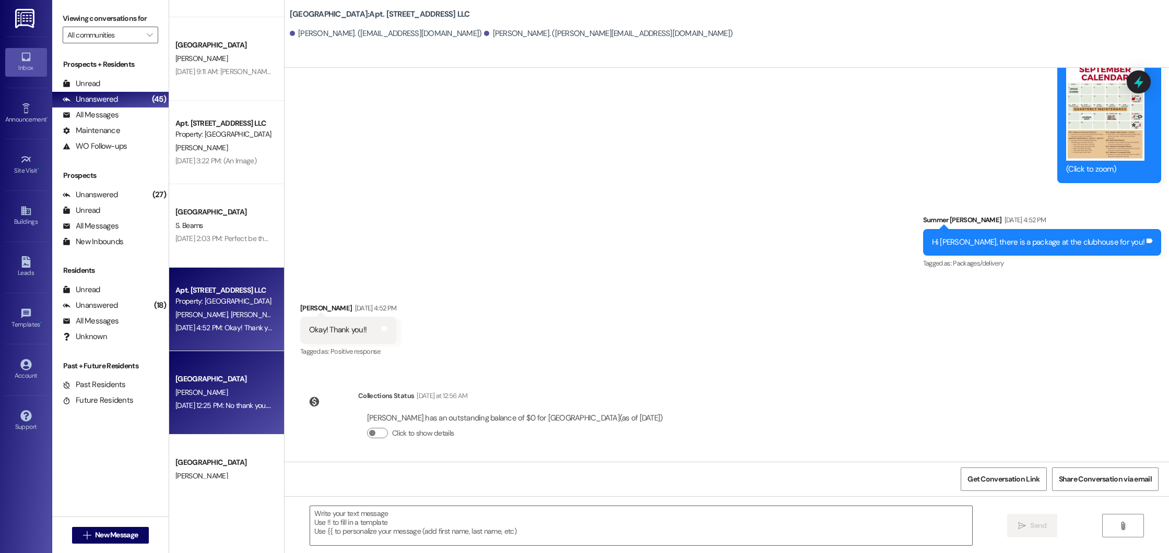
click at [240, 399] on div "[PERSON_NAME]" at bounding box center [223, 392] width 99 height 13
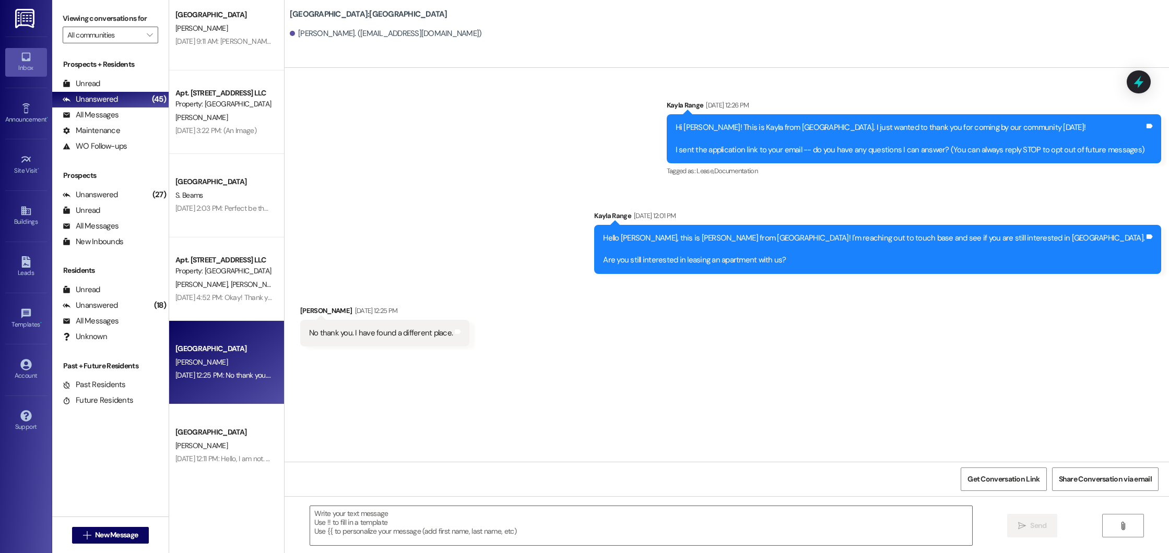
scroll to position [1859, 0]
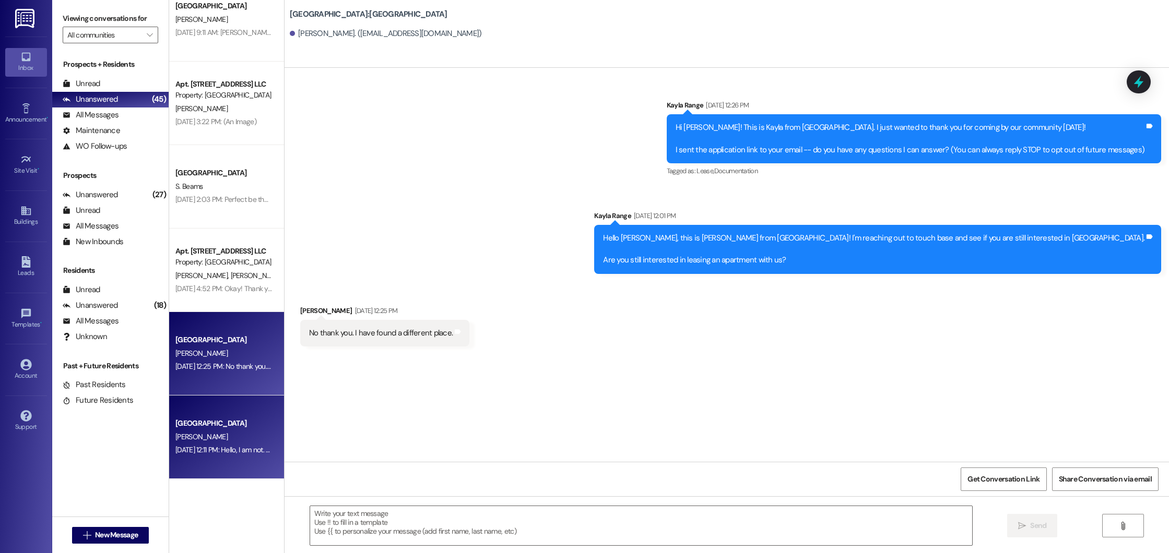
click at [246, 428] on div "[GEOGRAPHIC_DATA]" at bounding box center [223, 423] width 97 height 11
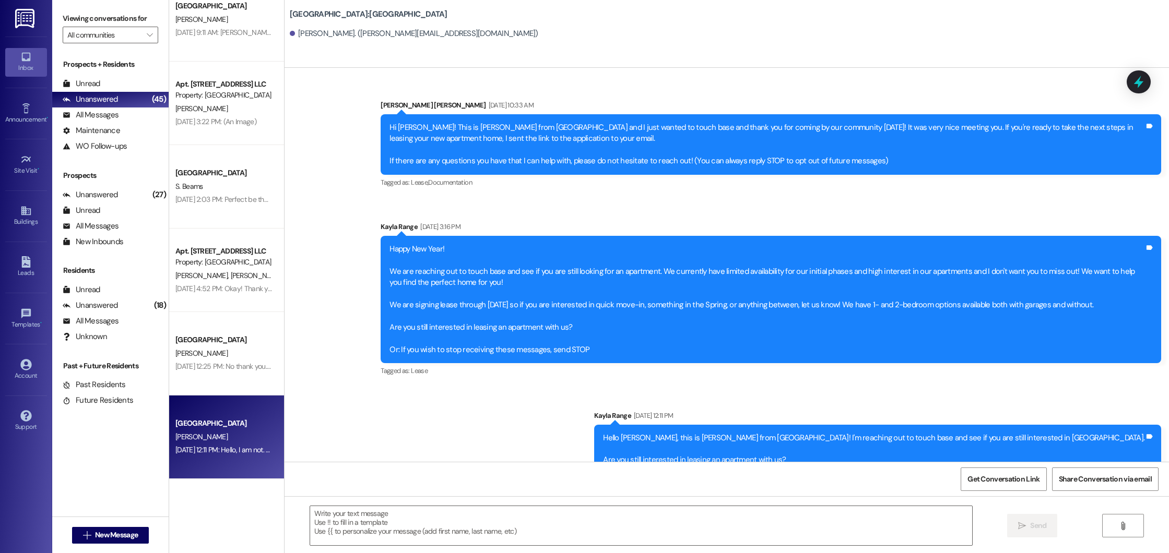
scroll to position [93, 0]
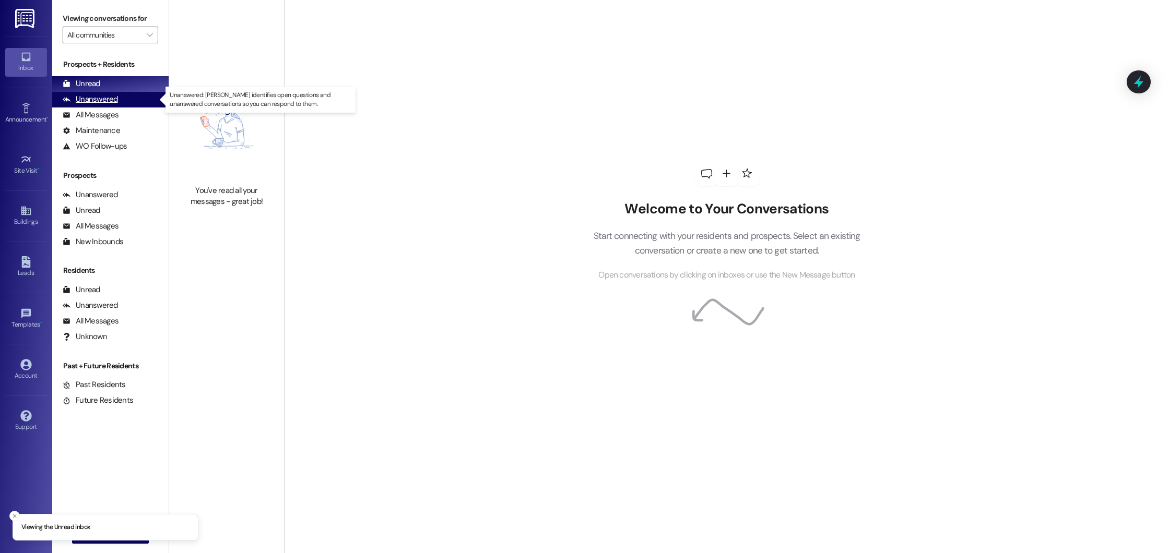
click at [122, 103] on div "Unanswered (0)" at bounding box center [110, 100] width 116 height 16
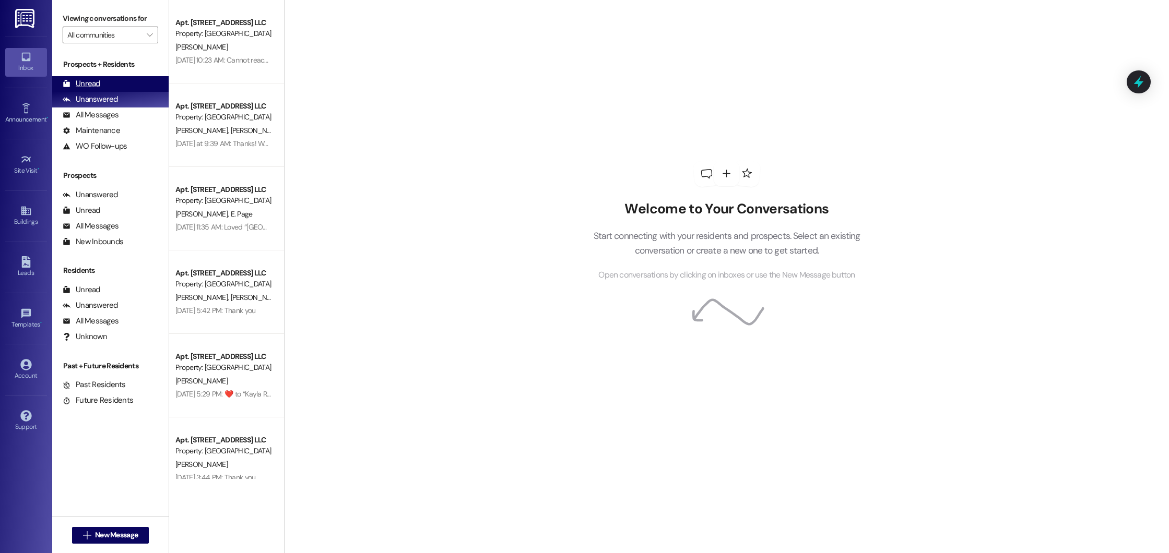
click at [87, 85] on div "Unread" at bounding box center [82, 83] width 38 height 11
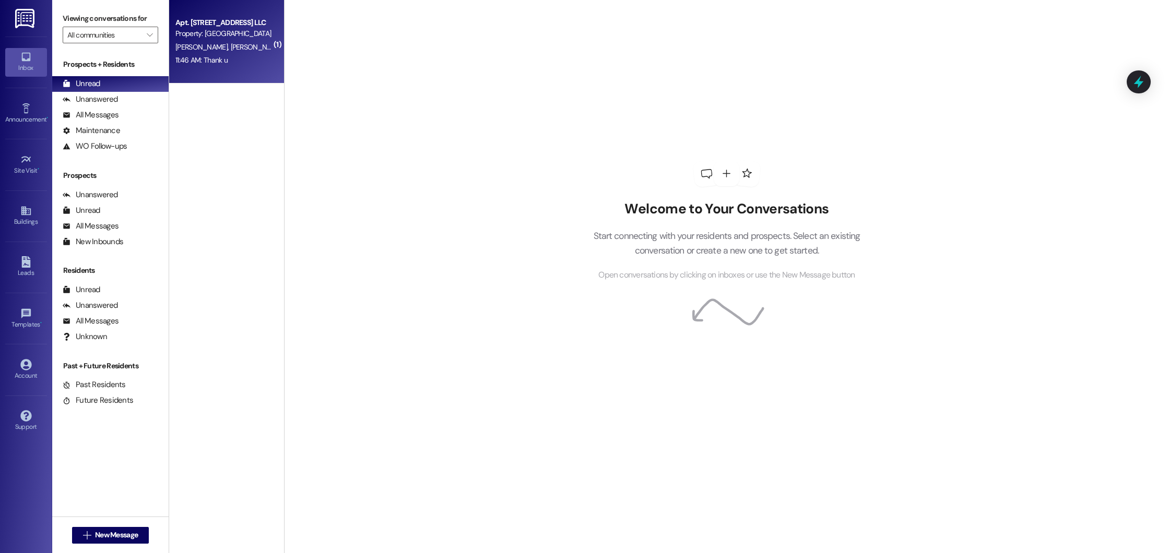
click at [177, 68] on div "Apt. 602, 600 Beacon Place Northport LLC Property: Beacon Place Northport C. Wa…" at bounding box center [226, 42] width 115 height 84
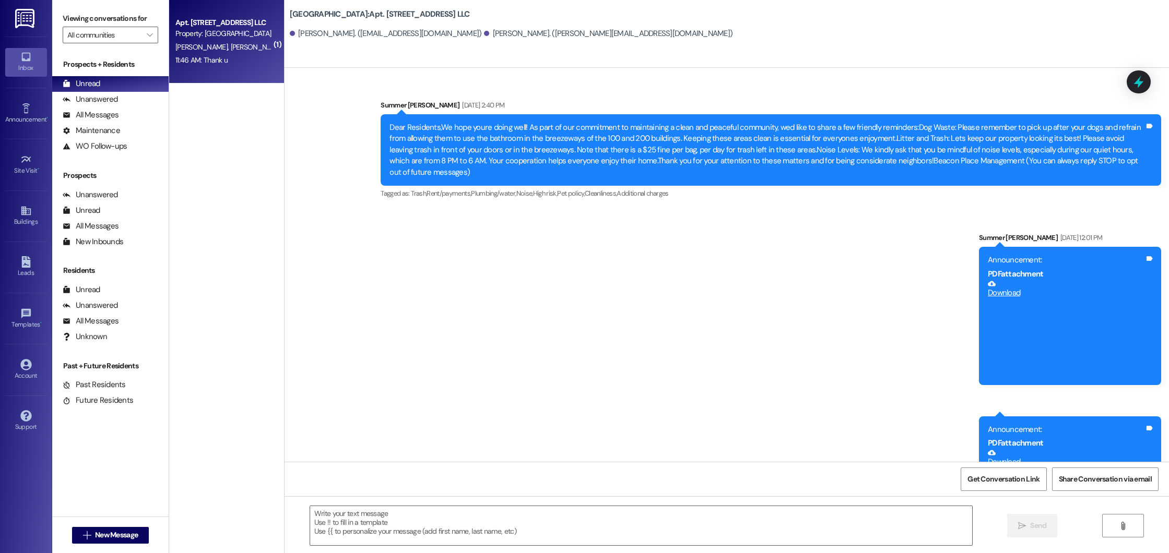
scroll to position [16931, 0]
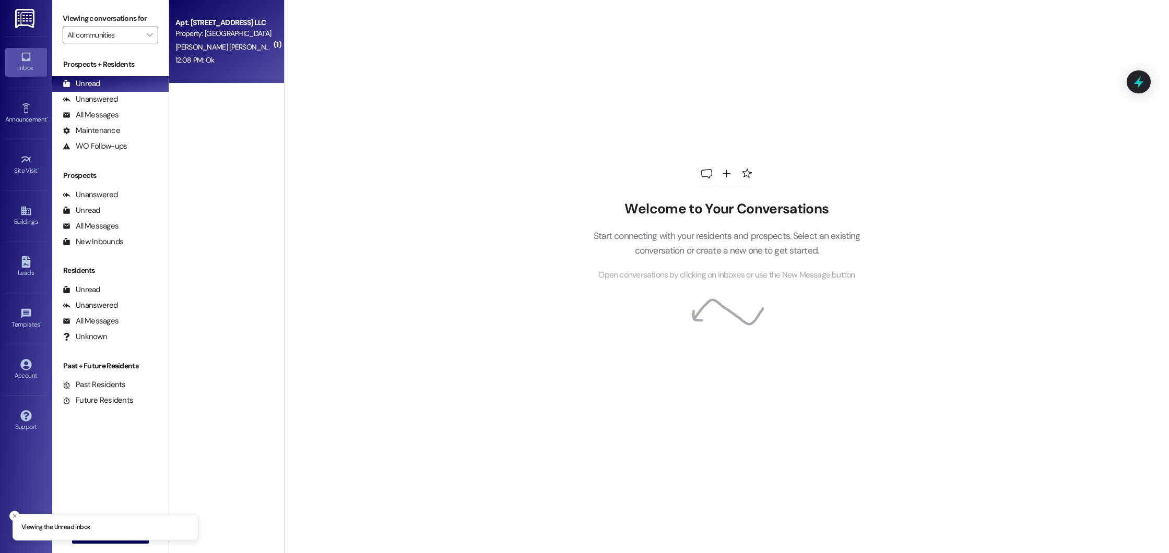
click at [222, 64] on div "12:08 PM: Ok 12:08 PM: Ok" at bounding box center [223, 60] width 99 height 13
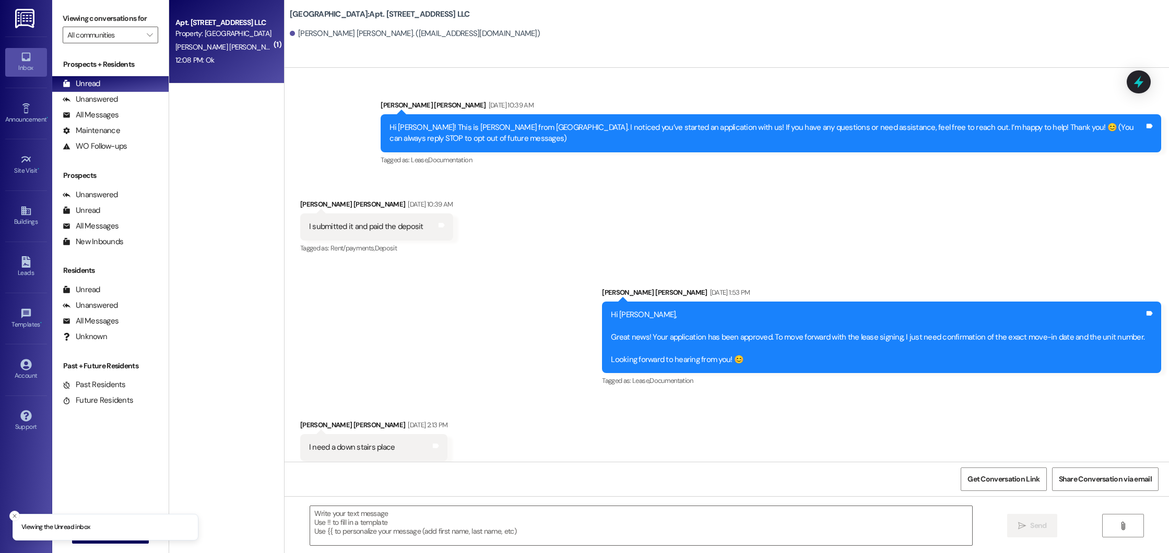
scroll to position [4617, 0]
